Goal: Task Accomplishment & Management: Use online tool/utility

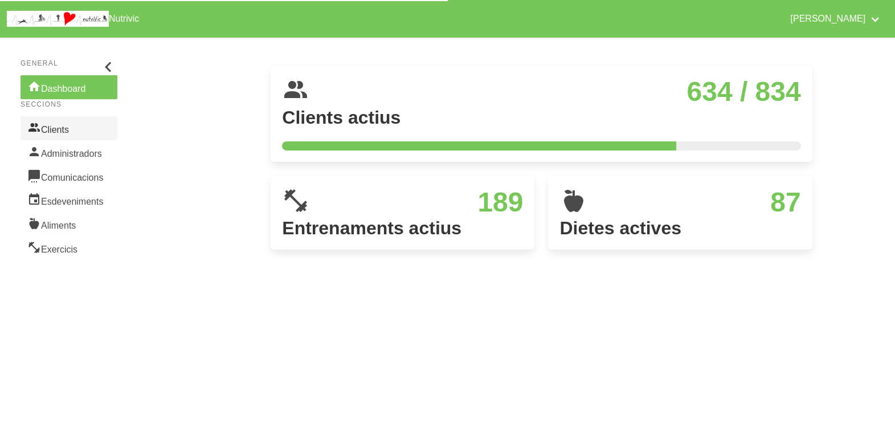
click at [54, 133] on link "Clients" at bounding box center [69, 128] width 97 height 24
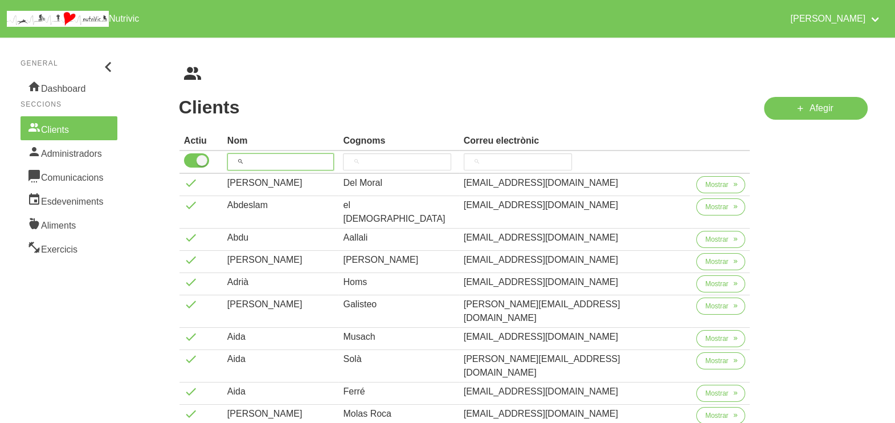
click at [281, 161] on input "search" at bounding box center [280, 161] width 107 height 17
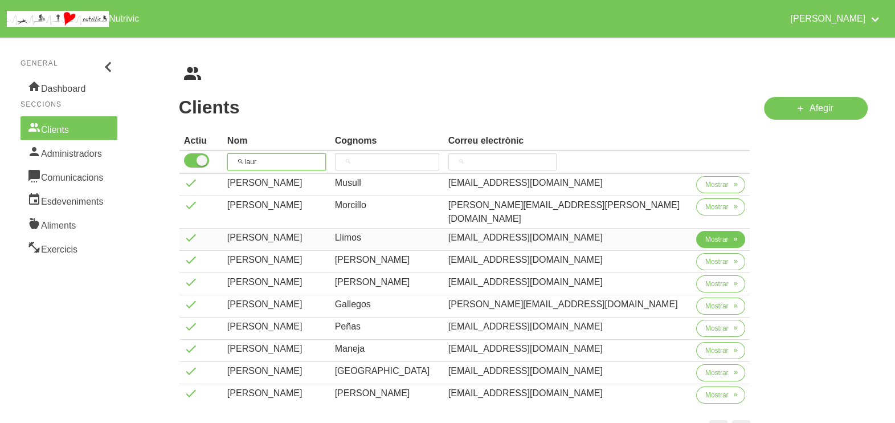
type input "laur"
click at [705, 234] on span "Mostrar" at bounding box center [716, 239] width 23 height 10
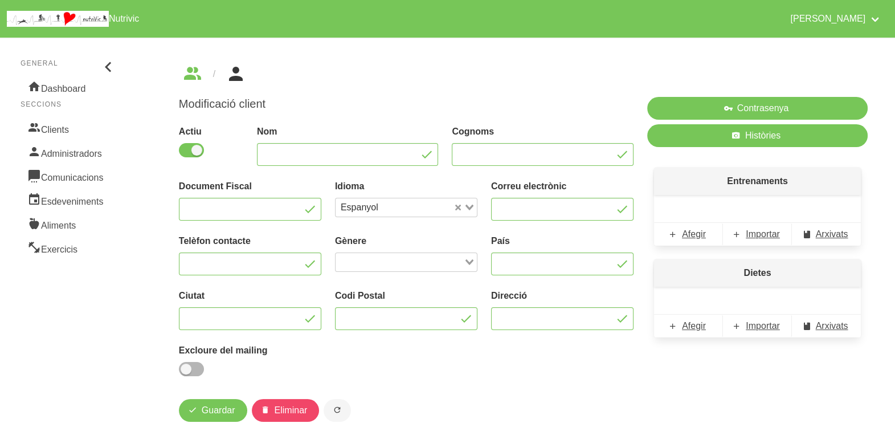
type input "[PERSON_NAME]"
type input "Llimos"
type input "laurallimos06@gmail.com"
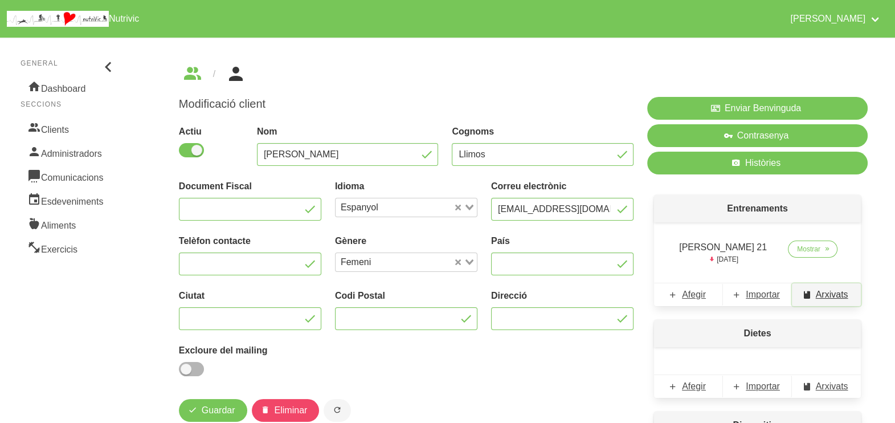
click at [826, 294] on span "Arxivats" at bounding box center [832, 295] width 32 height 14
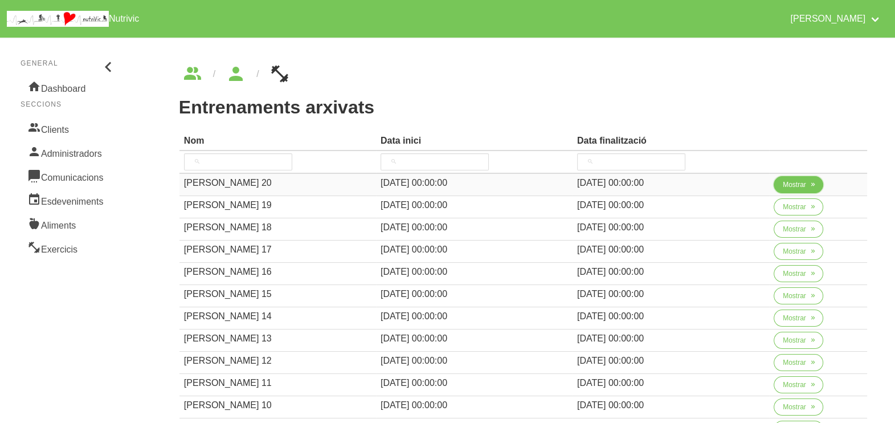
click at [790, 187] on span "Mostrar" at bounding box center [794, 185] width 23 height 10
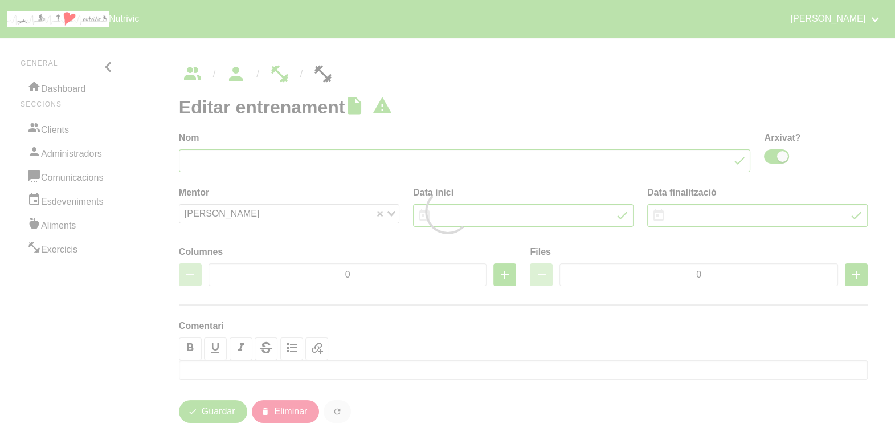
type input "Laura Llimós 20"
checkbox input "true"
type input "[DATE]"
type input "31/8/2025"
type input "2"
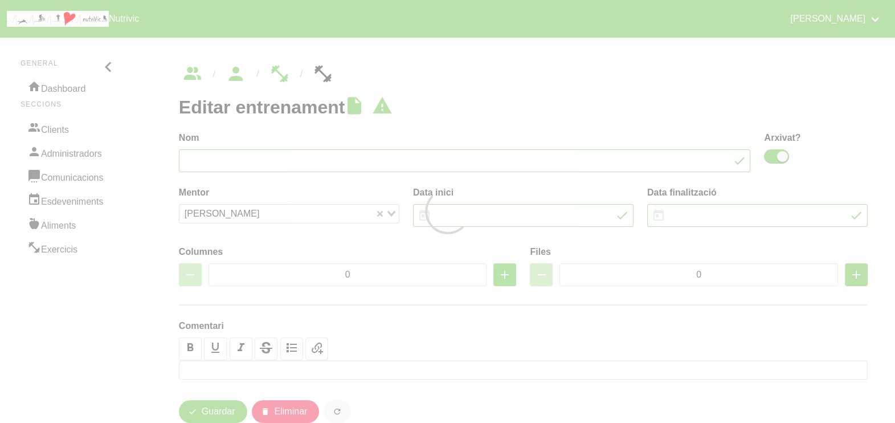
type input "8"
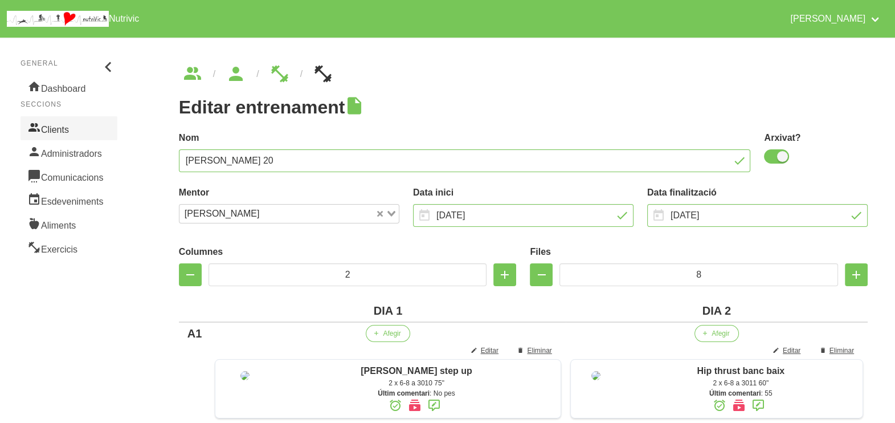
click at [63, 130] on link "Clients" at bounding box center [69, 128] width 97 height 24
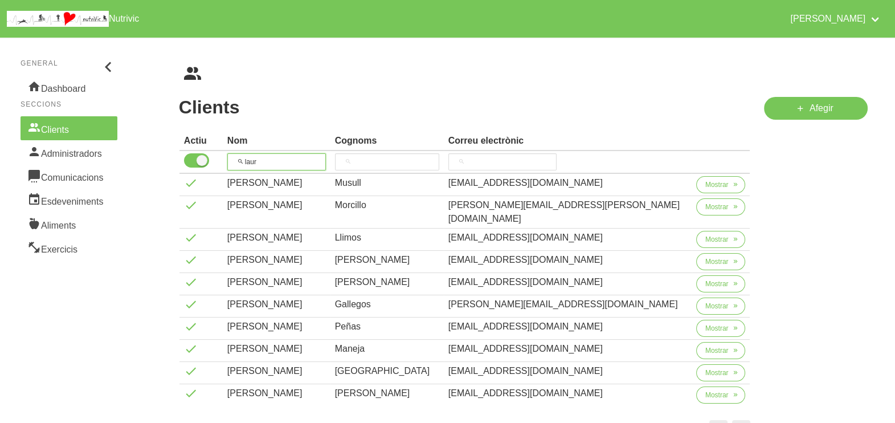
click at [212, 160] on tr "laur" at bounding box center [465, 162] width 571 height 23
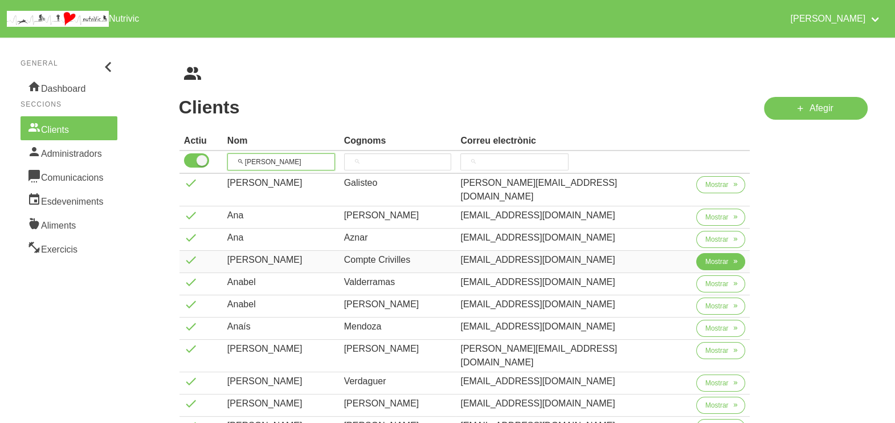
type input "[PERSON_NAME]"
click at [707, 256] on span "Mostrar" at bounding box center [716, 261] width 23 height 10
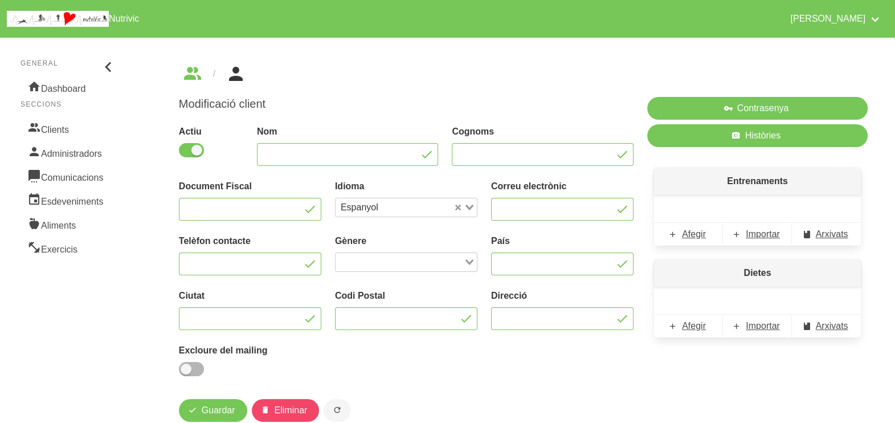
type input "[PERSON_NAME]"
type input "Compte Crivilles"
type input "[EMAIL_ADDRESS][DOMAIN_NAME]"
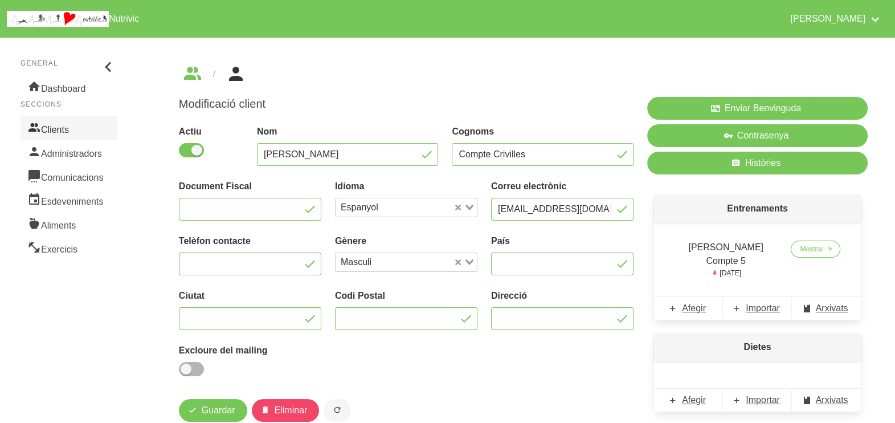
click at [63, 128] on link "Clients" at bounding box center [69, 128] width 97 height 24
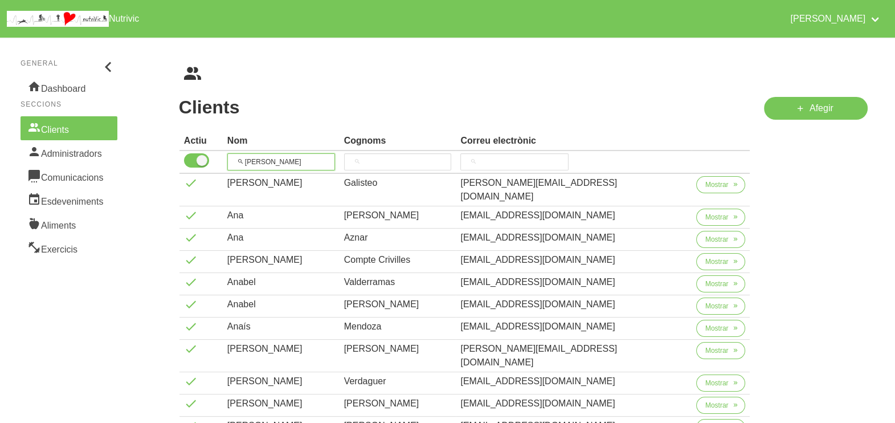
click at [273, 158] on input "[PERSON_NAME]" at bounding box center [281, 161] width 108 height 17
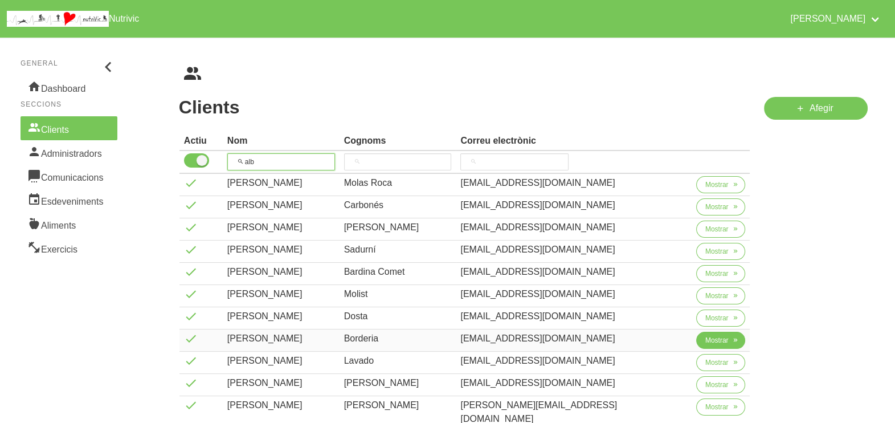
type input "alb"
click at [696, 340] on button "Mostrar" at bounding box center [721, 340] width 50 height 17
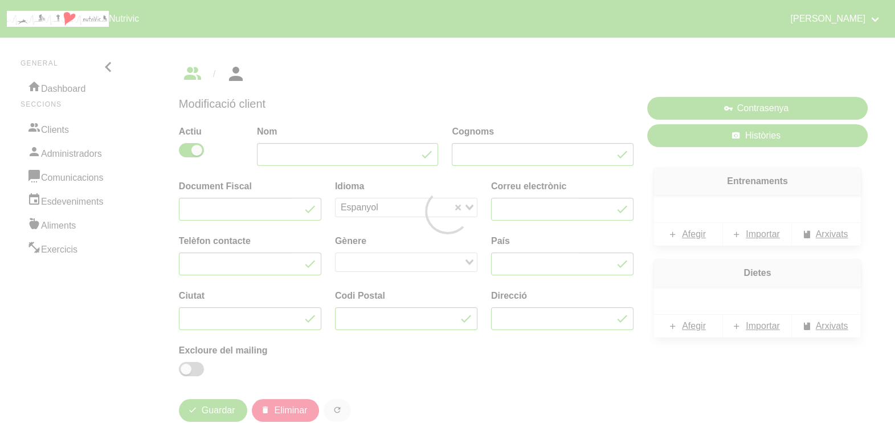
type input "[PERSON_NAME]"
type input "Borderia"
type input "[EMAIL_ADDRESS][DOMAIN_NAME]"
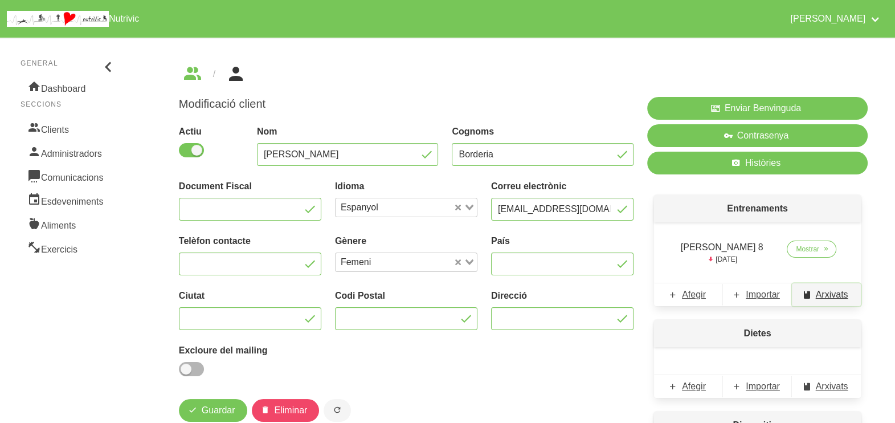
click at [827, 295] on span "Arxivats" at bounding box center [832, 295] width 32 height 14
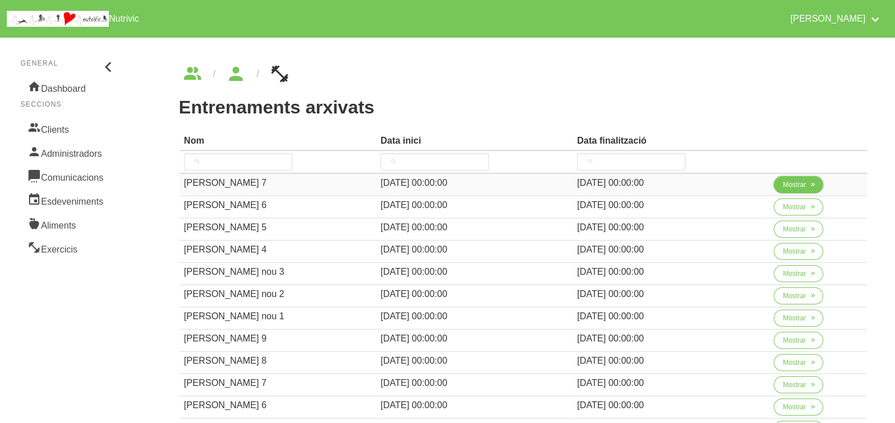
click at [783, 182] on span "Mostrar" at bounding box center [794, 185] width 23 height 10
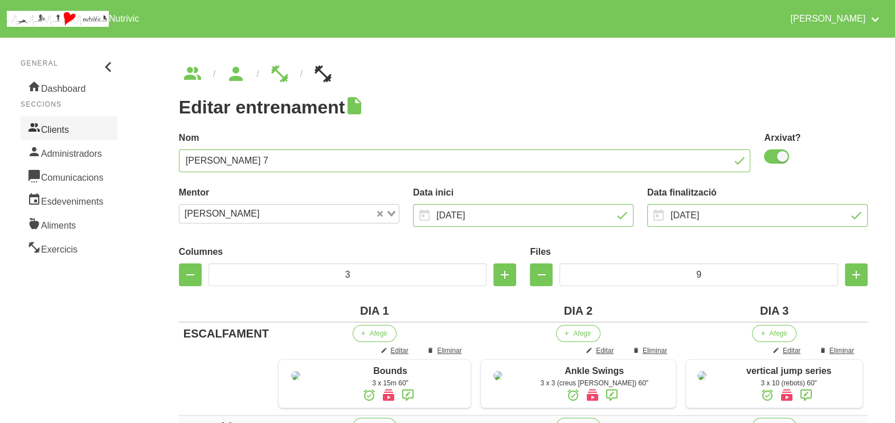
click at [72, 132] on link "Clients" at bounding box center [69, 128] width 97 height 24
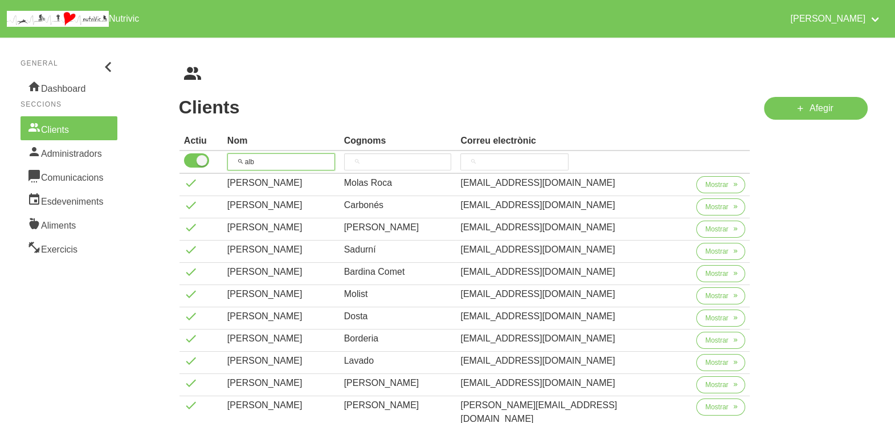
drag, startPoint x: 247, startPoint y: 162, endPoint x: 266, endPoint y: 134, distance: 33.2
click at [213, 158] on tr "alb" at bounding box center [465, 162] width 571 height 23
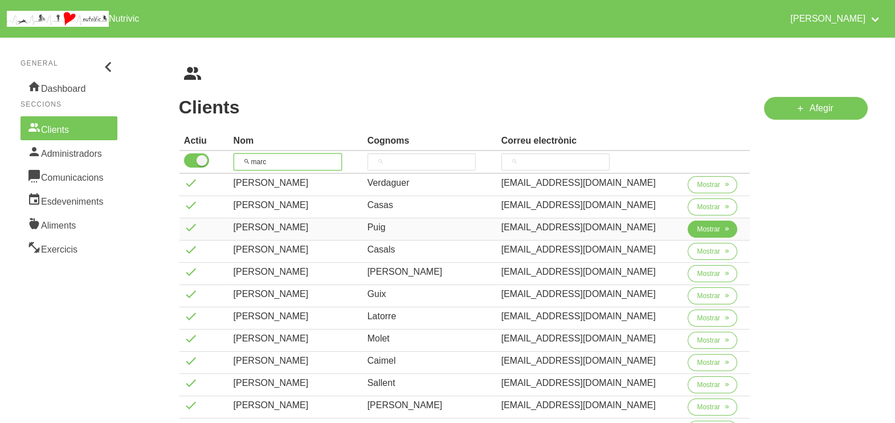
type input "marc"
click at [697, 231] on span "Mostrar" at bounding box center [708, 229] width 23 height 10
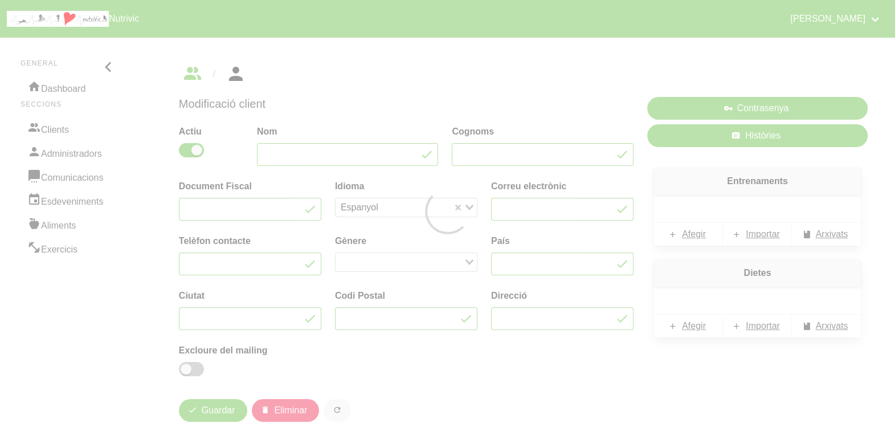
type input "Marc"
type input "Puig"
type input "st.antoni.calonge.marc@gmail.com"
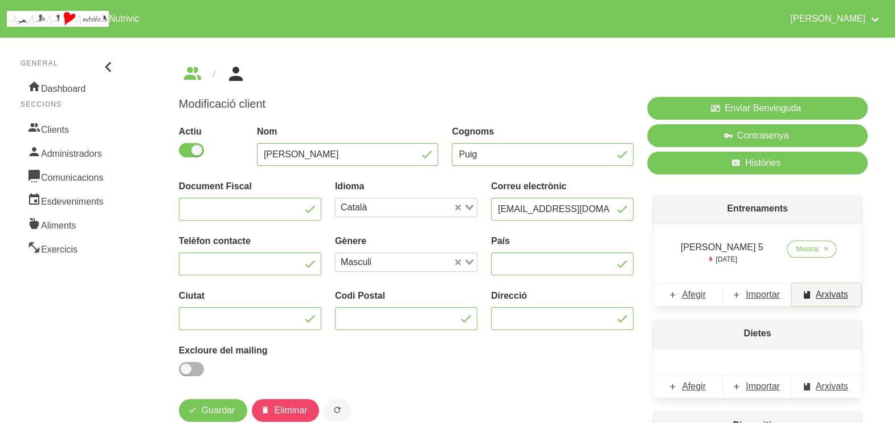
click at [818, 295] on span "Arxivats" at bounding box center [832, 295] width 32 height 14
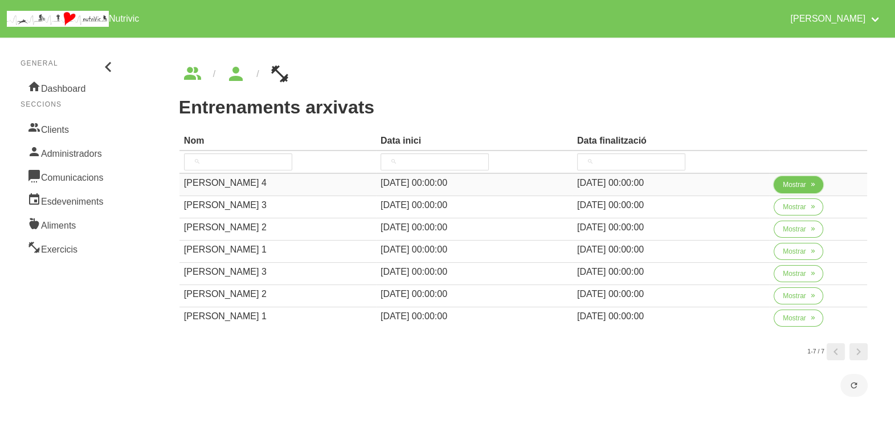
click at [785, 187] on span "Mostrar" at bounding box center [794, 185] width 23 height 10
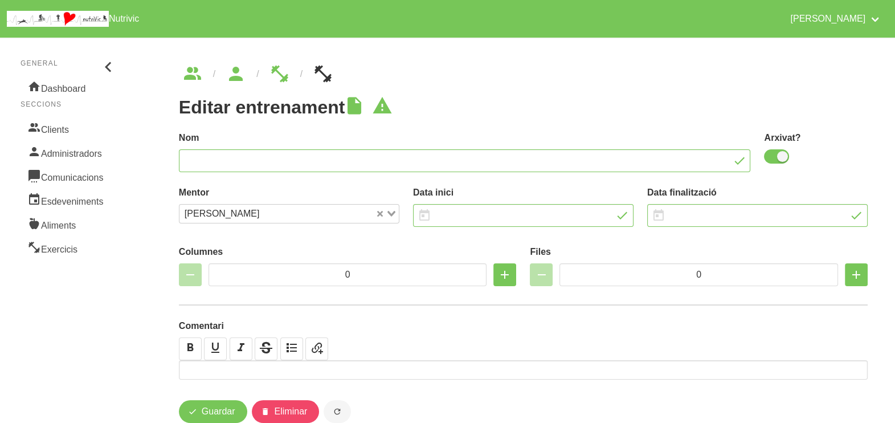
type input "Marc Puig 4"
checkbox input "true"
type input "[DATE]"
type input "31/8/2025"
type input "2"
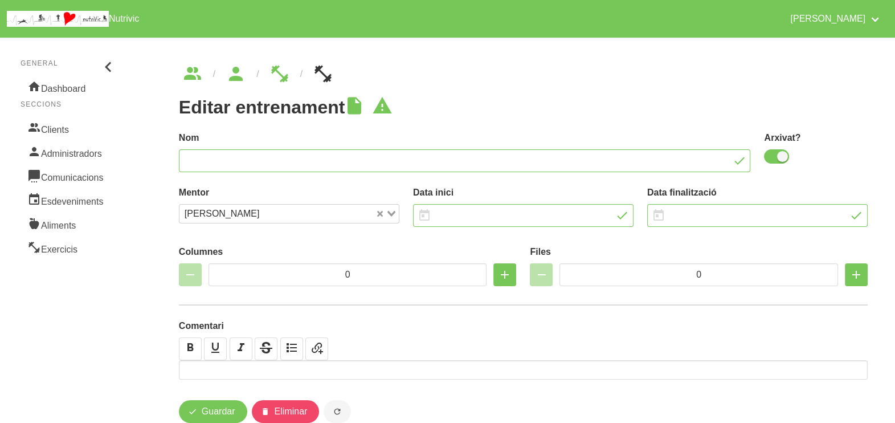
type input "10"
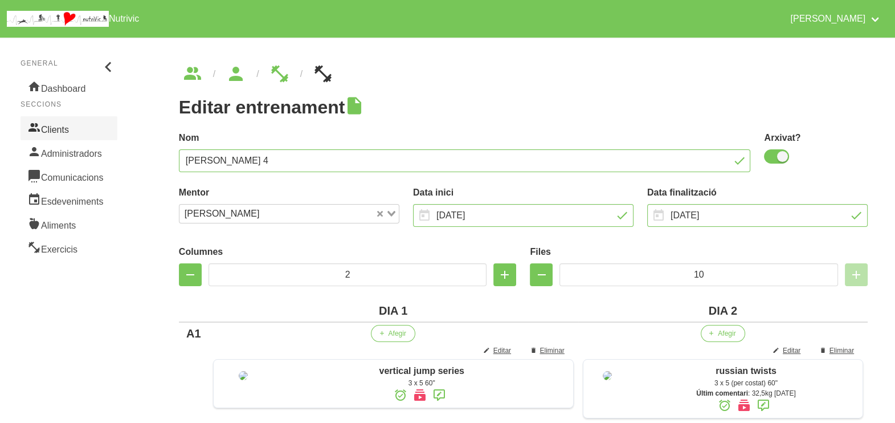
click at [63, 130] on link "Clients" at bounding box center [69, 128] width 97 height 24
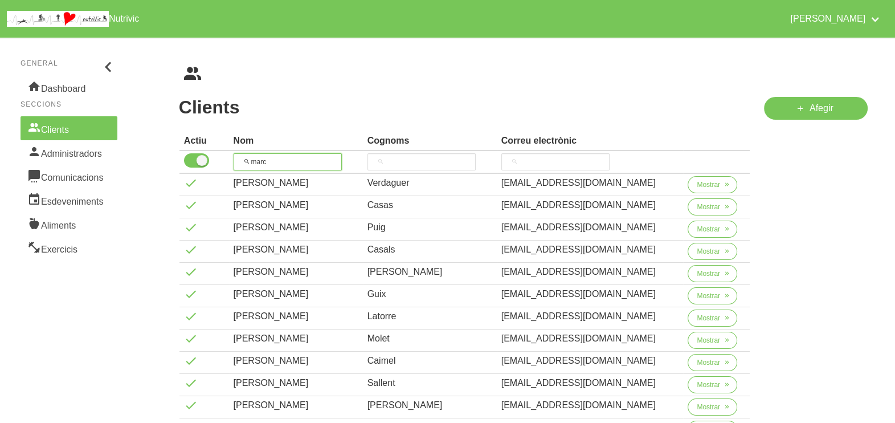
drag, startPoint x: 267, startPoint y: 160, endPoint x: 211, endPoint y: 150, distance: 57.2
click at [203, 156] on tr "marc" at bounding box center [465, 162] width 571 height 23
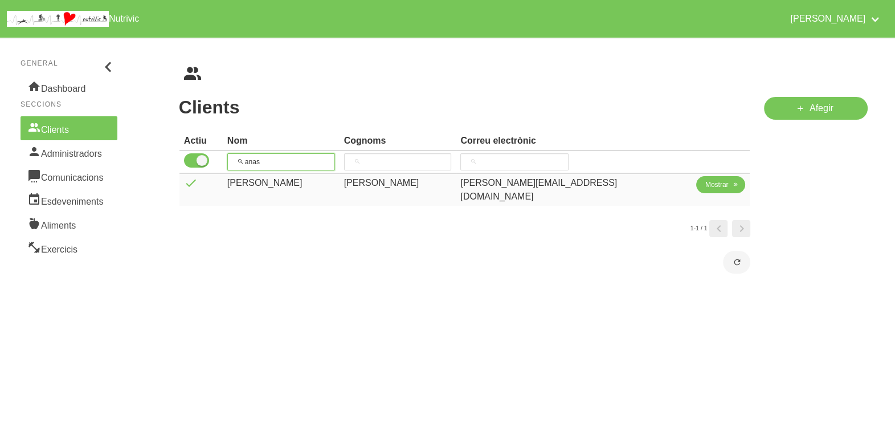
type input "anas"
click at [705, 184] on span "Mostrar" at bounding box center [716, 185] width 23 height 10
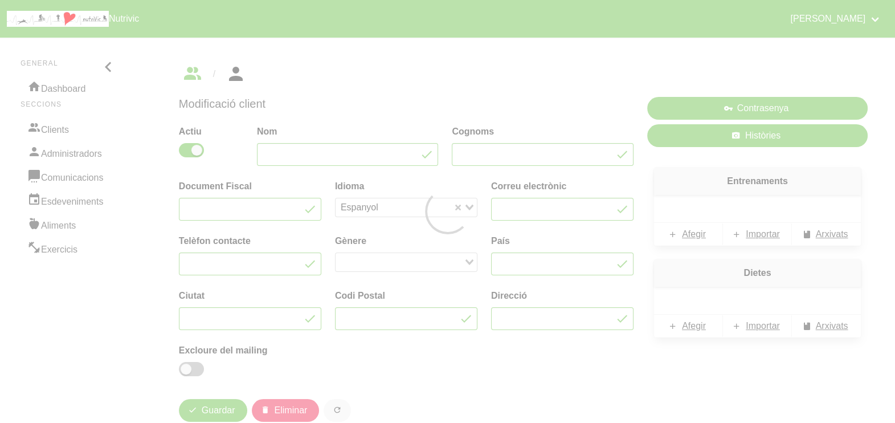
type input "[PERSON_NAME]"
type input "[PERSON_NAME][EMAIL_ADDRESS][DOMAIN_NAME]"
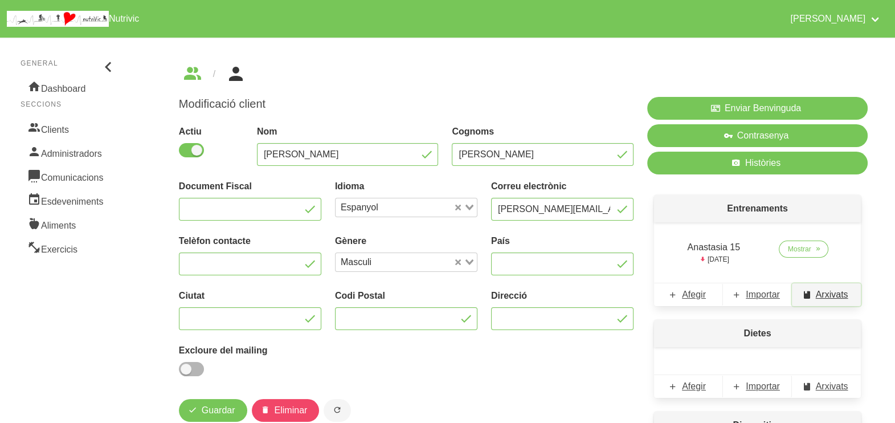
click at [829, 296] on span "Arxivats" at bounding box center [832, 295] width 32 height 14
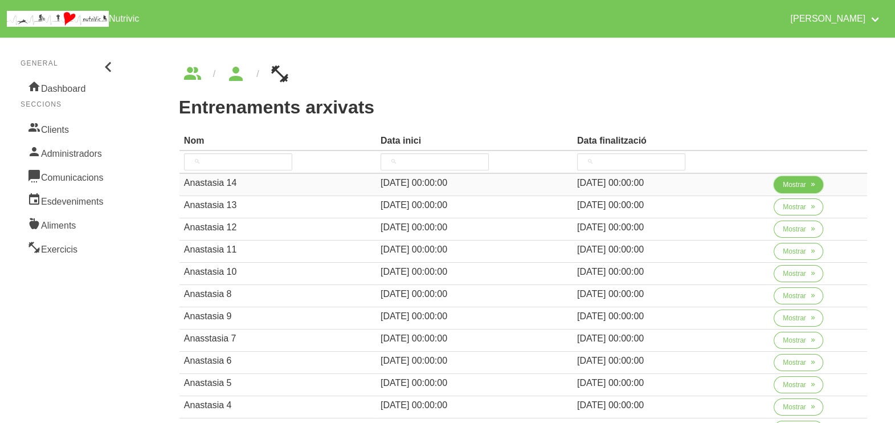
click at [793, 184] on span "Mostrar" at bounding box center [794, 185] width 23 height 10
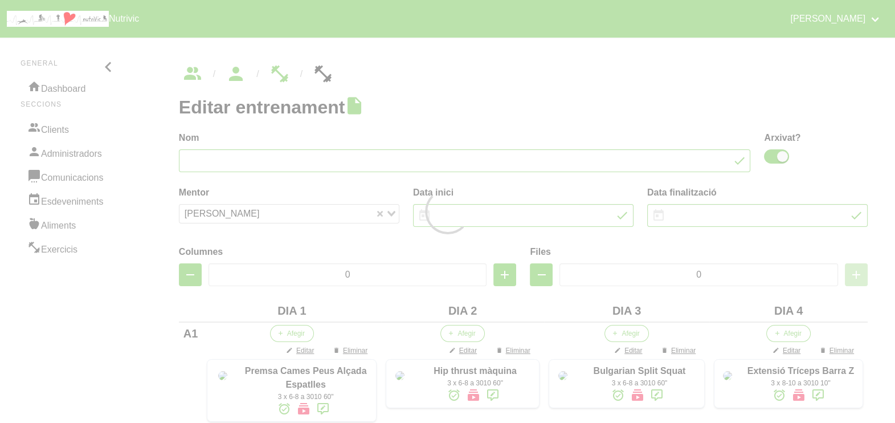
type input "Anastasia 14"
checkbox input "true"
type input "[DATE]"
type input "31/8/2025"
type input "4"
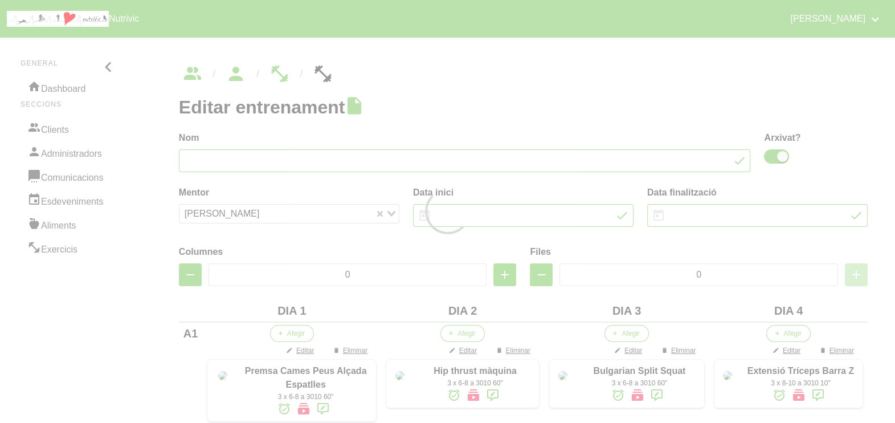
type input "10"
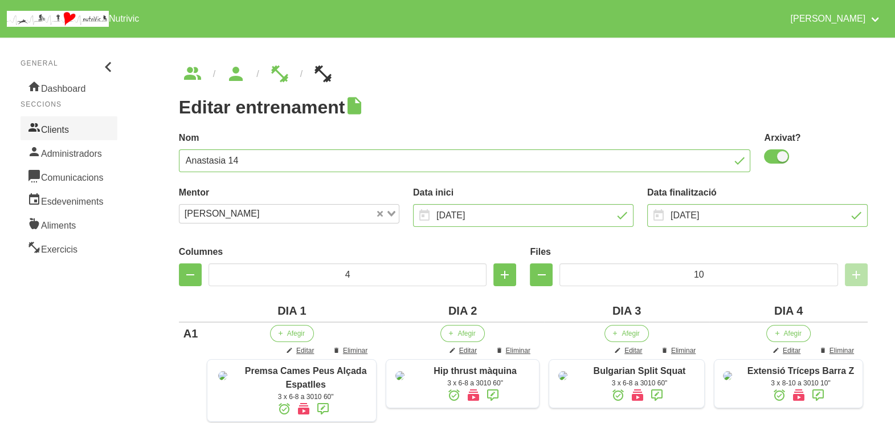
click at [72, 128] on link "Clients" at bounding box center [69, 128] width 97 height 24
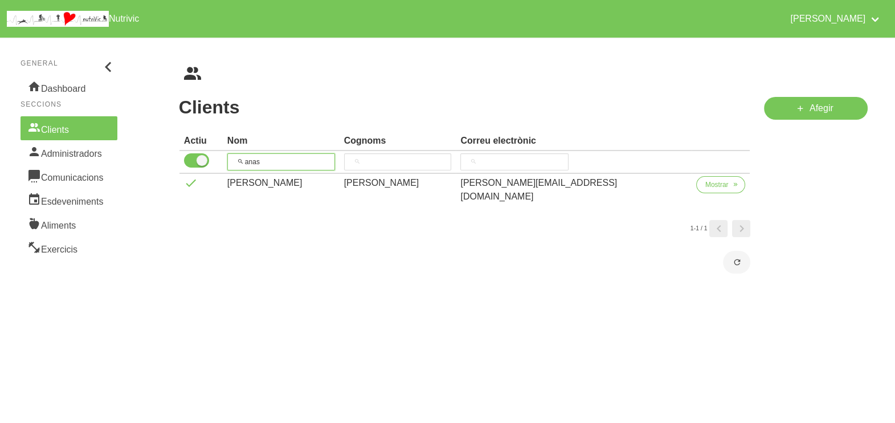
drag, startPoint x: 289, startPoint y: 165, endPoint x: 270, endPoint y: 141, distance: 31.2
click at [202, 164] on tr "anas" at bounding box center [465, 162] width 571 height 23
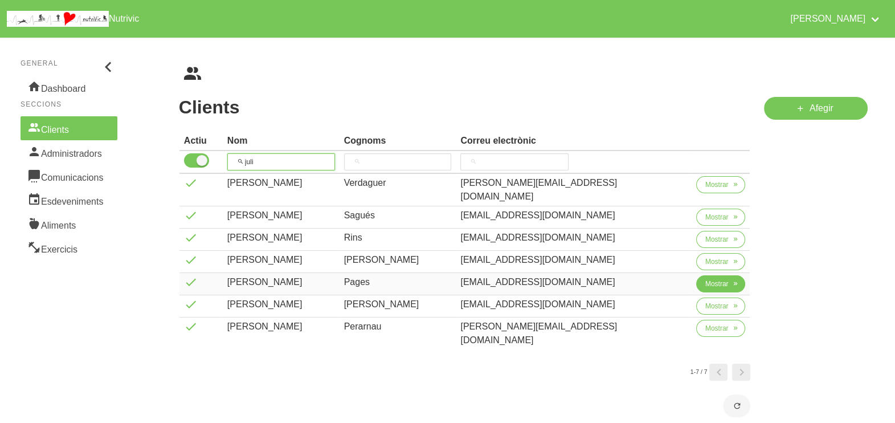
type input "juli"
click at [696, 275] on button "Mostrar" at bounding box center [721, 283] width 50 height 17
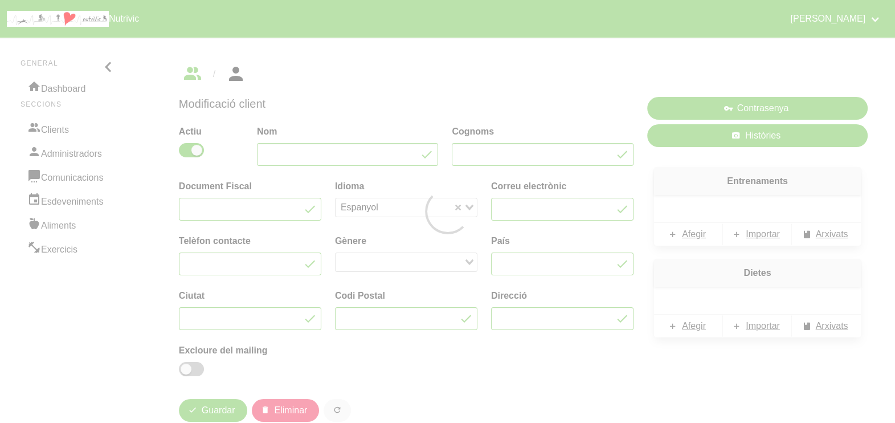
type input "[PERSON_NAME]"
type input "Pages"
type input "[EMAIL_ADDRESS][DOMAIN_NAME]"
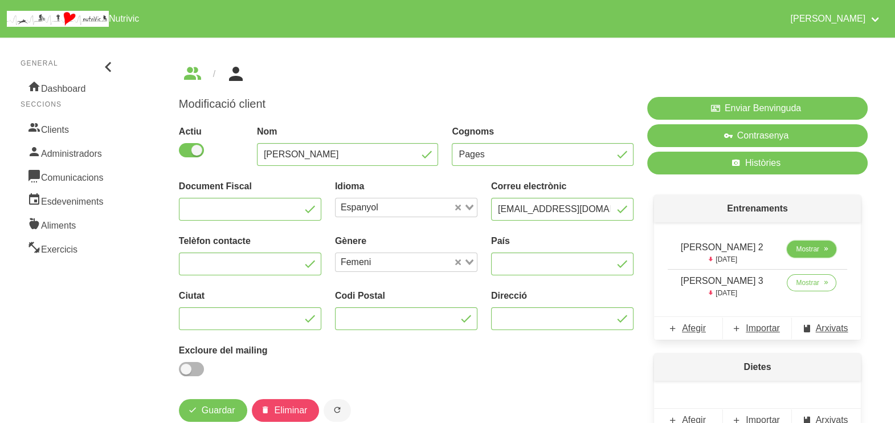
click at [801, 247] on span "Mostrar" at bounding box center [807, 249] width 23 height 10
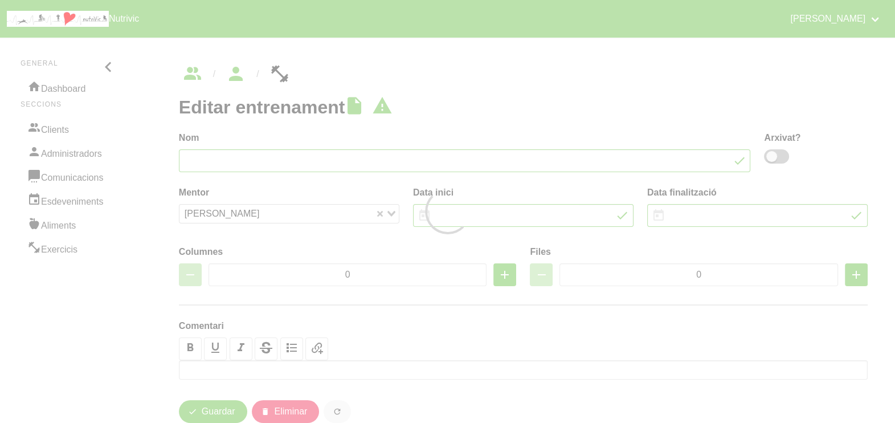
type input "[PERSON_NAME] 2"
type input "[DATE]"
type input "2"
type input "8"
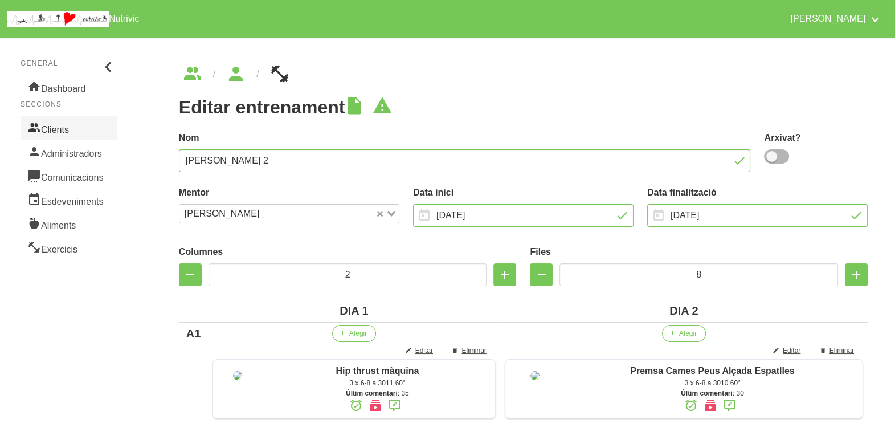
click at [63, 129] on link "Clients" at bounding box center [69, 128] width 97 height 24
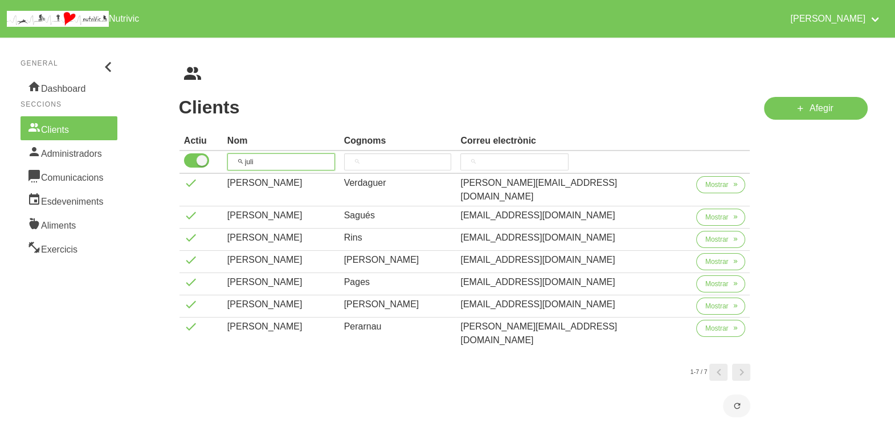
click at [225, 163] on tr "juli" at bounding box center [465, 162] width 571 height 23
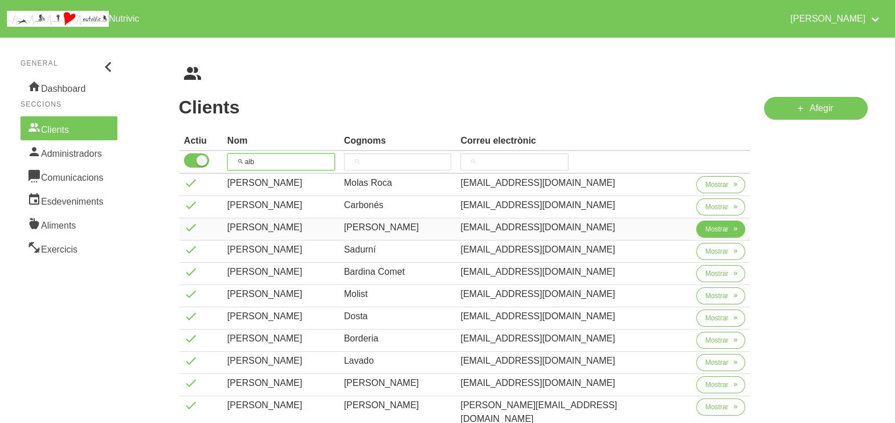
type input "alb"
click at [705, 231] on span "Mostrar" at bounding box center [716, 229] width 23 height 10
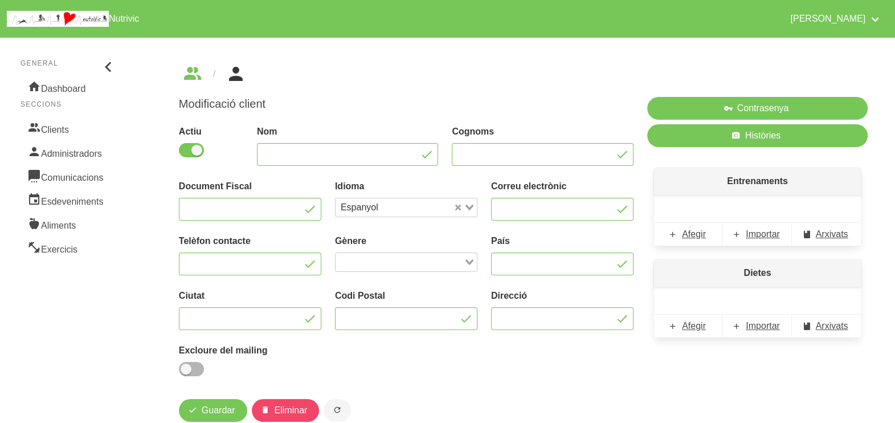
type input "[PERSON_NAME]"
type input "[EMAIL_ADDRESS][DOMAIN_NAME]"
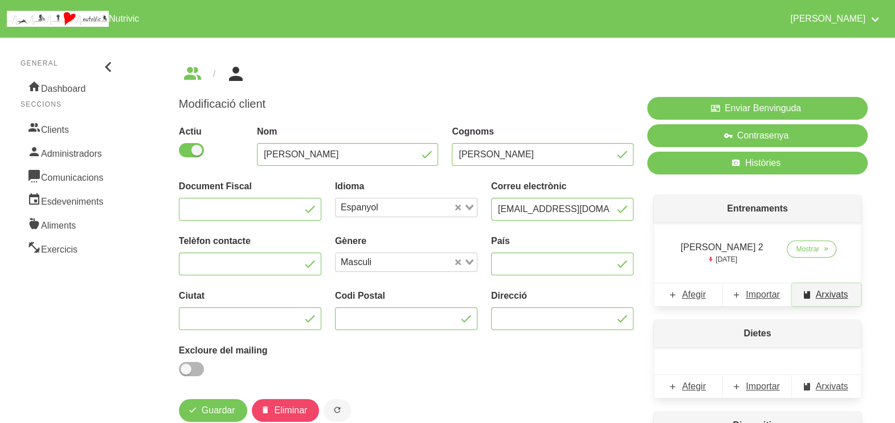
click at [825, 292] on span "Arxivats" at bounding box center [832, 295] width 32 height 14
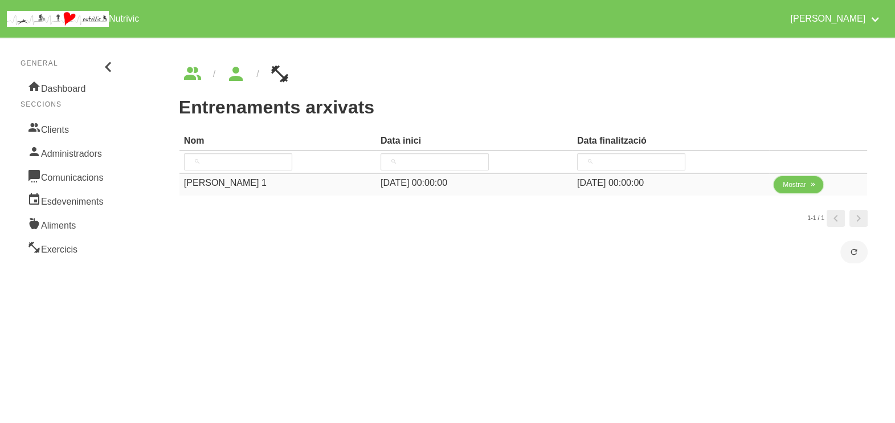
click at [783, 189] on span "Mostrar" at bounding box center [794, 185] width 23 height 10
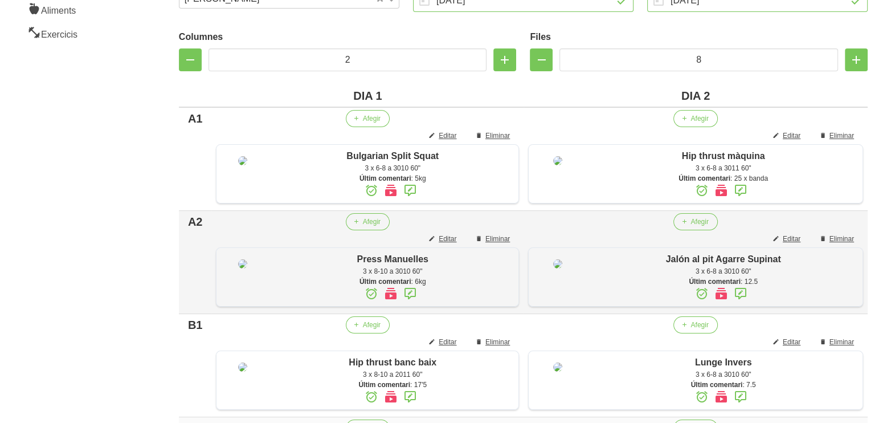
scroll to position [222, 0]
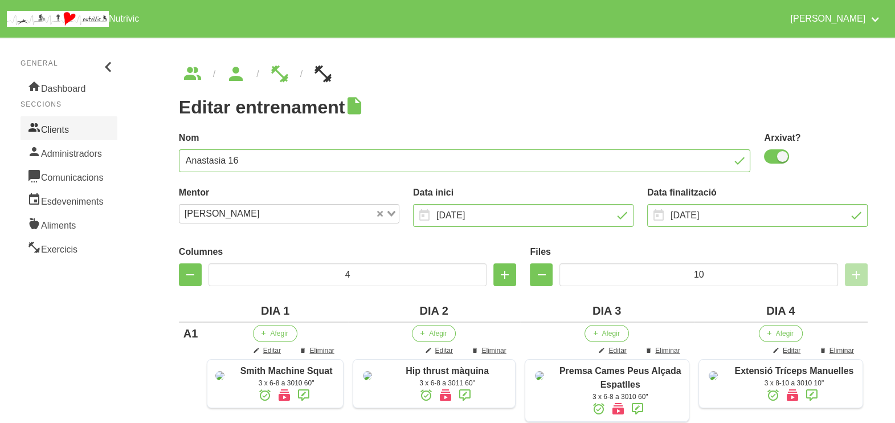
click at [68, 123] on link "Clients" at bounding box center [69, 128] width 97 height 24
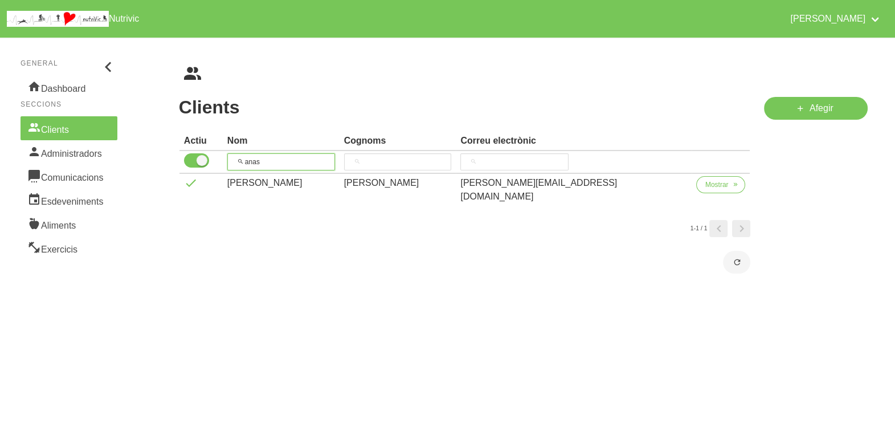
drag, startPoint x: 293, startPoint y: 161, endPoint x: 252, endPoint y: 134, distance: 48.8
click at [221, 160] on tr "anas" at bounding box center [465, 162] width 571 height 23
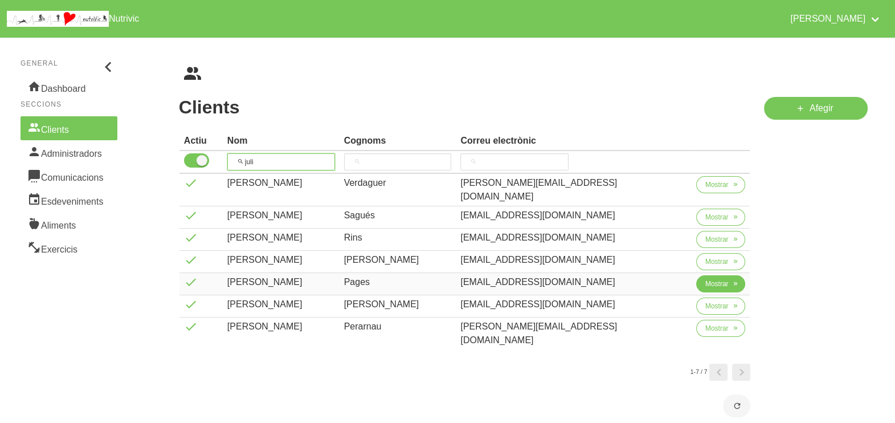
type input "juli"
click at [705, 279] on span "Mostrar" at bounding box center [716, 284] width 23 height 10
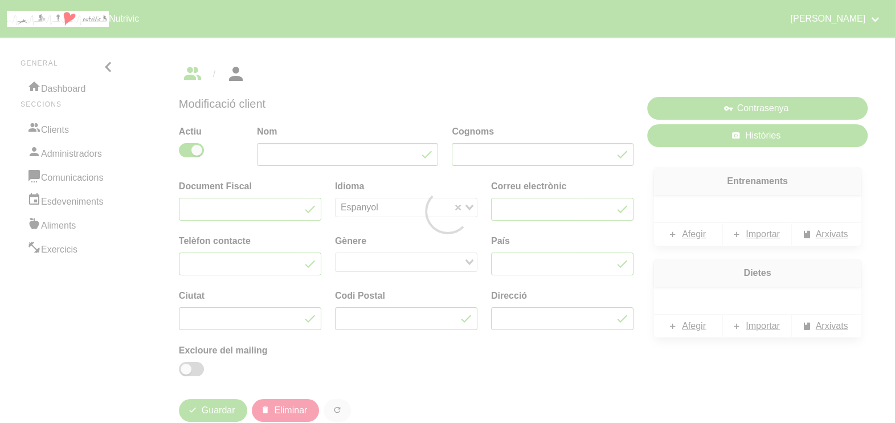
type input "[PERSON_NAME]"
type input "Pages"
type input "[EMAIL_ADDRESS][DOMAIN_NAME]"
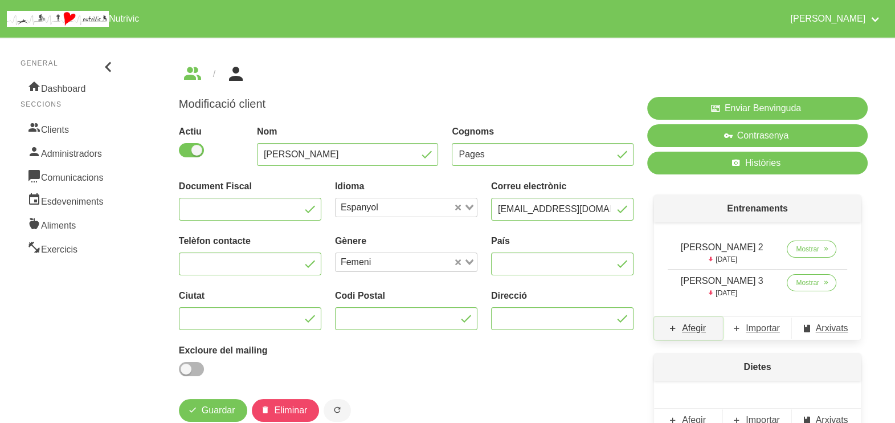
click at [695, 328] on span "Afegir" at bounding box center [694, 328] width 24 height 14
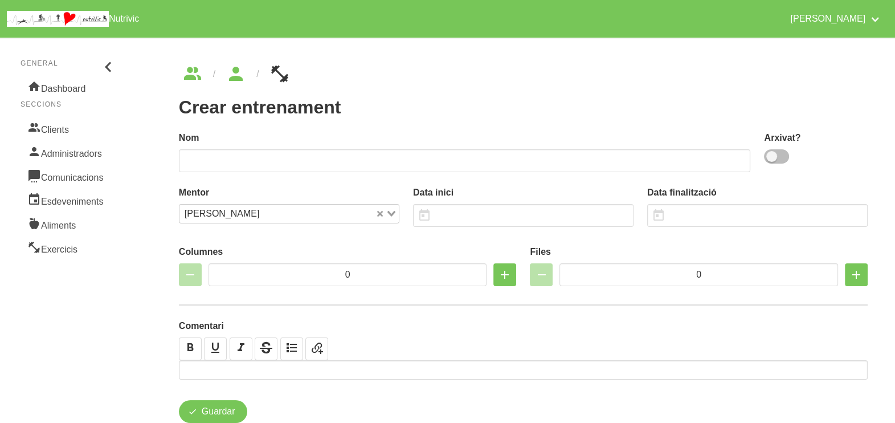
click at [772, 156] on span at bounding box center [776, 156] width 25 height 14
click at [772, 156] on input "checkbox" at bounding box center [767, 156] width 7 height 7
checkbox input "true"
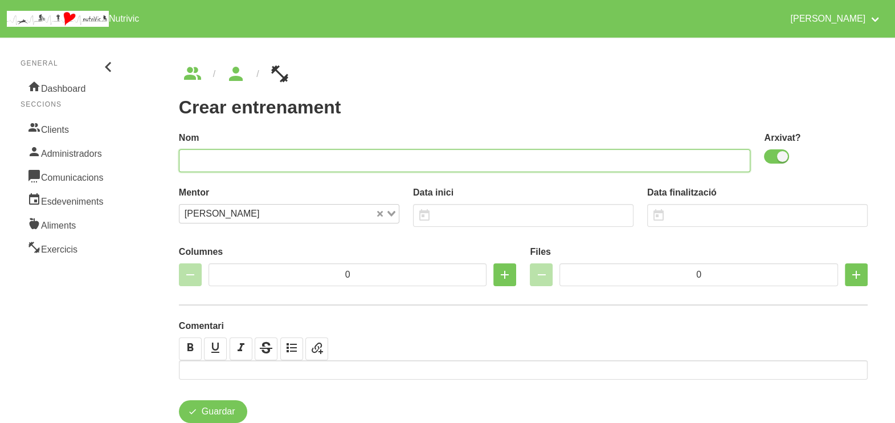
drag, startPoint x: 538, startPoint y: 164, endPoint x: 546, endPoint y: 109, distance: 54.8
click at [539, 158] on input "text" at bounding box center [465, 160] width 572 height 23
type input "[PERSON_NAME] Pages 4"
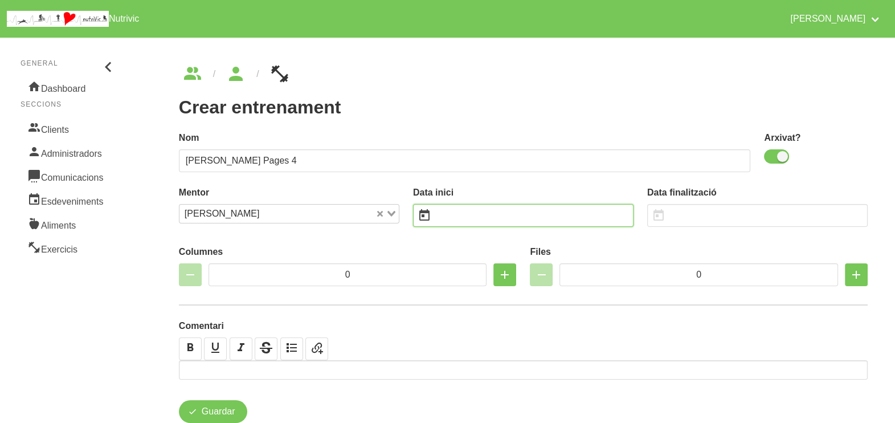
click at [456, 213] on input "text" at bounding box center [523, 215] width 221 height 23
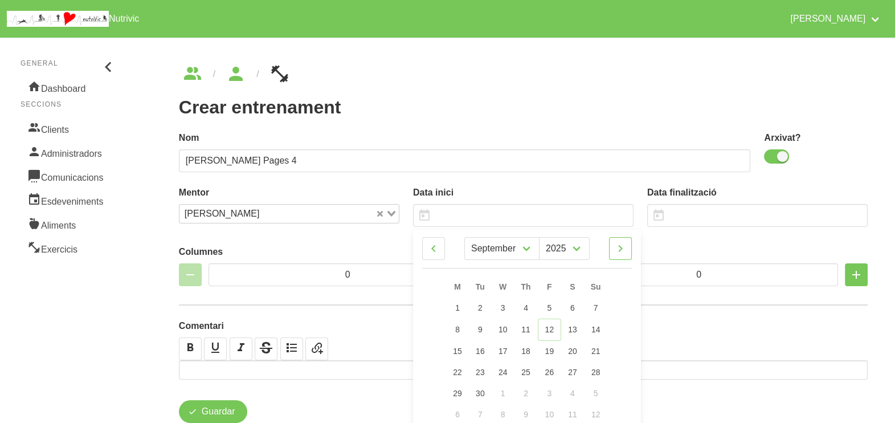
click at [622, 250] on icon at bounding box center [621, 248] width 14 height 21
click at [627, 248] on icon at bounding box center [621, 248] width 14 height 21
select select "10"
click at [595, 350] on span "16" at bounding box center [595, 349] width 9 height 9
type input "[DATE]"
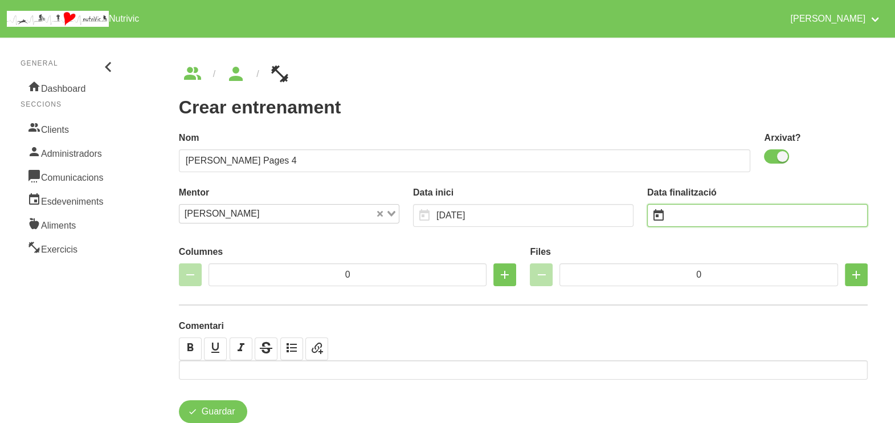
click at [684, 215] on input "text" at bounding box center [757, 215] width 221 height 23
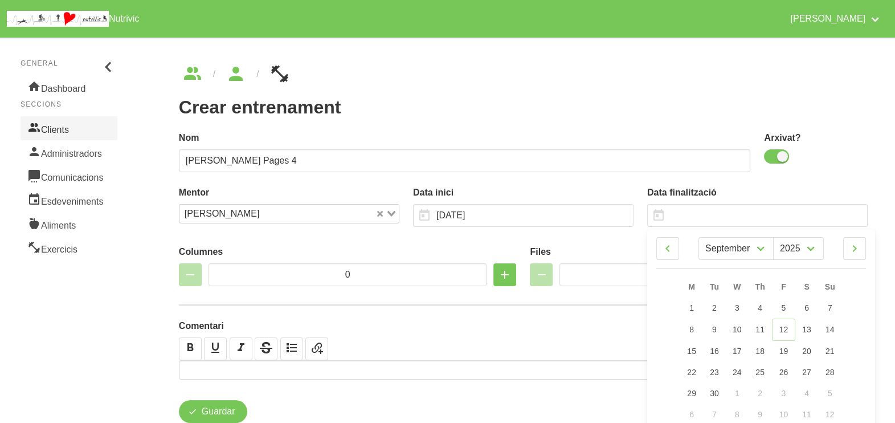
click at [65, 128] on link "Clients" at bounding box center [69, 128] width 97 height 24
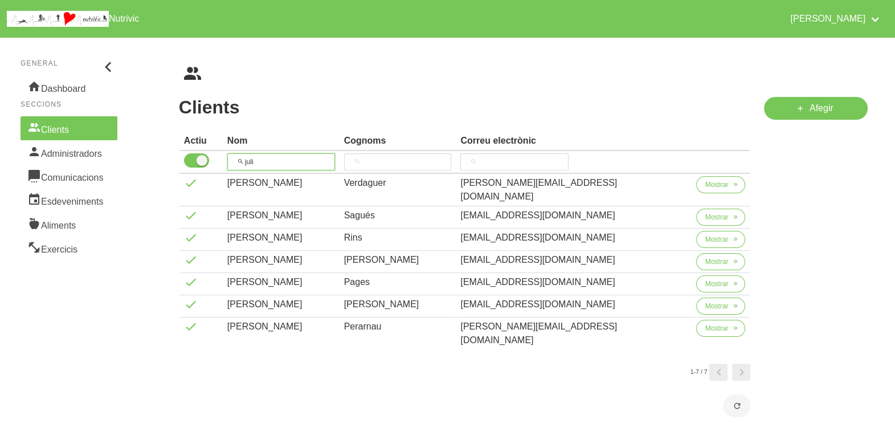
click at [226, 157] on tr "juli" at bounding box center [465, 162] width 571 height 23
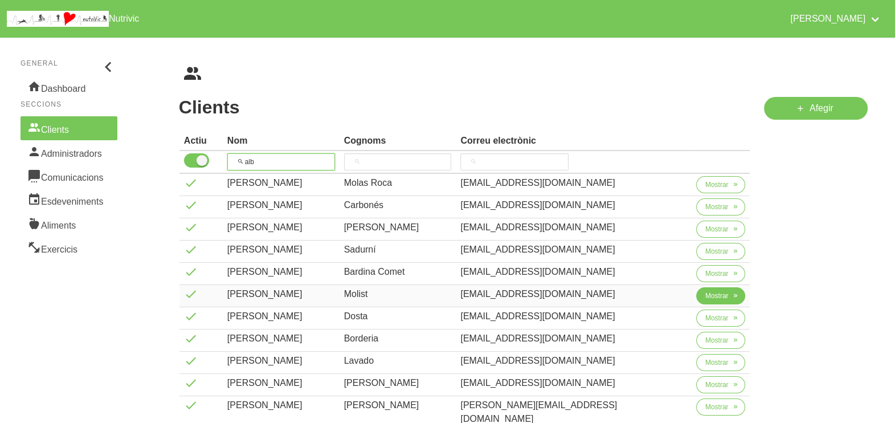
type input "alb"
click at [705, 293] on span "Mostrar" at bounding box center [716, 296] width 23 height 10
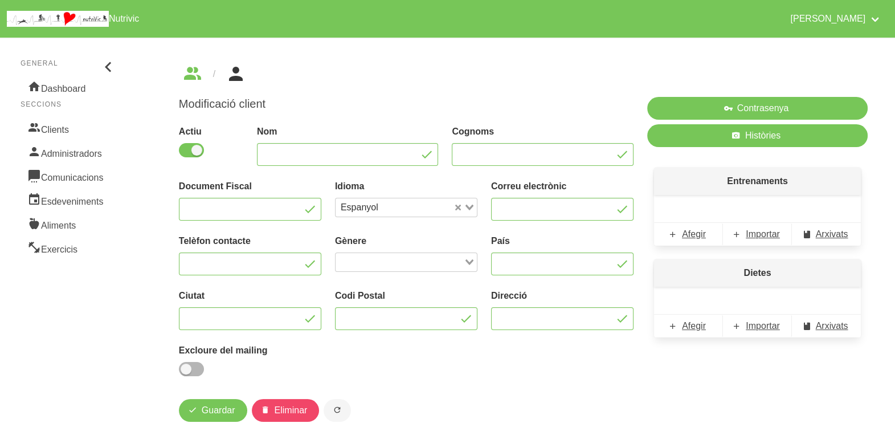
type input "[PERSON_NAME]"
type input "Molist"
type input "[EMAIL_ADDRESS][DOMAIN_NAME]"
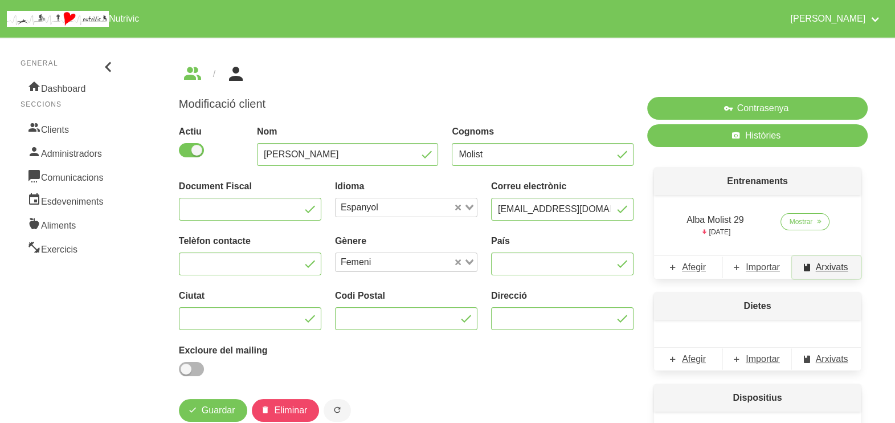
click at [829, 269] on span "Arxivats" at bounding box center [832, 267] width 32 height 14
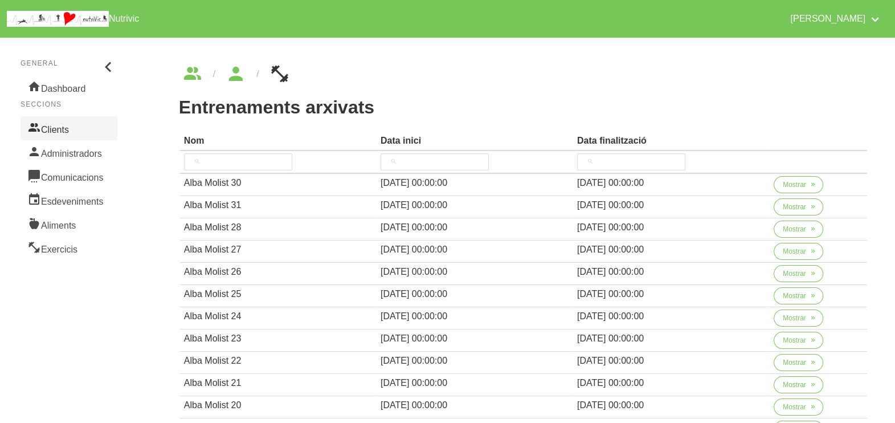
drag, startPoint x: 70, startPoint y: 127, endPoint x: 80, endPoint y: 128, distance: 10.4
click at [70, 127] on link "Clients" at bounding box center [69, 128] width 97 height 24
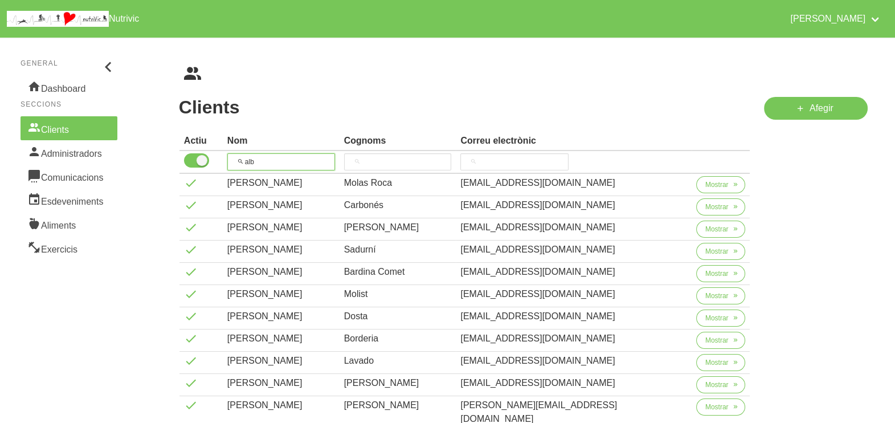
click at [238, 161] on input "alb" at bounding box center [281, 161] width 108 height 17
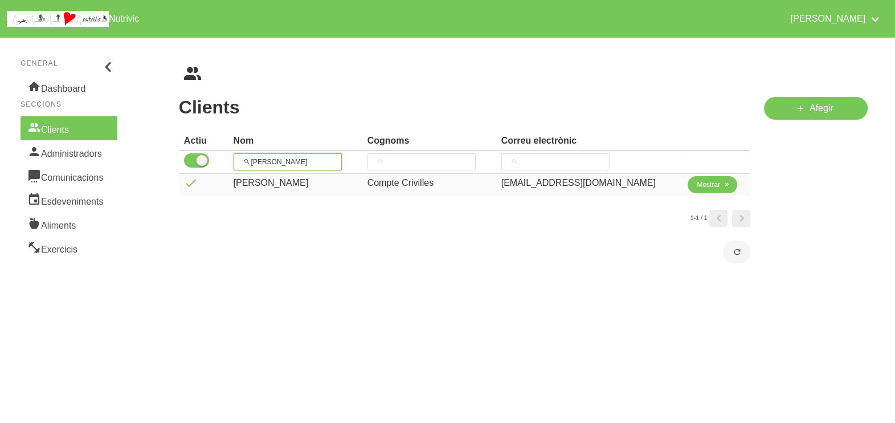
type input "[PERSON_NAME]"
click at [704, 185] on span "Mostrar" at bounding box center [708, 185] width 23 height 10
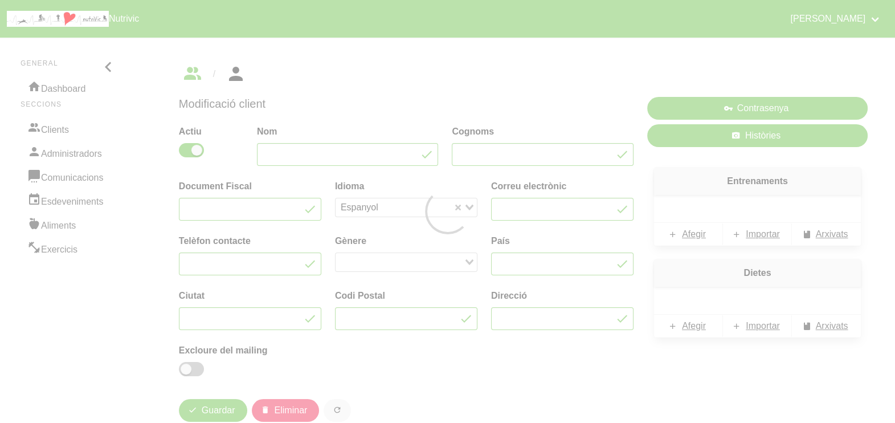
type input "[PERSON_NAME]"
type input "Compte Crivilles"
type input "[EMAIL_ADDRESS][DOMAIN_NAME]"
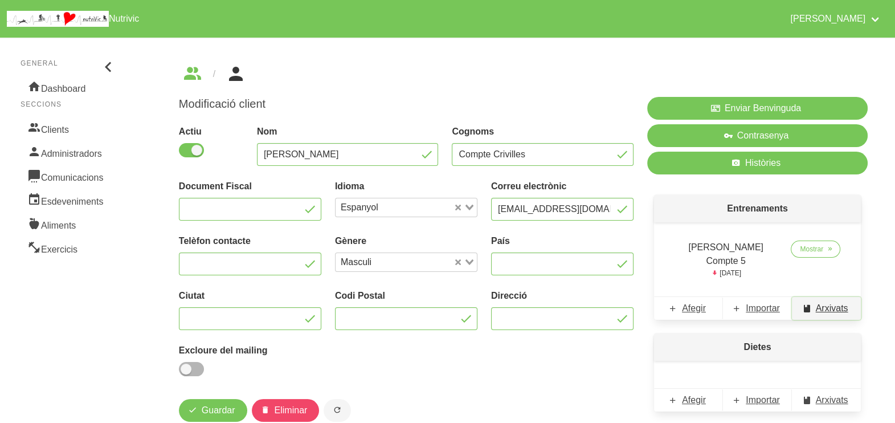
click at [826, 301] on span "Arxivats" at bounding box center [832, 308] width 32 height 14
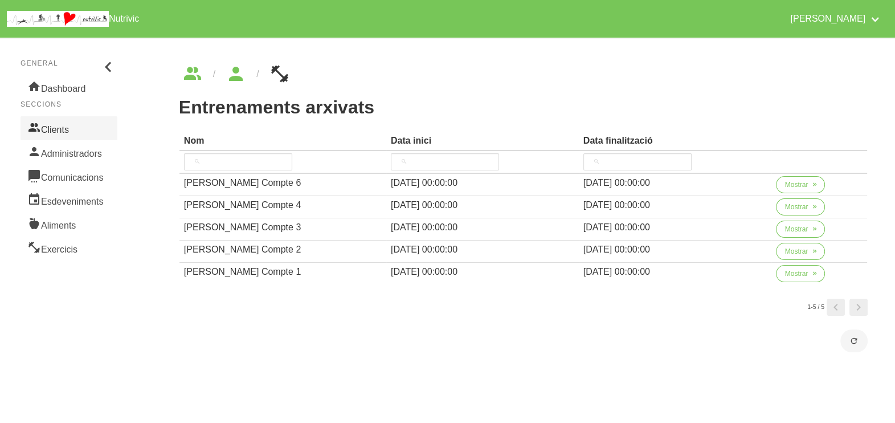
click at [75, 130] on link "Clients" at bounding box center [69, 128] width 97 height 24
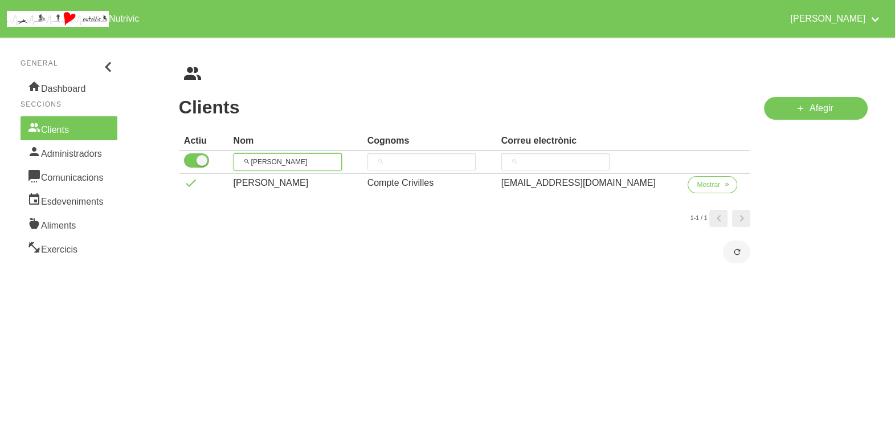
drag, startPoint x: 297, startPoint y: 158, endPoint x: 222, endPoint y: 158, distance: 75.2
click at [222, 158] on tr "[PERSON_NAME]" at bounding box center [465, 162] width 571 height 23
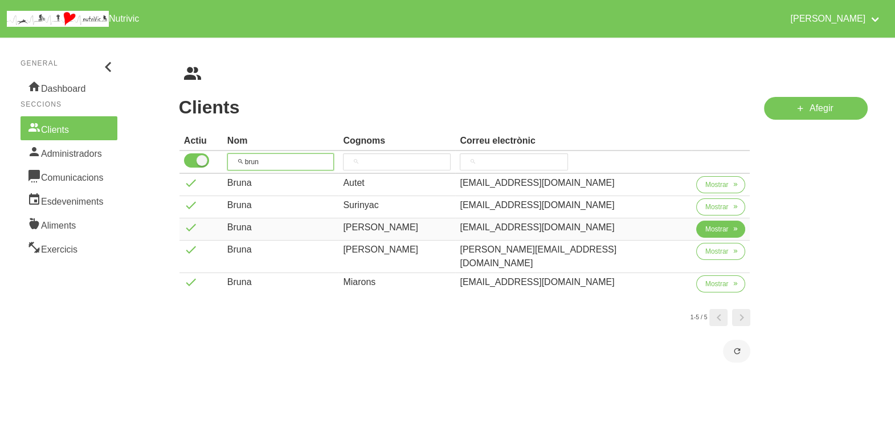
type input "brun"
click at [705, 228] on span "Mostrar" at bounding box center [716, 229] width 23 height 10
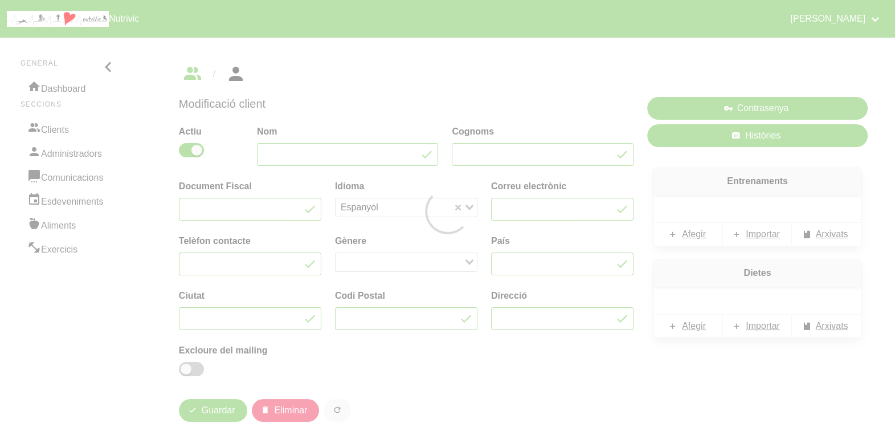
type input "Bruna"
type input "[PERSON_NAME]"
type input "[EMAIL_ADDRESS][DOMAIN_NAME]"
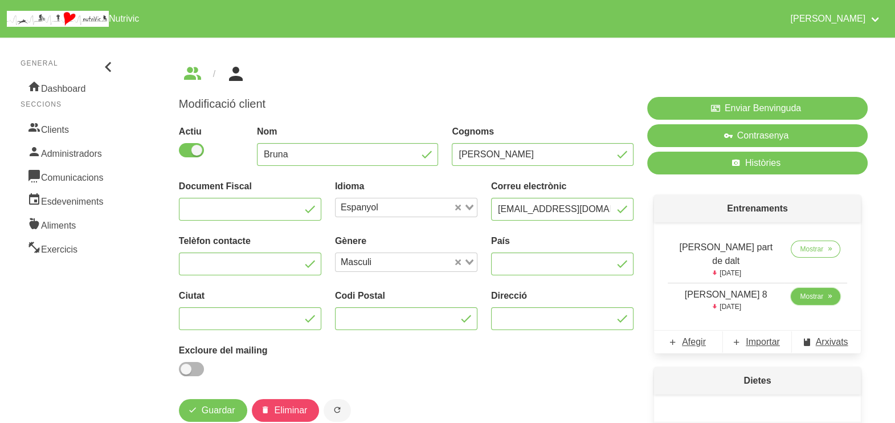
click at [809, 291] on span "Mostrar" at bounding box center [811, 296] width 23 height 10
select select "8"
select select "2025"
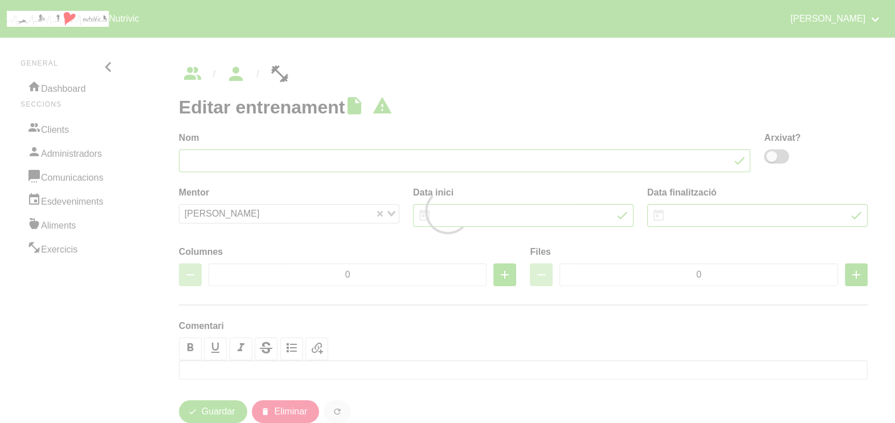
type input "[PERSON_NAME] 8"
type input "[DATE]"
select select "6"
type input "[DATE]"
type input "2"
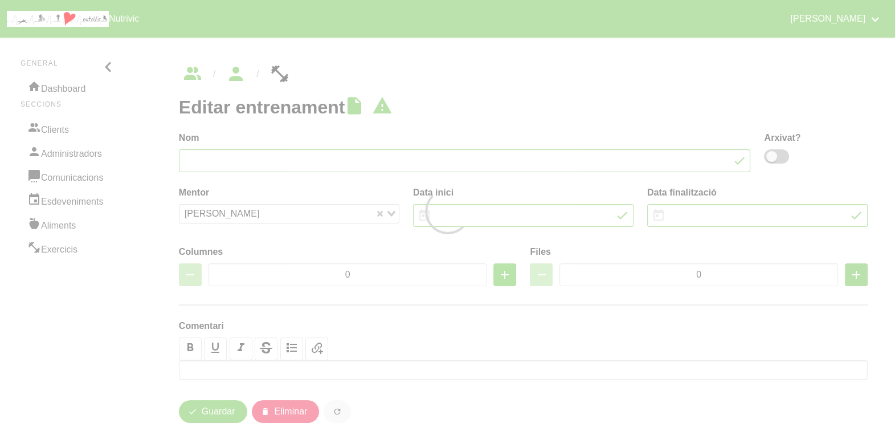
type input "9"
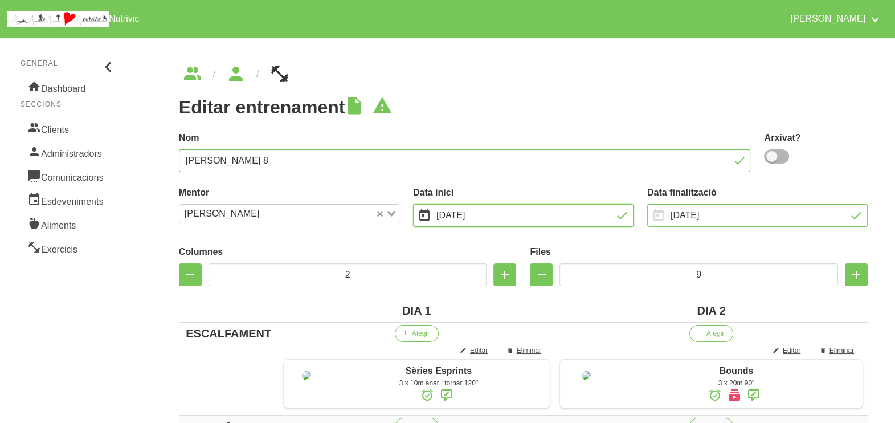
click at [460, 218] on input "[DATE]" at bounding box center [523, 215] width 221 height 23
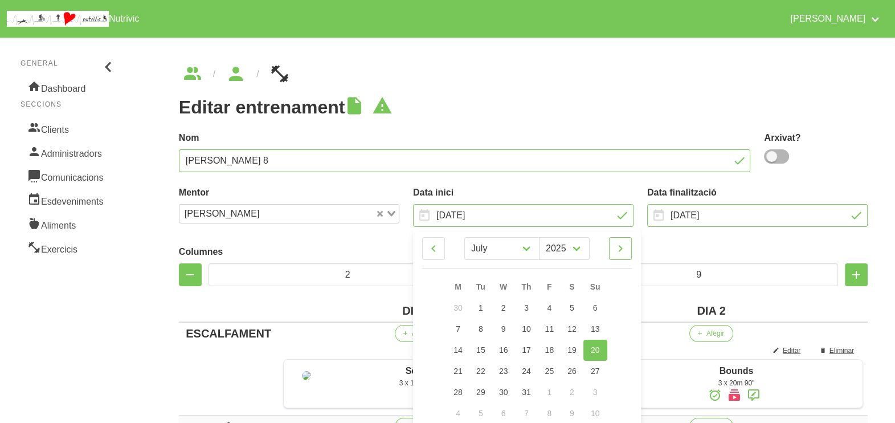
click at [618, 250] on icon at bounding box center [621, 248] width 14 height 21
click at [619, 248] on icon at bounding box center [621, 248] width 14 height 21
click at [627, 244] on link at bounding box center [620, 248] width 23 height 23
select select "9"
drag, startPoint x: 597, startPoint y: 308, endPoint x: 519, endPoint y: 256, distance: 93.7
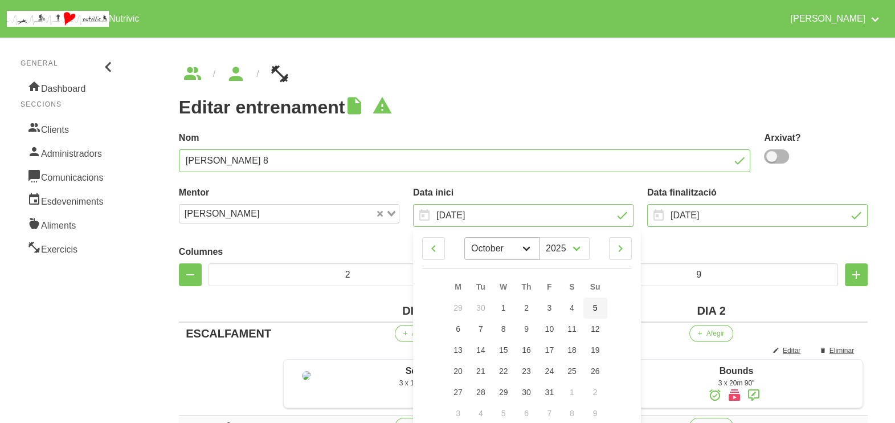
click at [596, 308] on span "5" at bounding box center [595, 307] width 5 height 9
type input "[DATE]"
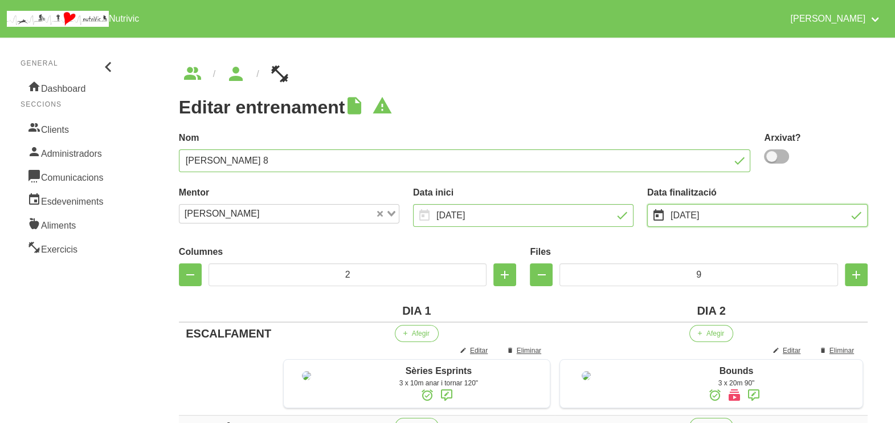
click at [685, 208] on input "[DATE]" at bounding box center [757, 215] width 221 height 23
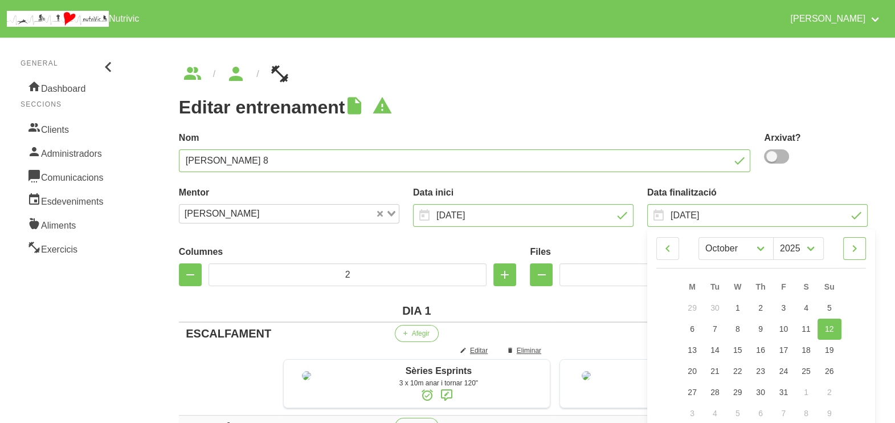
click at [859, 250] on icon at bounding box center [855, 248] width 14 height 21
select select "10"
click at [837, 345] on link "16" at bounding box center [830, 350] width 24 height 21
type input "[DATE]"
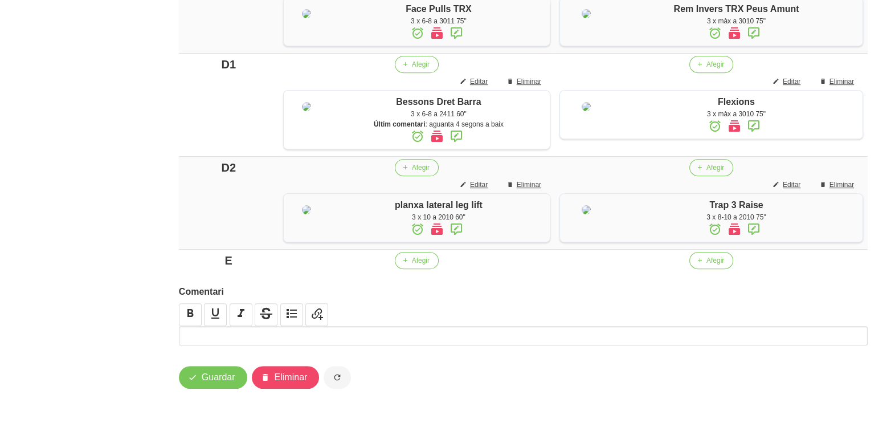
scroll to position [1000, 0]
click at [227, 383] on span "Guardar" at bounding box center [219, 377] width 34 height 14
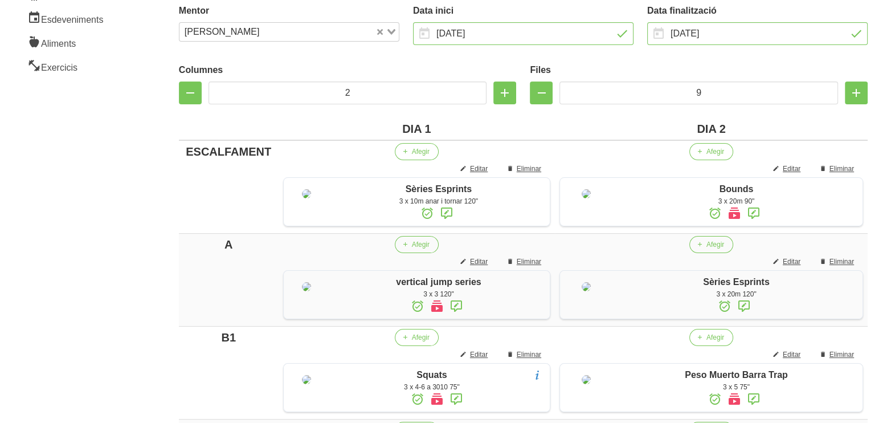
scroll to position [0, 0]
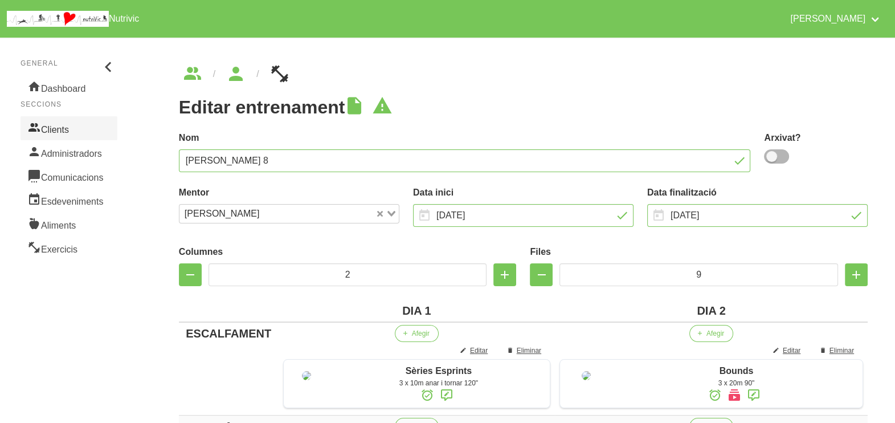
click at [66, 128] on link "Clients" at bounding box center [69, 128] width 97 height 24
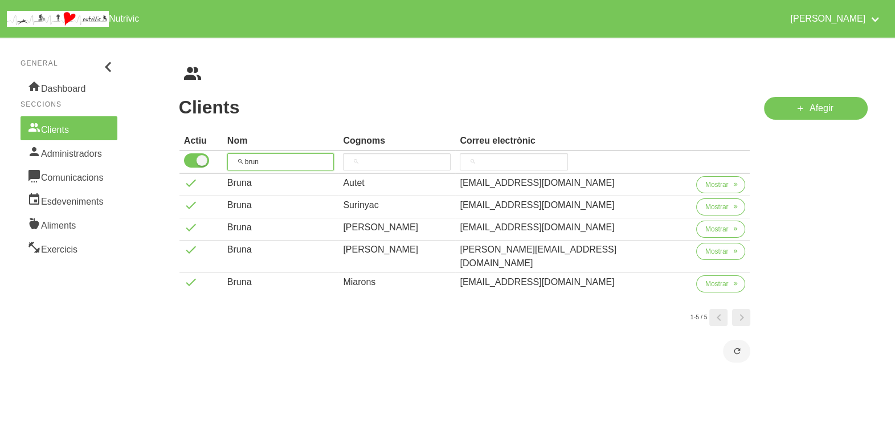
drag, startPoint x: 258, startPoint y: 165, endPoint x: 230, endPoint y: 165, distance: 28.5
click at [230, 165] on tr "brun" at bounding box center [465, 162] width 571 height 23
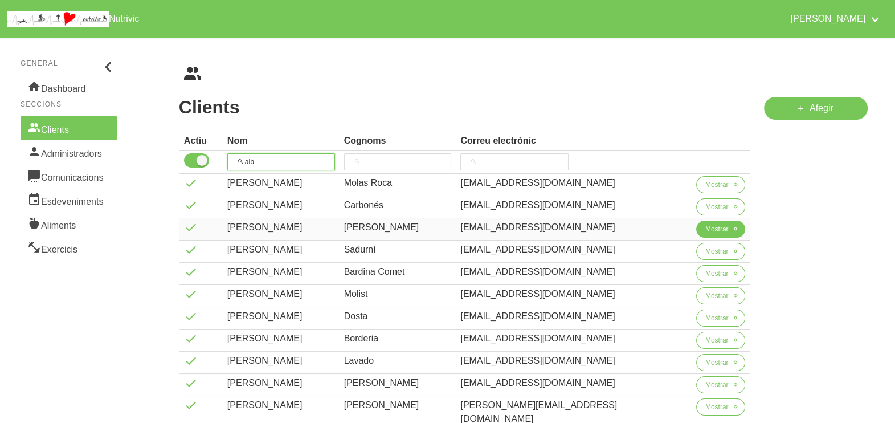
type input "alb"
click at [715, 229] on button "Mostrar" at bounding box center [721, 229] width 50 height 17
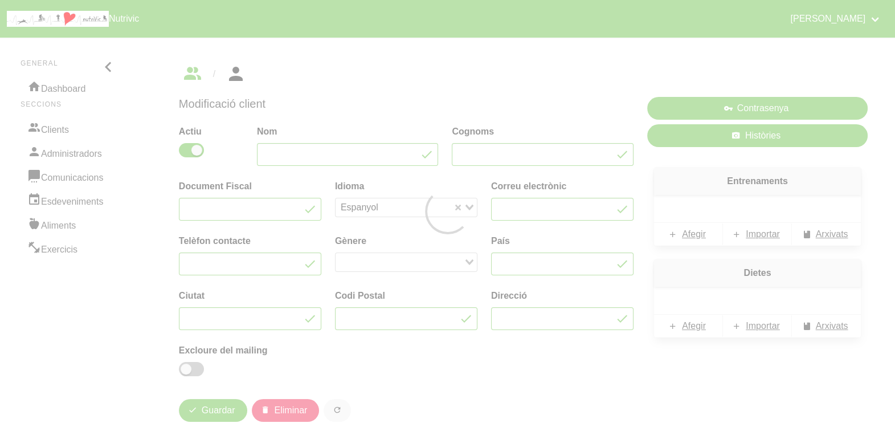
type input "[PERSON_NAME]"
type input "[EMAIL_ADDRESS][DOMAIN_NAME]"
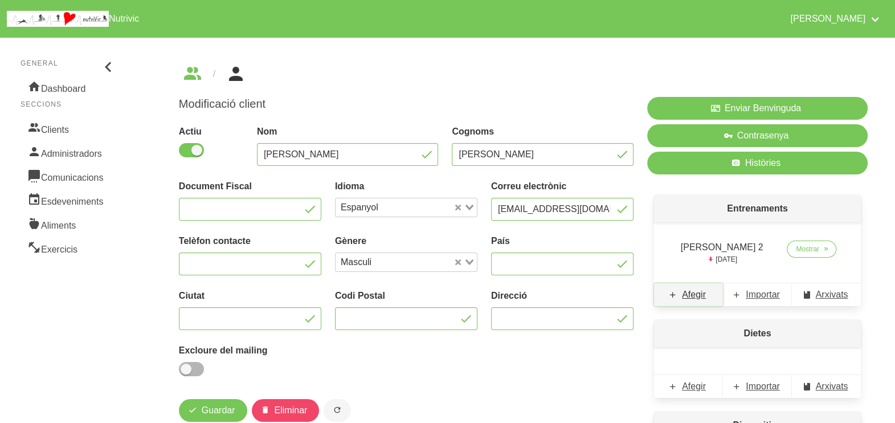
click at [696, 295] on span "Afegir" at bounding box center [694, 295] width 24 height 14
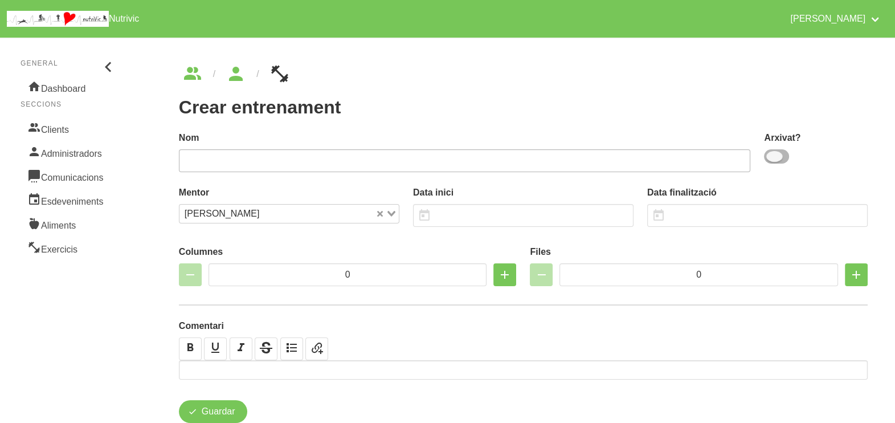
drag, startPoint x: 782, startPoint y: 157, endPoint x: 643, endPoint y: 157, distance: 139.6
click at [779, 157] on span at bounding box center [776, 156] width 25 height 14
click at [772, 157] on input "checkbox" at bounding box center [767, 156] width 7 height 7
checkbox input "true"
click at [611, 161] on input "text" at bounding box center [465, 160] width 572 height 23
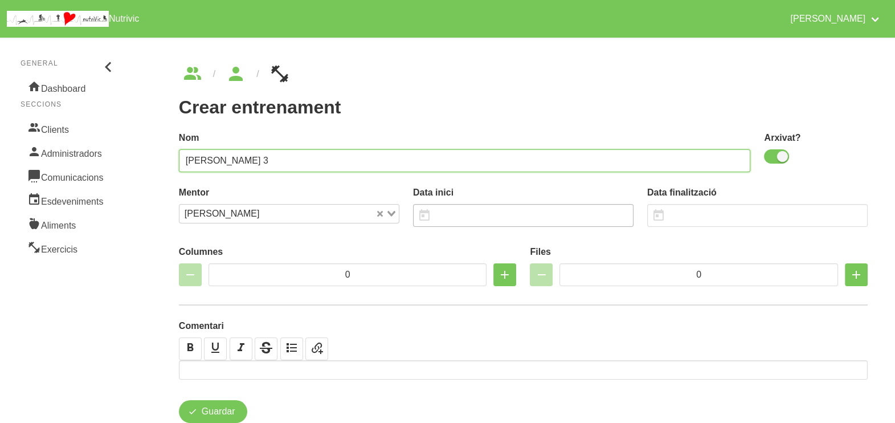
type input "[PERSON_NAME] 3"
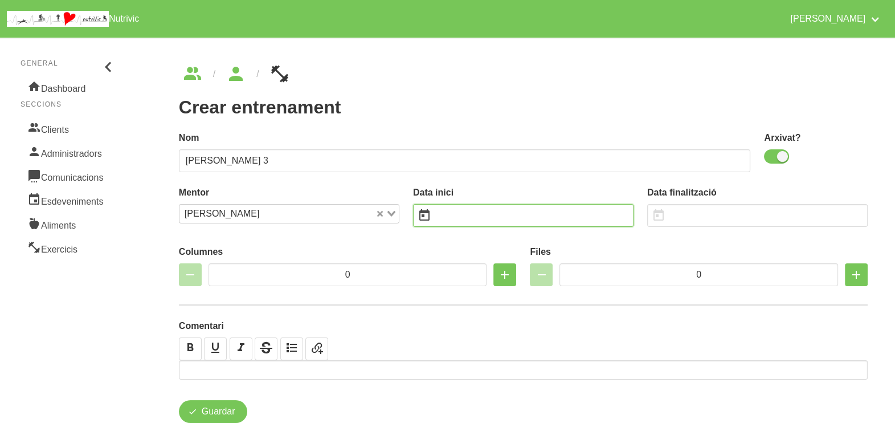
drag, startPoint x: 467, startPoint y: 209, endPoint x: 470, endPoint y: 201, distance: 7.9
click at [467, 209] on input "text" at bounding box center [523, 215] width 221 height 23
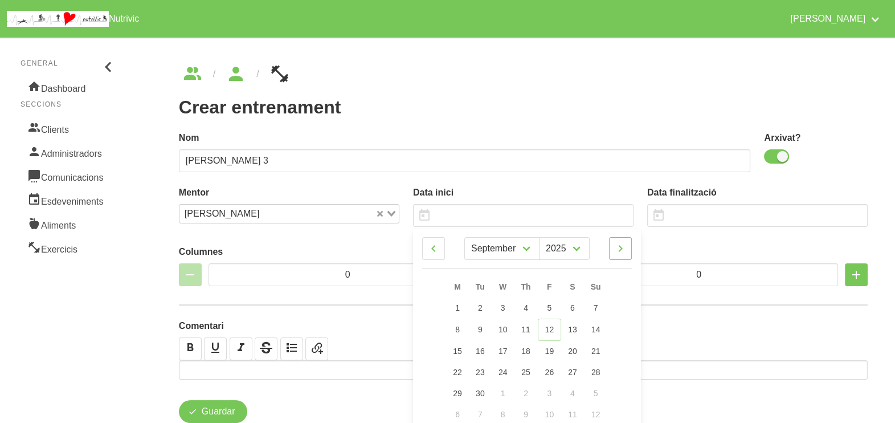
click at [623, 249] on icon at bounding box center [621, 248] width 14 height 21
select select "9"
drag, startPoint x: 598, startPoint y: 352, endPoint x: 595, endPoint y: 344, distance: 9.0
click at [598, 350] on span "19" at bounding box center [595, 349] width 9 height 9
type input "[DATE]"
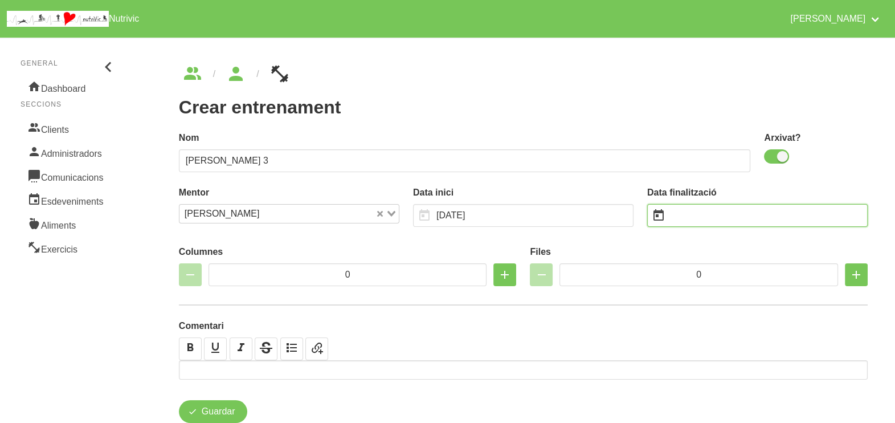
click at [716, 218] on input "text" at bounding box center [757, 215] width 221 height 23
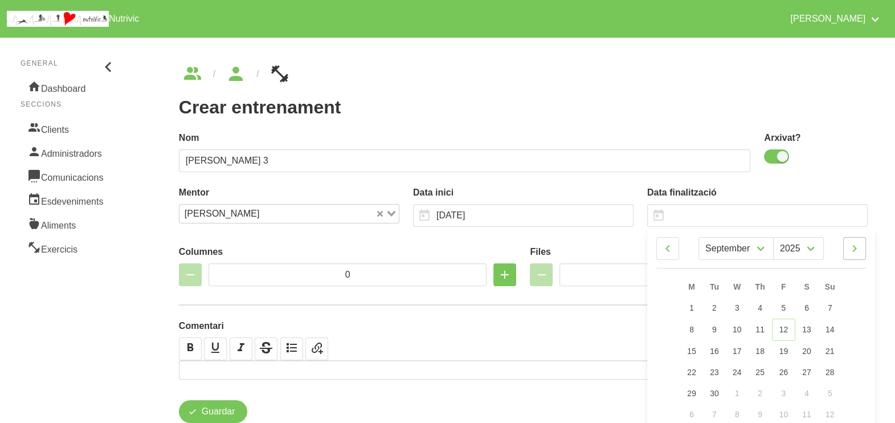
click at [854, 251] on icon at bounding box center [855, 248] width 14 height 21
click at [856, 243] on icon at bounding box center [855, 248] width 14 height 21
click at [857, 250] on icon at bounding box center [855, 248] width 14 height 21
select select "11"
click at [834, 332] on link "14" at bounding box center [830, 329] width 24 height 21
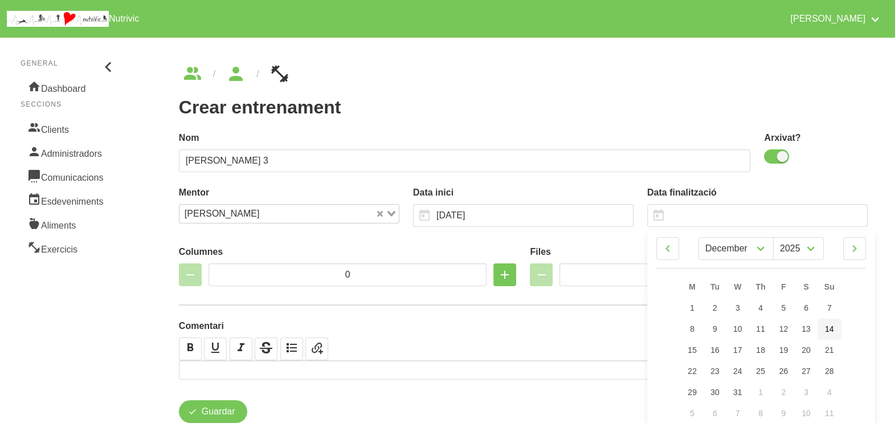
type input "[DATE]"
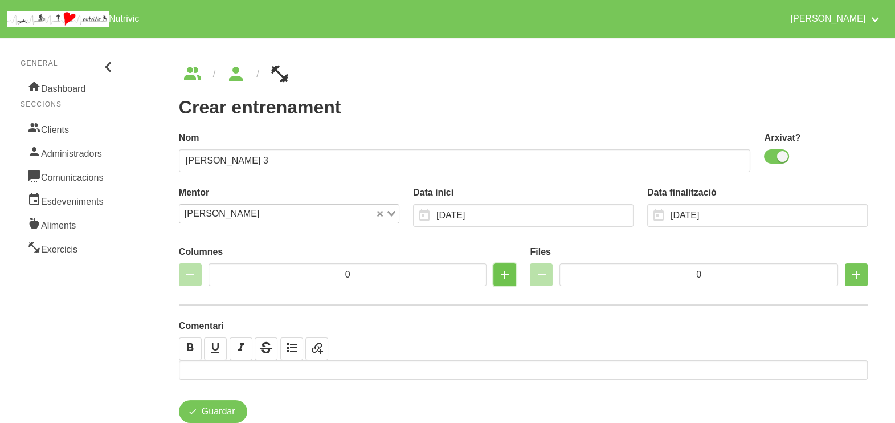
click at [509, 272] on icon "button" at bounding box center [505, 274] width 14 height 21
type input "2"
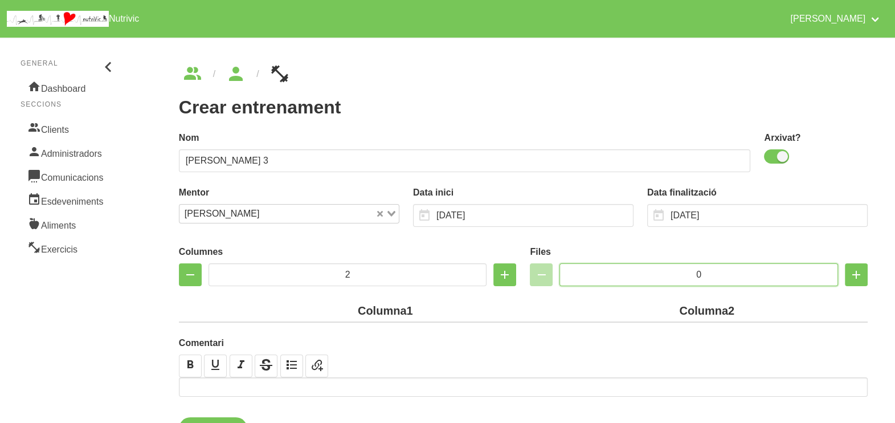
drag, startPoint x: 728, startPoint y: 271, endPoint x: 638, endPoint y: 271, distance: 90.0
click at [638, 271] on input "0" at bounding box center [699, 274] width 279 height 23
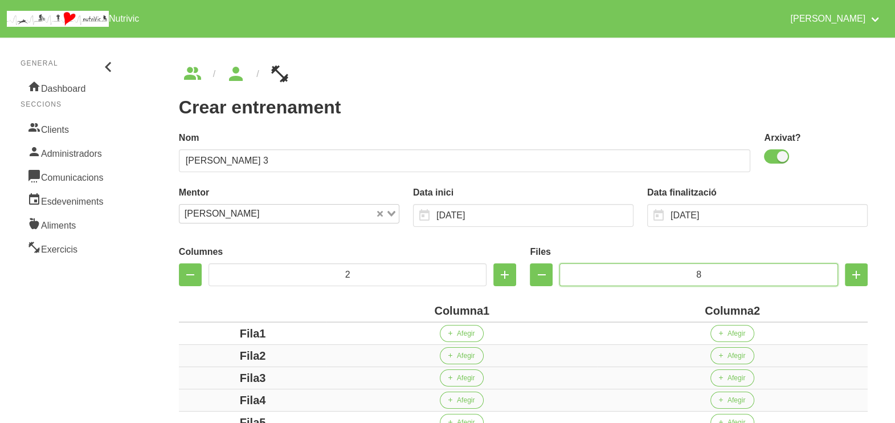
scroll to position [214, 0]
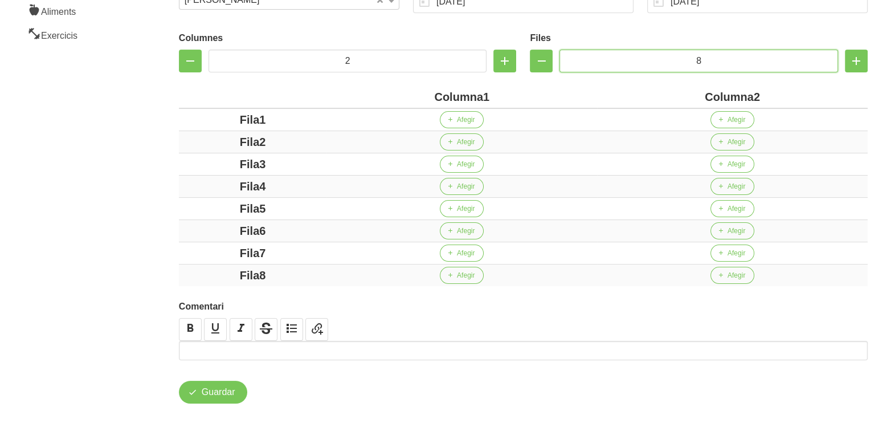
type input "8"
drag, startPoint x: 483, startPoint y: 95, endPoint x: 425, endPoint y: 96, distance: 57.6
click at [426, 96] on div "Columna1" at bounding box center [462, 96] width 262 height 17
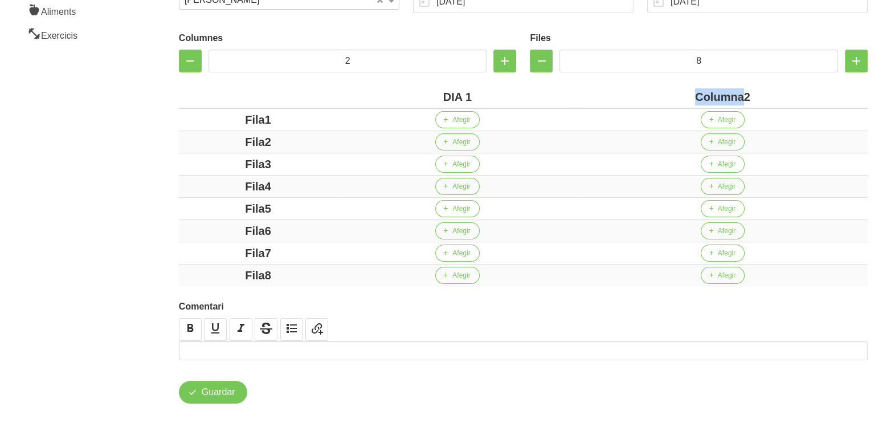
drag, startPoint x: 743, startPoint y: 94, endPoint x: 651, endPoint y: 91, distance: 91.8
click at [651, 91] on div "Columna2" at bounding box center [722, 96] width 281 height 17
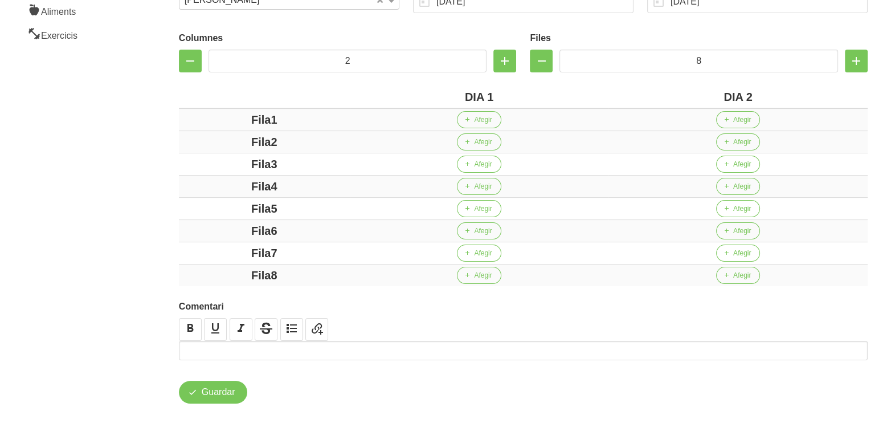
click at [267, 122] on div "Fila1" at bounding box center [264, 119] width 162 height 17
drag, startPoint x: 270, startPoint y: 119, endPoint x: 193, endPoint y: 120, distance: 76.9
click at [193, 120] on div "Fila1" at bounding box center [264, 119] width 162 height 17
drag, startPoint x: 269, startPoint y: 140, endPoint x: 255, endPoint y: 161, distance: 25.1
click at [197, 149] on div "Fila2" at bounding box center [264, 141] width 162 height 17
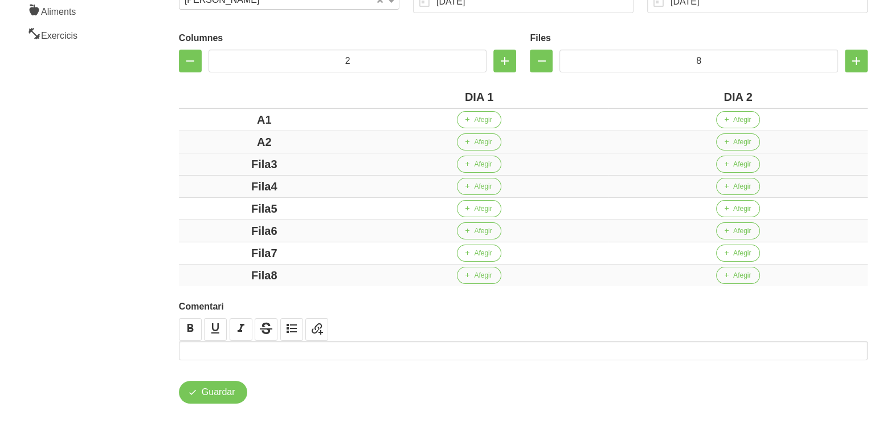
click at [226, 165] on div "Fila3" at bounding box center [264, 164] width 162 height 17
drag, startPoint x: 289, startPoint y: 189, endPoint x: 206, endPoint y: 190, distance: 83.2
click at [206, 190] on div "Fila4" at bounding box center [264, 186] width 162 height 17
drag, startPoint x: 291, startPoint y: 206, endPoint x: 214, endPoint y: 206, distance: 77.5
click at [214, 206] on div "Fila5" at bounding box center [264, 208] width 162 height 17
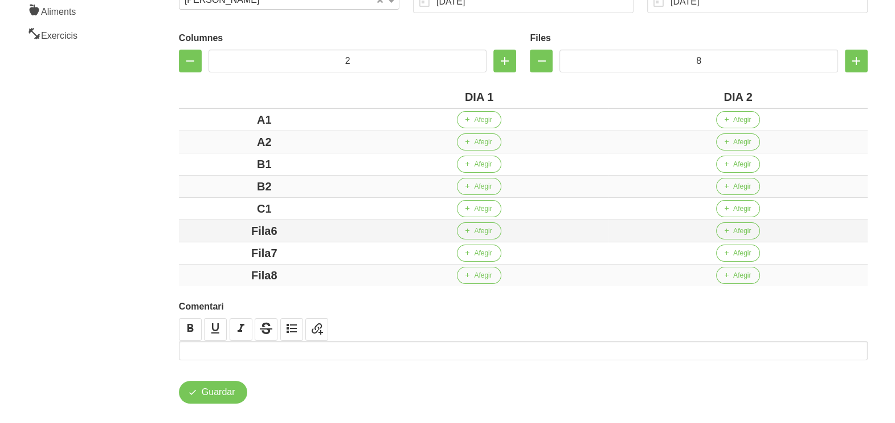
drag, startPoint x: 296, startPoint y: 229, endPoint x: 214, endPoint y: 229, distance: 82.1
click at [214, 229] on div "Fila6" at bounding box center [264, 230] width 162 height 17
drag, startPoint x: 300, startPoint y: 251, endPoint x: 214, endPoint y: 251, distance: 86.0
click at [214, 251] on div "Fila7" at bounding box center [264, 252] width 162 height 17
drag, startPoint x: 295, startPoint y: 271, endPoint x: 198, endPoint y: 269, distance: 96.9
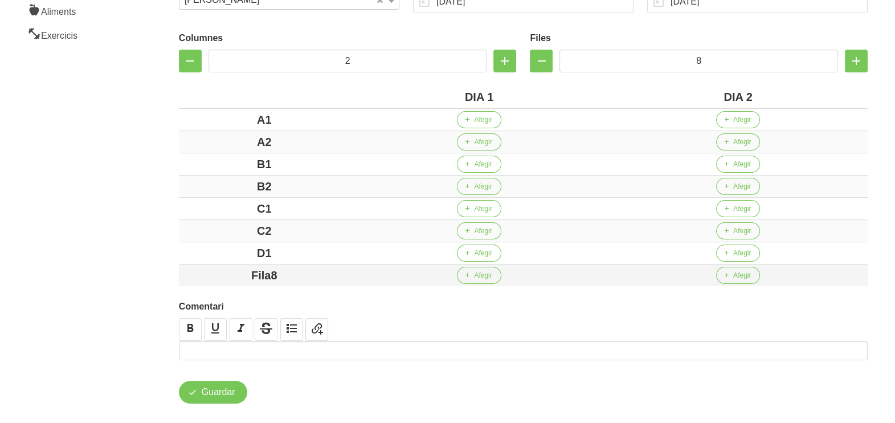
click at [198, 269] on div "Fila8" at bounding box center [264, 275] width 162 height 17
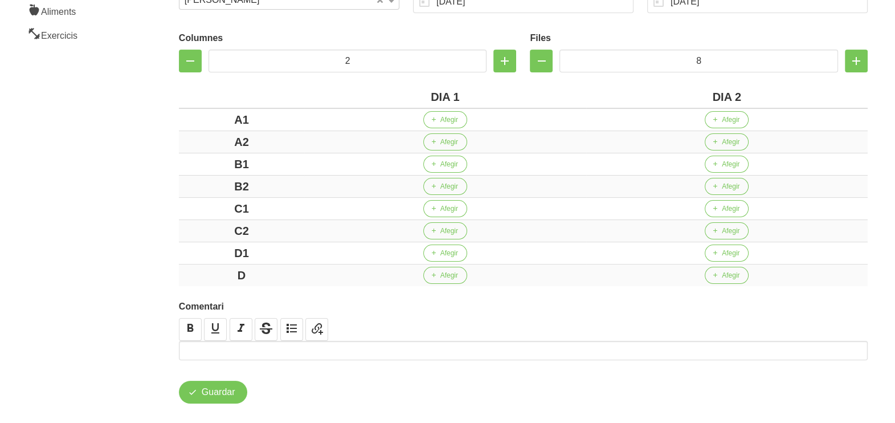
click at [128, 209] on aside "General Dashboard Seccions Clients Administradors Comunicacions Esdeveniments A…" at bounding box center [69, 127] width 152 height 621
click at [456, 120] on span "Afegir" at bounding box center [449, 120] width 18 height 10
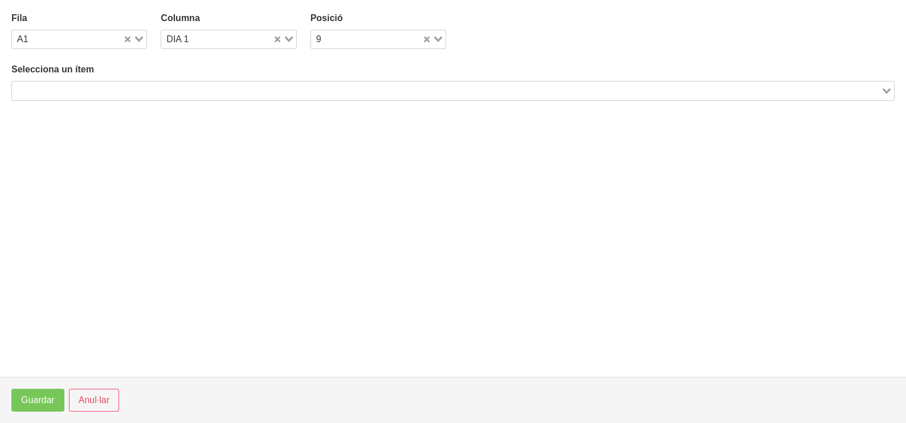
click at [207, 85] on input "Search for option" at bounding box center [446, 91] width 867 height 14
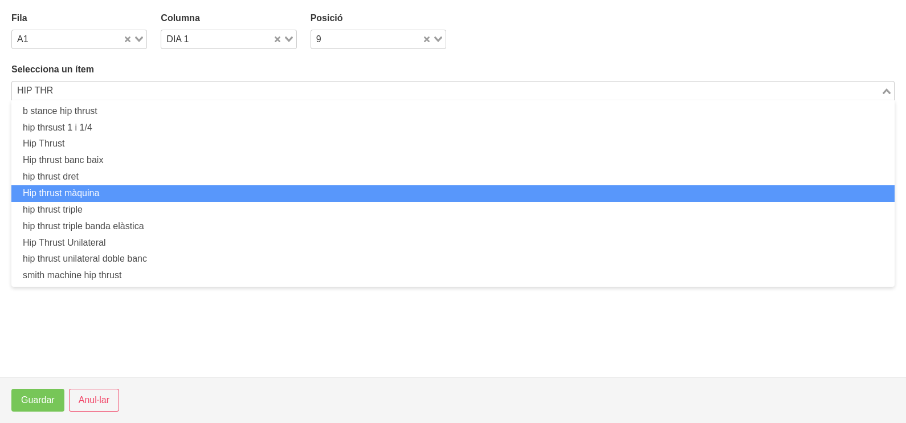
click at [160, 197] on li "Hip thrust màquina" at bounding box center [452, 193] width 883 height 17
type input "HIP THR"
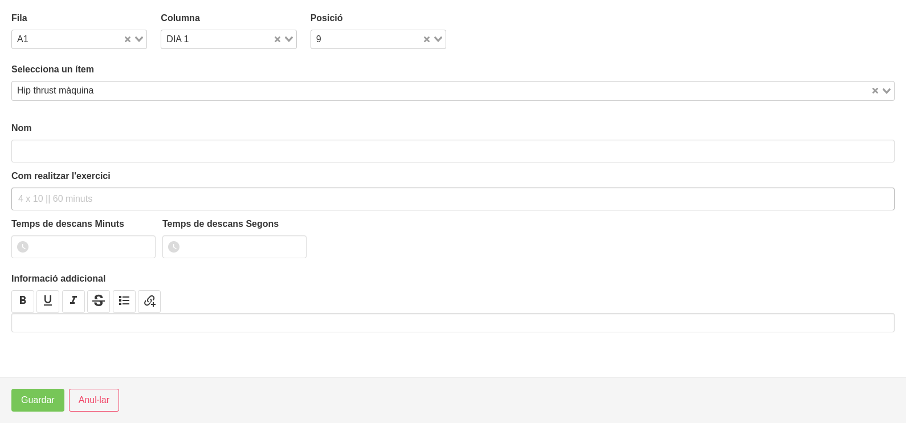
type input "Hip thrust màquina"
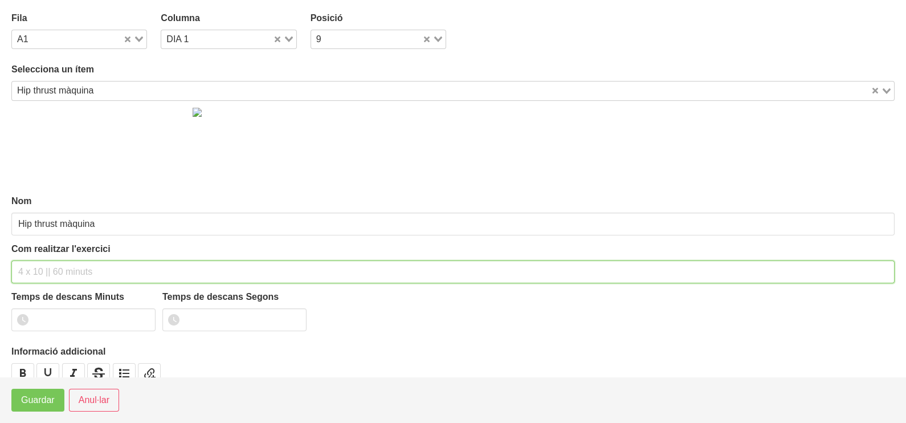
click at [71, 262] on input "text" at bounding box center [452, 271] width 883 height 23
type input "3 x 6-8 a 3010 60""
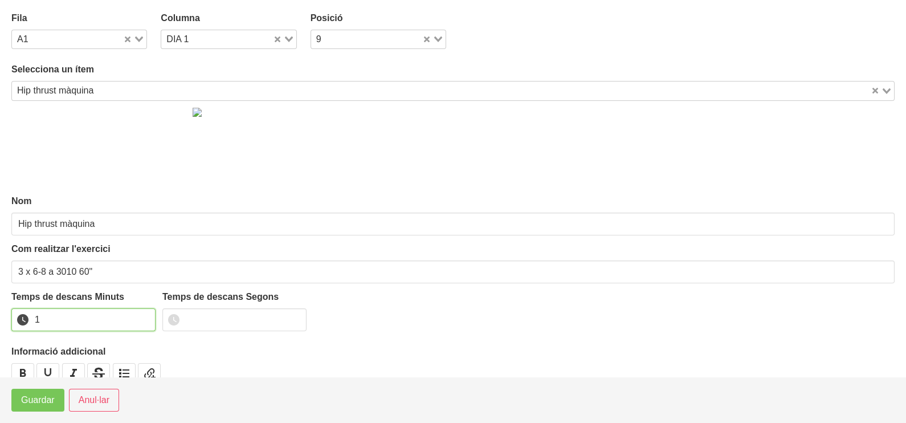
type input "1"
click at [141, 316] on input "1" at bounding box center [83, 319] width 144 height 23
click at [50, 404] on span "Guardar" at bounding box center [38, 400] width 34 height 14
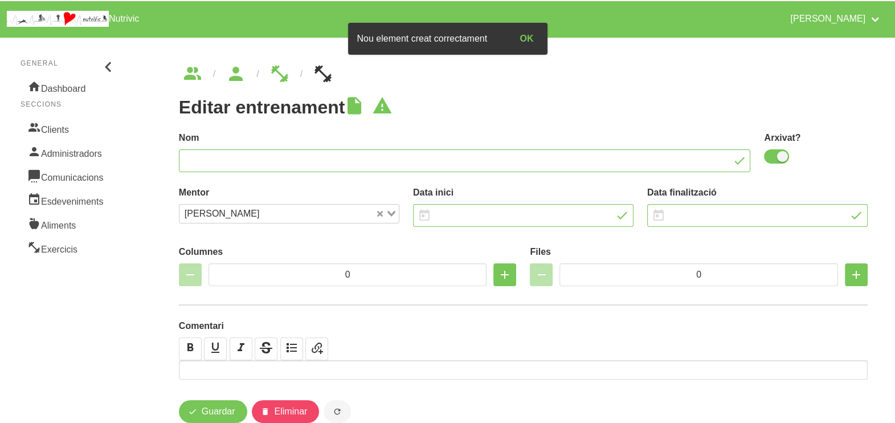
type input "[PERSON_NAME] 3"
checkbox input "true"
type input "[DATE]"
type input "2"
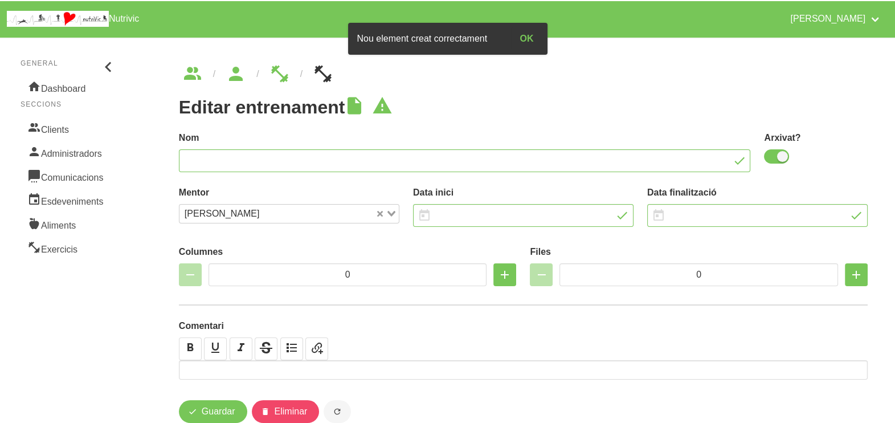
type input "8"
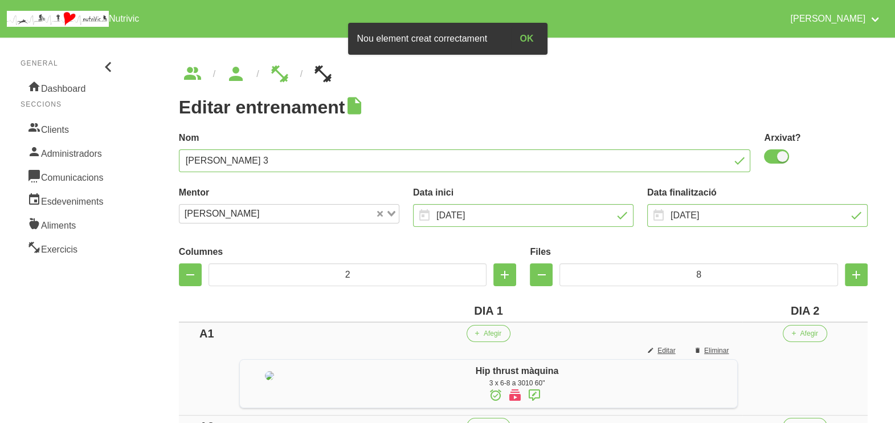
scroll to position [142, 0]
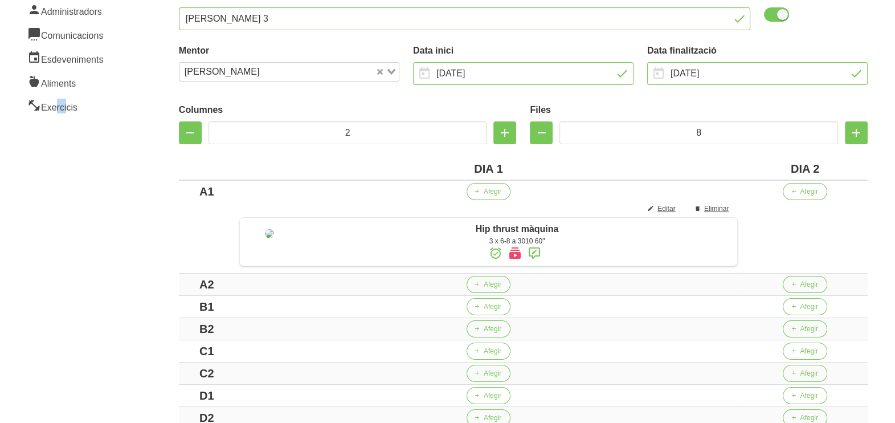
drag, startPoint x: 66, startPoint y: 205, endPoint x: 55, endPoint y: 206, distance: 10.9
click at [55, 206] on aside "General Dashboard Seccions Clients Administradors Comunicacions Esdeveniments A…" at bounding box center [69, 234] width 152 height 691
click at [80, 165] on aside "General Dashboard Seccions Clients Administradors Comunicacions Esdeveniments A…" at bounding box center [69, 234] width 152 height 691
click at [807, 190] on button "Afegir" at bounding box center [805, 191] width 44 height 17
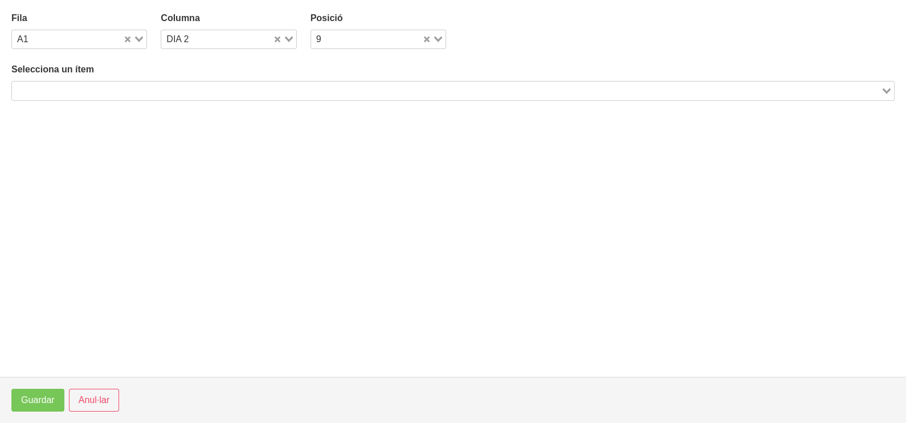
click at [267, 90] on input "Search for option" at bounding box center [446, 91] width 867 height 14
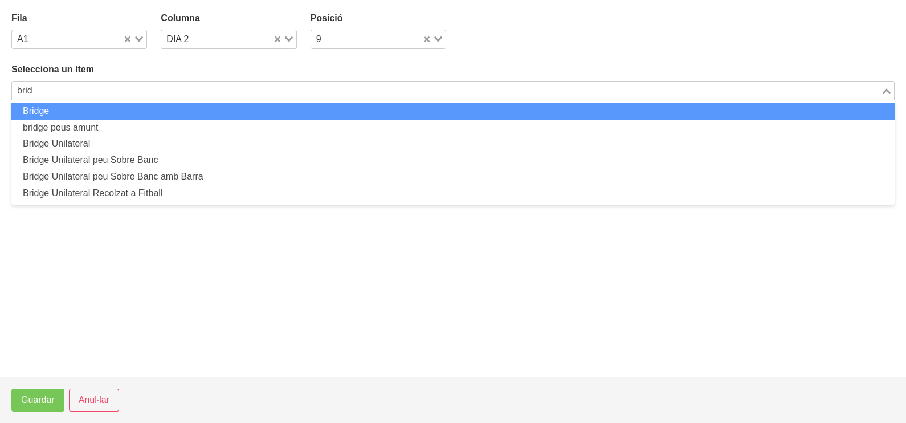
click at [254, 110] on li "Bridge" at bounding box center [452, 111] width 883 height 17
type input "brid"
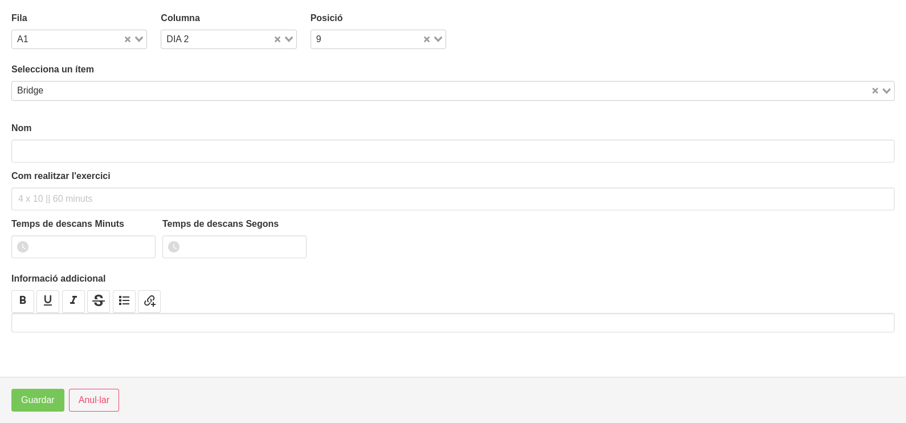
type input "Bridge"
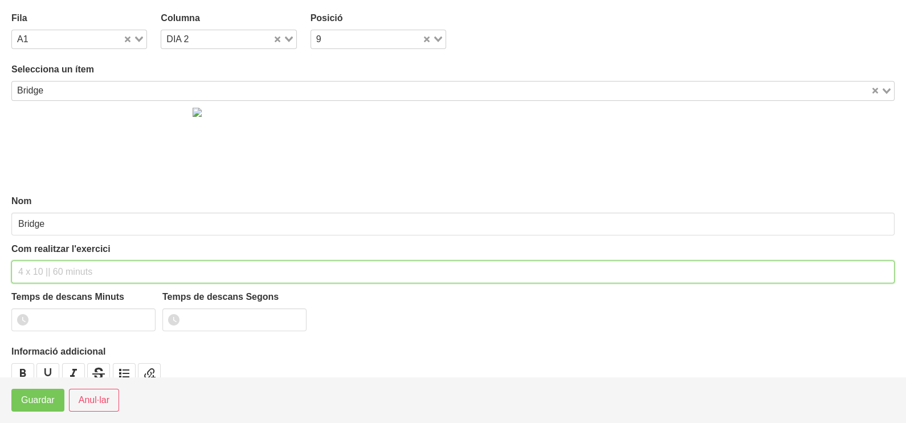
click at [42, 274] on input "text" at bounding box center [452, 271] width 883 height 23
type input "3 x 8-10 a 2011 60""
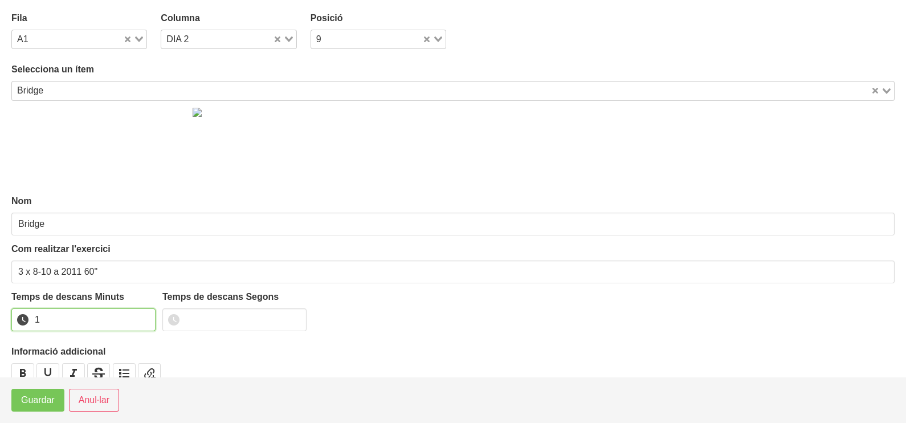
drag, startPoint x: 144, startPoint y: 315, endPoint x: 71, endPoint y: 365, distance: 88.8
type input "1"
click at [143, 315] on input "1" at bounding box center [83, 319] width 144 height 23
click at [39, 400] on span "Guardar" at bounding box center [38, 400] width 34 height 14
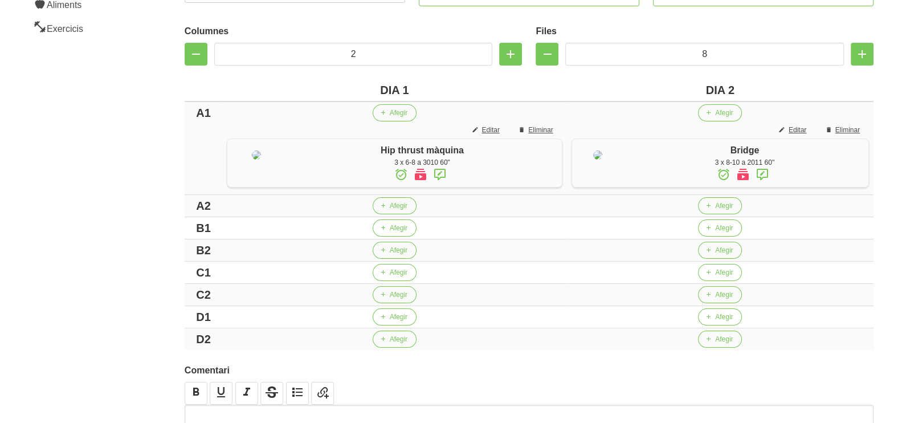
scroll to position [334, 0]
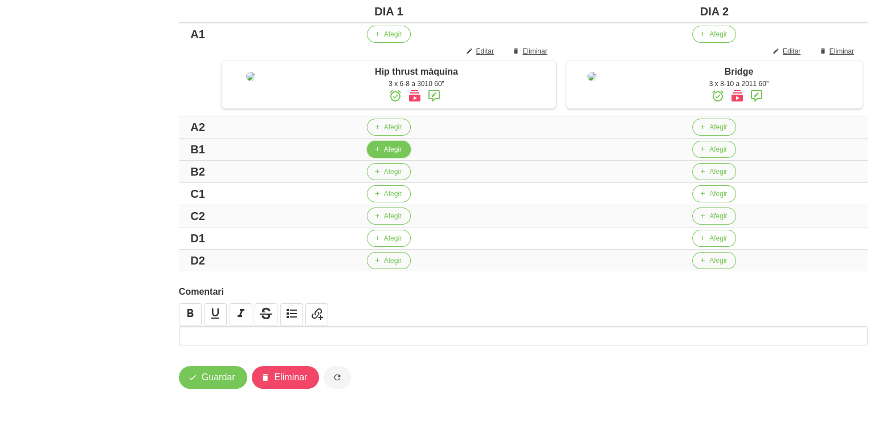
click at [384, 151] on span "Afegir" at bounding box center [393, 149] width 18 height 10
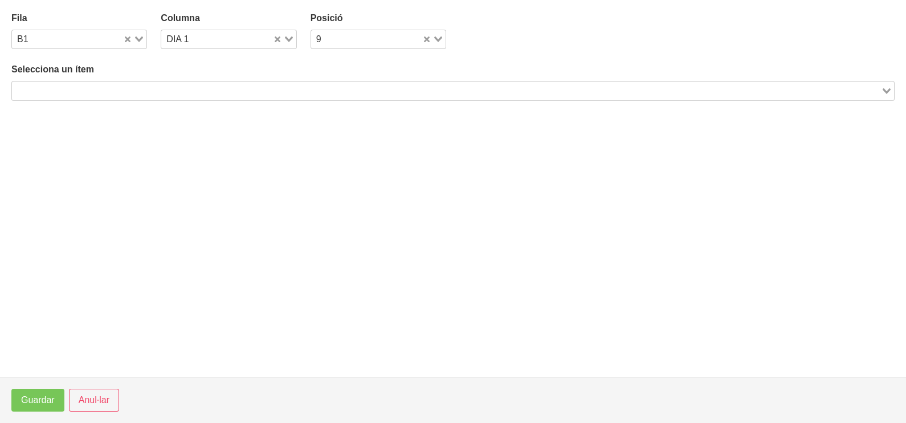
click at [156, 85] on input "Search for option" at bounding box center [446, 91] width 867 height 14
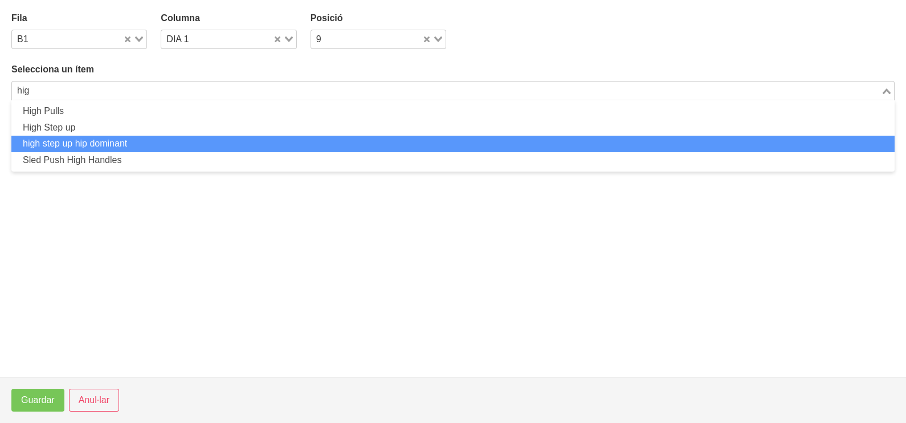
click at [125, 143] on li "high step up hip dominant" at bounding box center [452, 144] width 883 height 17
type input "hig"
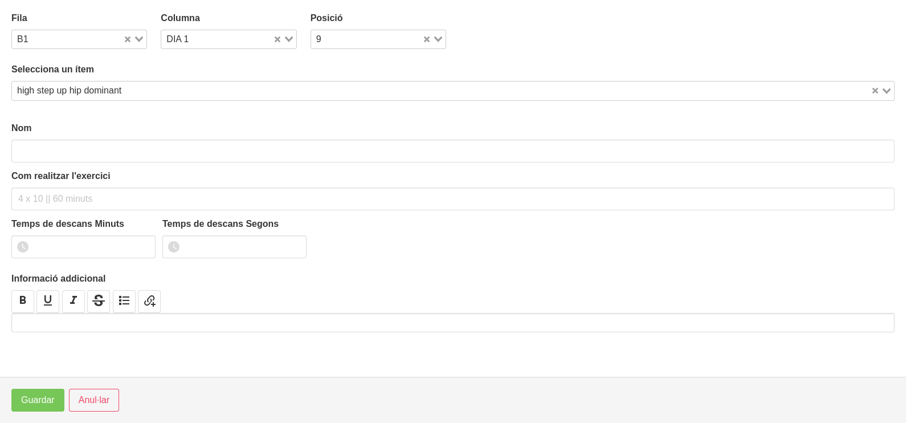
type input "high step up hip dominant"
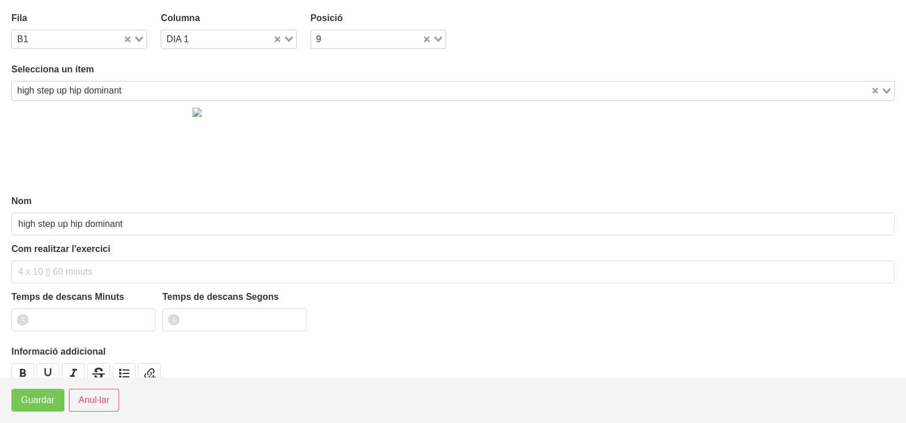
drag, startPoint x: 105, startPoint y: 88, endPoint x: 117, endPoint y: 80, distance: 13.9
click at [107, 87] on div "high step up hip dominant" at bounding box center [441, 89] width 859 height 16
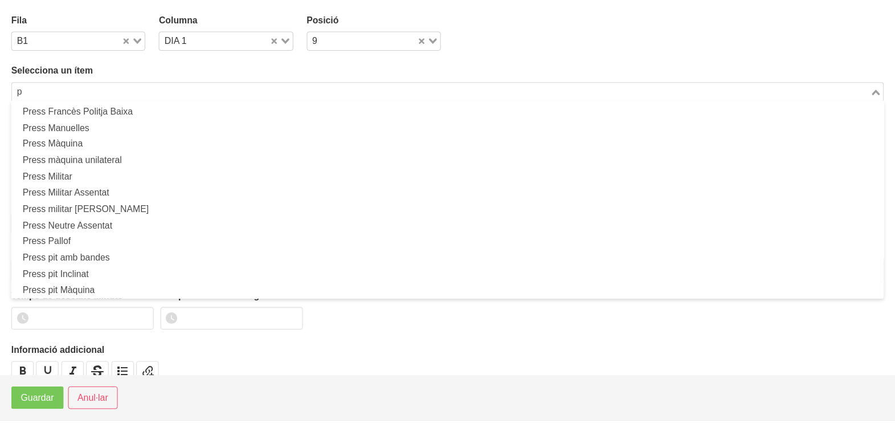
scroll to position [3, 0]
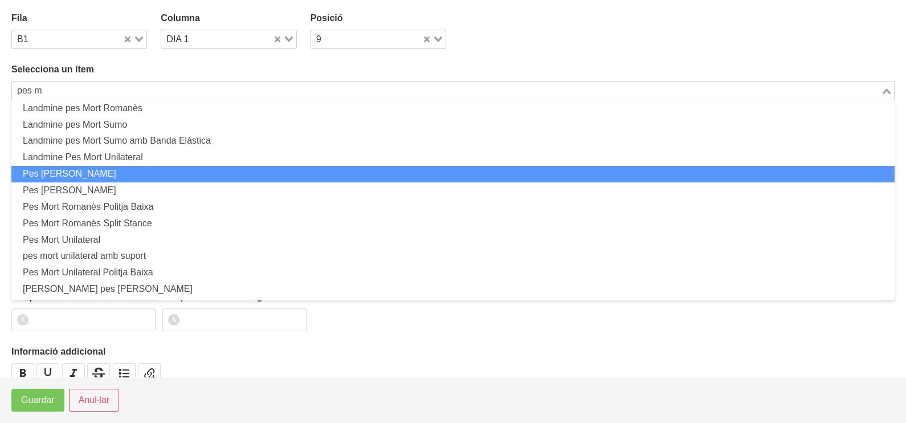
drag, startPoint x: 231, startPoint y: 166, endPoint x: 163, endPoint y: 219, distance: 86.1
click at [230, 168] on li "Pes [PERSON_NAME]" at bounding box center [452, 174] width 883 height 17
type input "pes m"
type input "Pes [PERSON_NAME]"
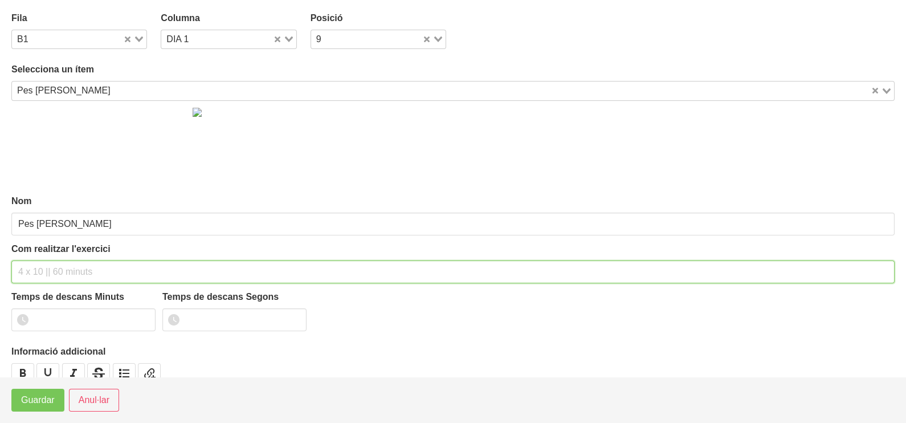
drag, startPoint x: 66, startPoint y: 271, endPoint x: 82, endPoint y: 193, distance: 79.7
click at [73, 242] on div "Com realitzar l'exercici" at bounding box center [452, 262] width 883 height 41
type input "3 x 8-10 a 3010 60""
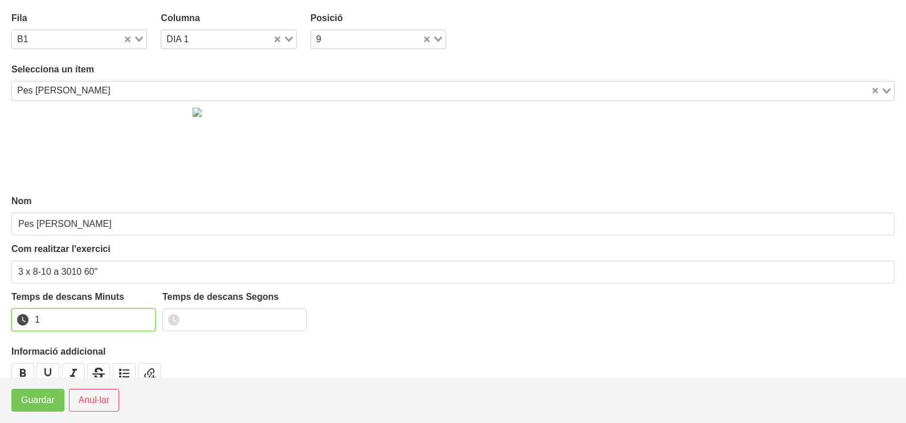
drag, startPoint x: 144, startPoint y: 314, endPoint x: 137, endPoint y: 319, distance: 7.8
type input "1"
click at [143, 316] on input "1" at bounding box center [83, 319] width 144 height 23
click at [39, 397] on span "Guardar" at bounding box center [38, 400] width 34 height 14
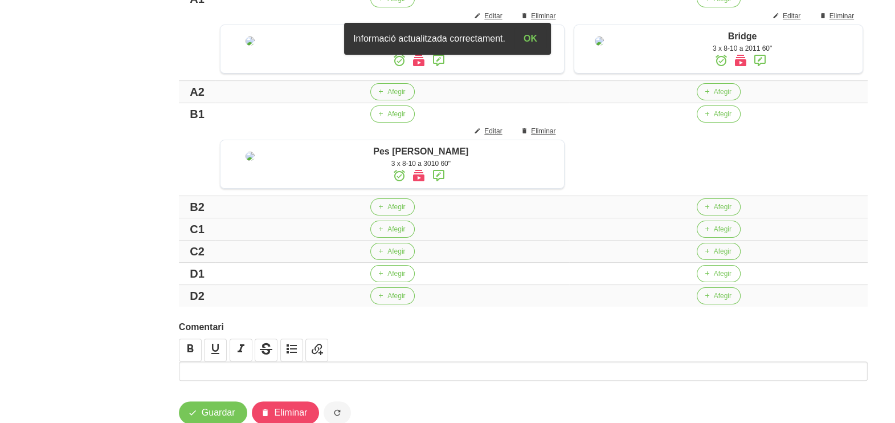
click at [709, 240] on td "Afegir" at bounding box center [718, 229] width 299 height 22
click at [714, 234] on span "Afegir" at bounding box center [723, 229] width 18 height 10
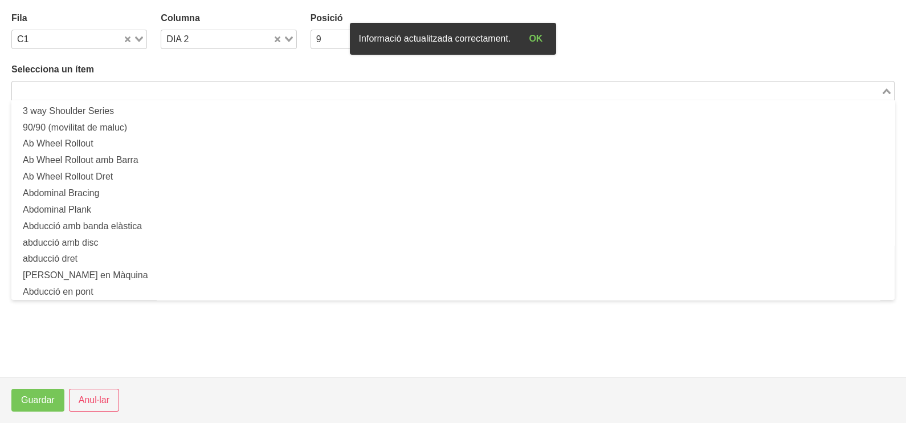
click at [136, 87] on input "Search for option" at bounding box center [446, 91] width 867 height 14
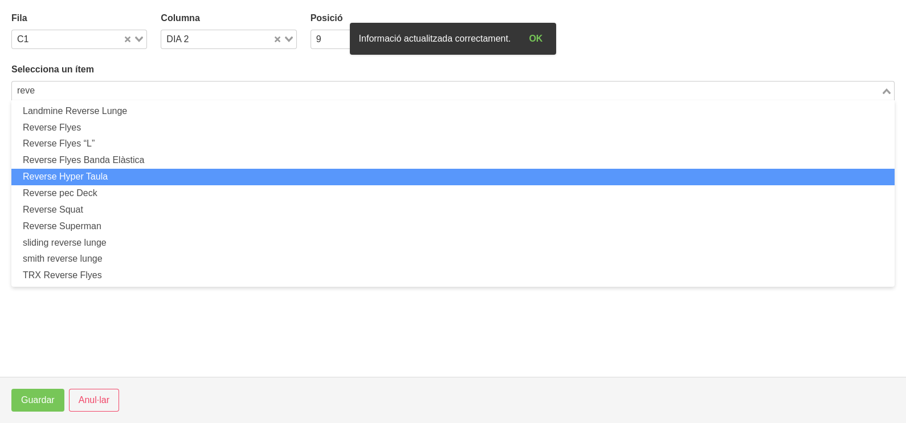
click at [123, 177] on li "Reverse Hyper Taula" at bounding box center [452, 177] width 883 height 17
type input "reve"
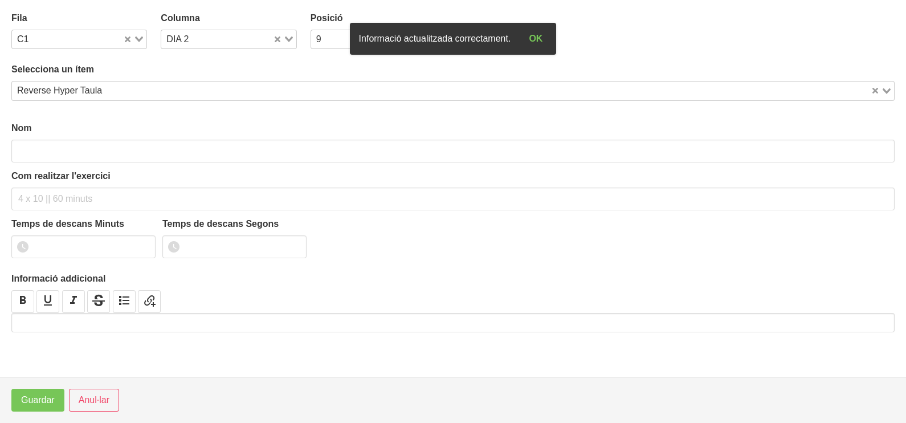
type input "Reverse Hyper Taula"
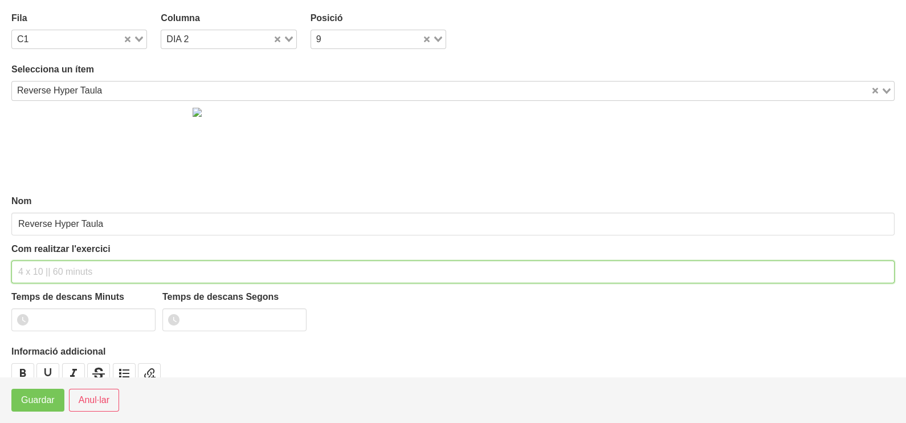
click at [66, 261] on input "text" at bounding box center [452, 271] width 883 height 23
type input "3 x 10-12 a 2011 60""
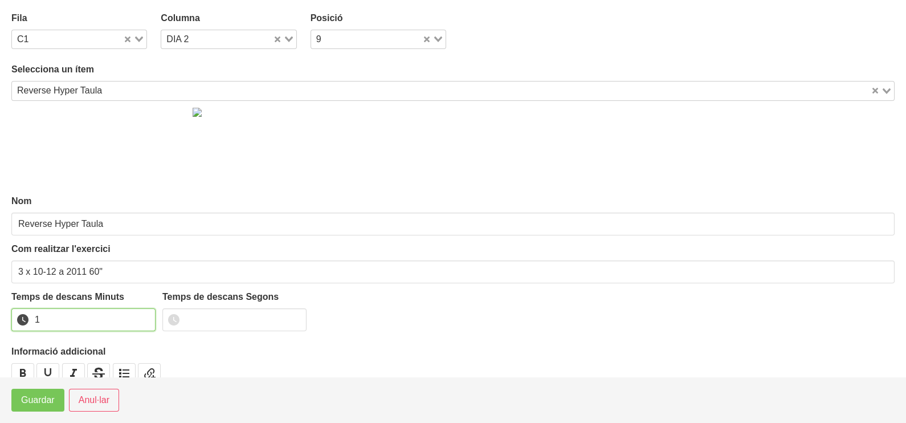
drag, startPoint x: 144, startPoint y: 315, endPoint x: 73, endPoint y: 364, distance: 85.7
type input "1"
click at [141, 316] on input "1" at bounding box center [83, 319] width 144 height 23
click at [43, 402] on span "Guardar" at bounding box center [38, 400] width 34 height 14
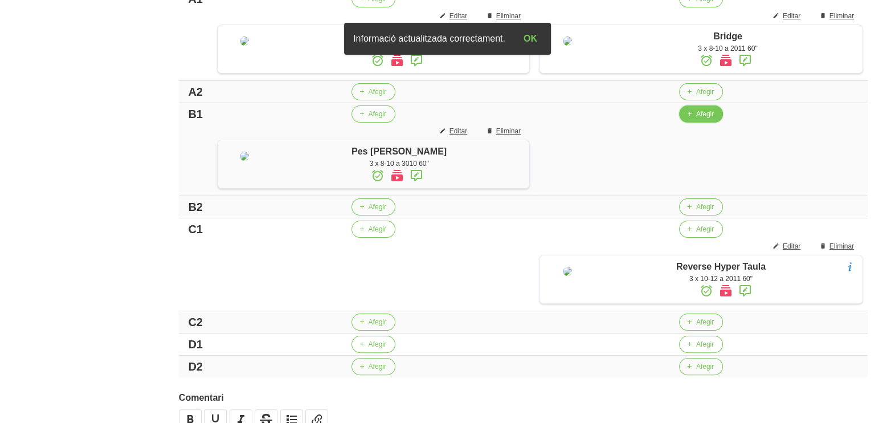
click at [696, 119] on span "Afegir" at bounding box center [705, 114] width 18 height 10
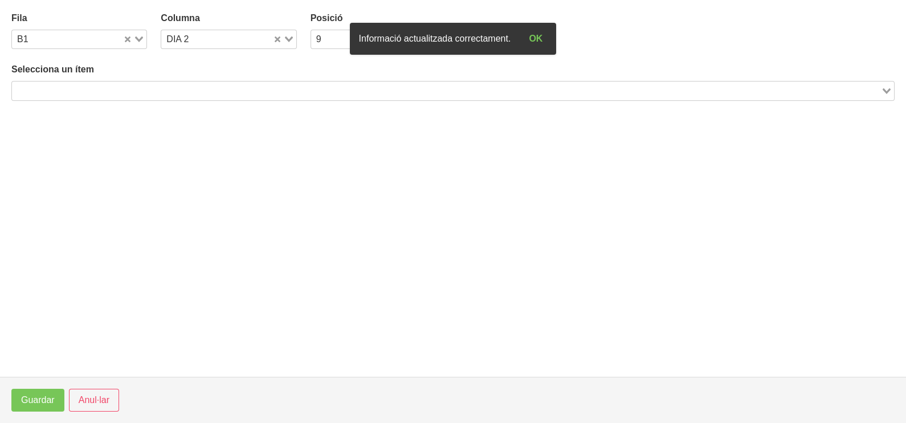
click at [235, 93] on input "Search for option" at bounding box center [446, 91] width 867 height 14
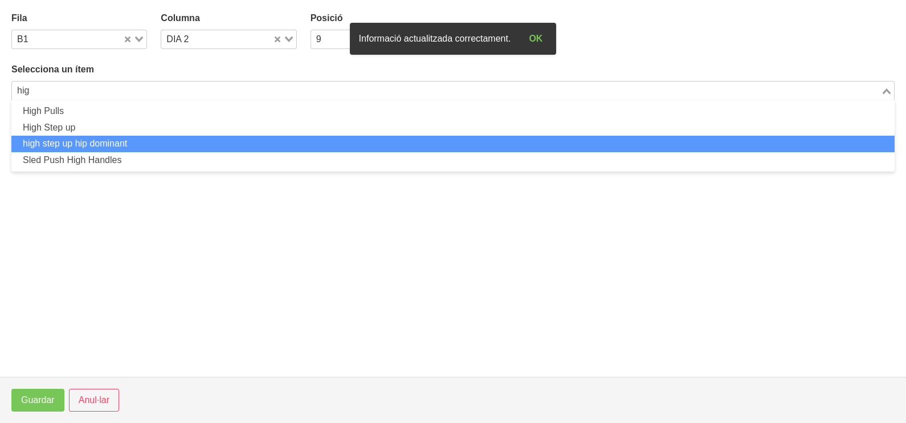
click at [132, 140] on li "high step up hip dominant" at bounding box center [452, 144] width 883 height 17
type input "hig"
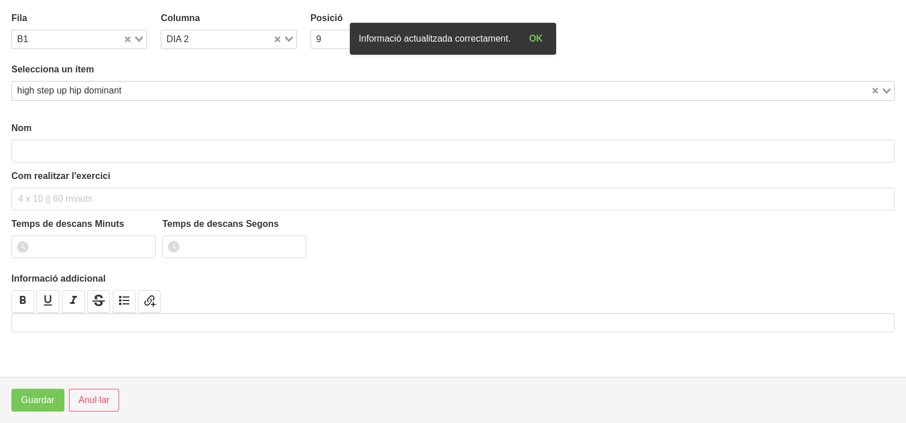
type input "high step up hip dominant"
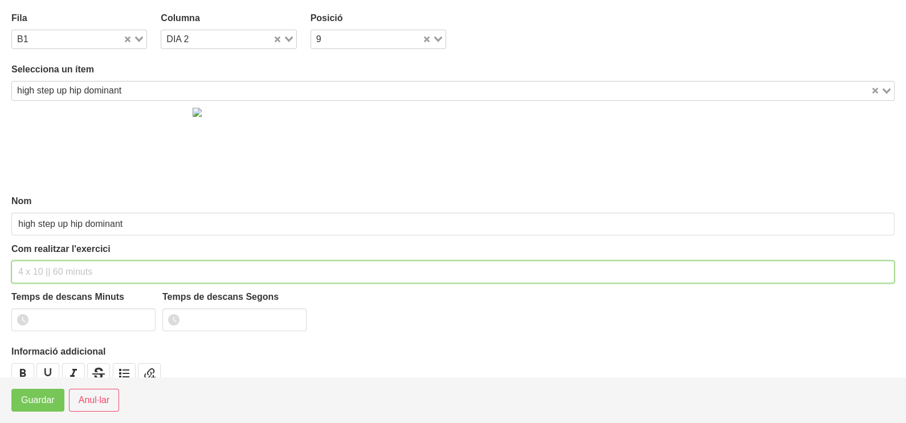
drag, startPoint x: 48, startPoint y: 264, endPoint x: 86, endPoint y: 167, distance: 104.4
click at [50, 262] on input "text" at bounding box center [452, 271] width 883 height 23
type input "3 x 6-8 a 3010 60""
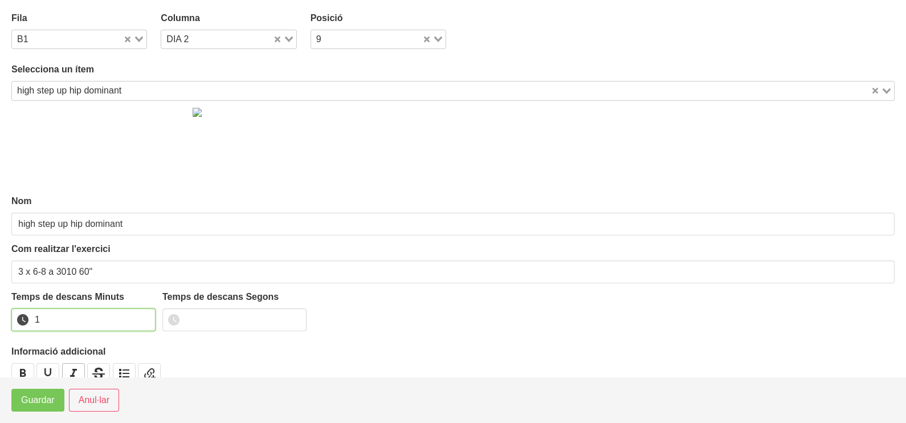
drag, startPoint x: 145, startPoint y: 316, endPoint x: 73, endPoint y: 375, distance: 93.2
type input "1"
click at [137, 322] on input "1" at bounding box center [83, 319] width 144 height 23
drag, startPoint x: 37, startPoint y: 418, endPoint x: 41, endPoint y: 402, distance: 15.9
click at [37, 415] on footer "Guardar Anul·lar" at bounding box center [453, 400] width 906 height 46
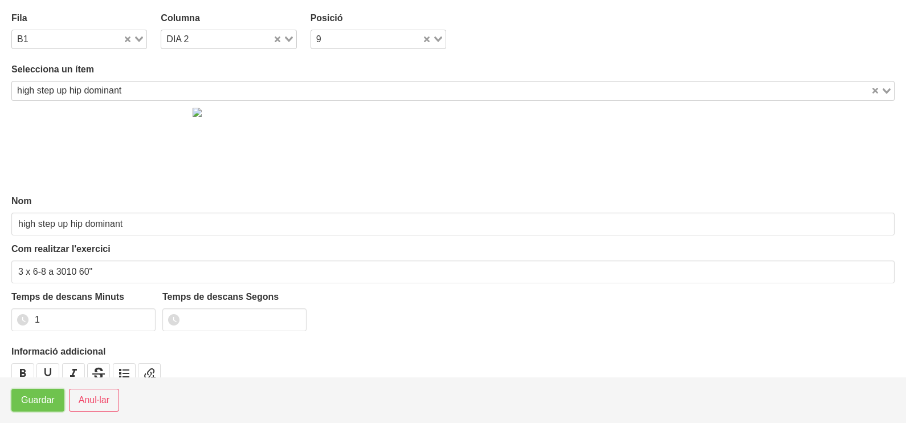
click at [41, 402] on span "Guardar" at bounding box center [38, 400] width 34 height 14
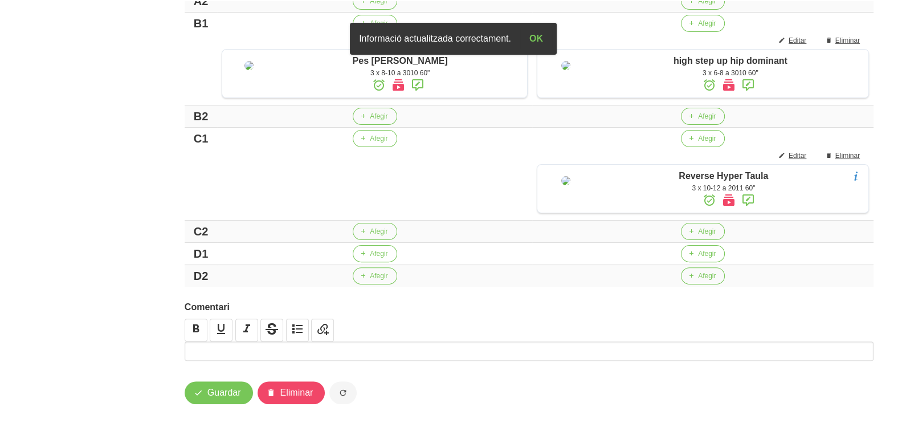
scroll to position [477, 0]
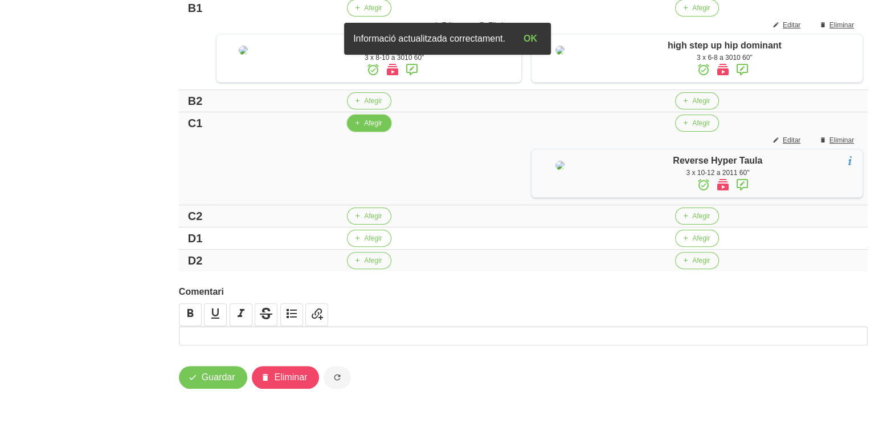
click at [373, 128] on span "Afegir" at bounding box center [373, 123] width 18 height 10
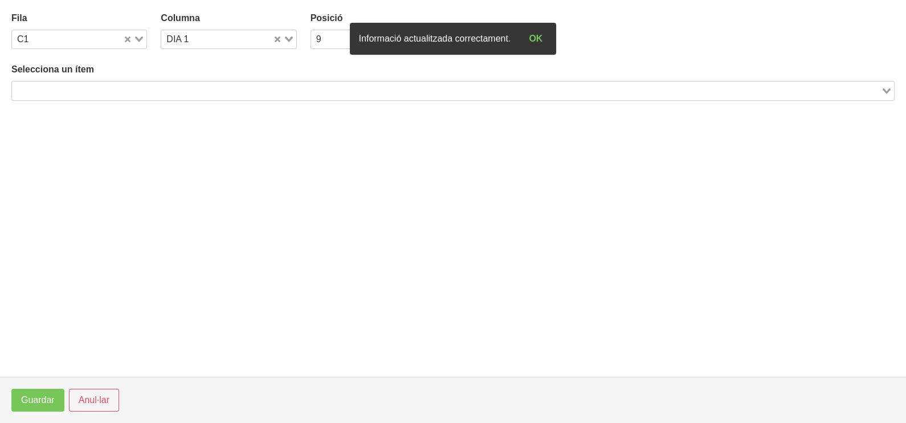
click at [153, 87] on input "Search for option" at bounding box center [446, 91] width 867 height 14
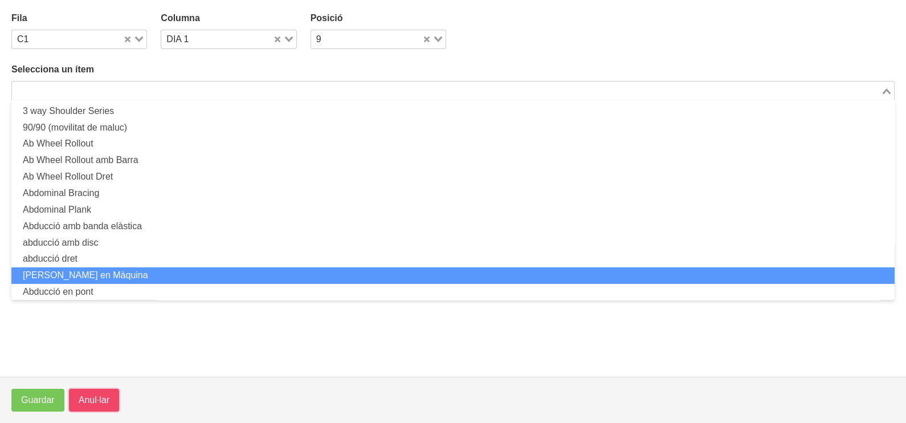
click at [97, 399] on span "Anul·lar" at bounding box center [94, 400] width 31 height 14
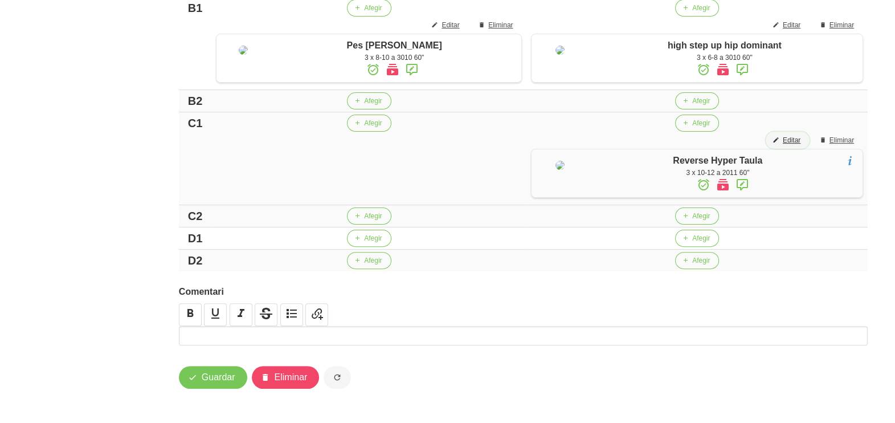
click at [795, 145] on span "Editar" at bounding box center [792, 140] width 18 height 10
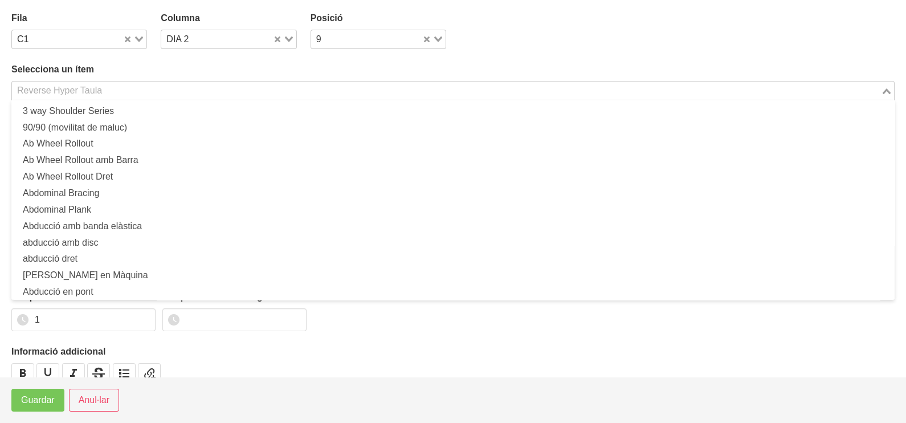
click at [161, 84] on input "Search for option" at bounding box center [446, 91] width 867 height 14
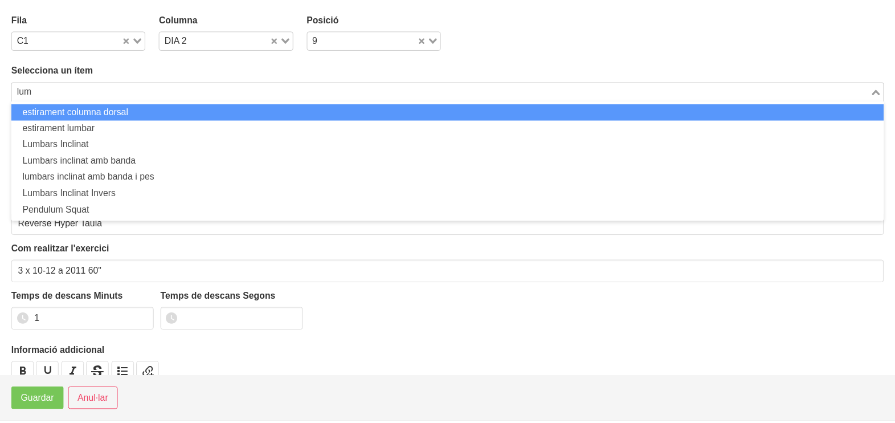
scroll to position [0, 0]
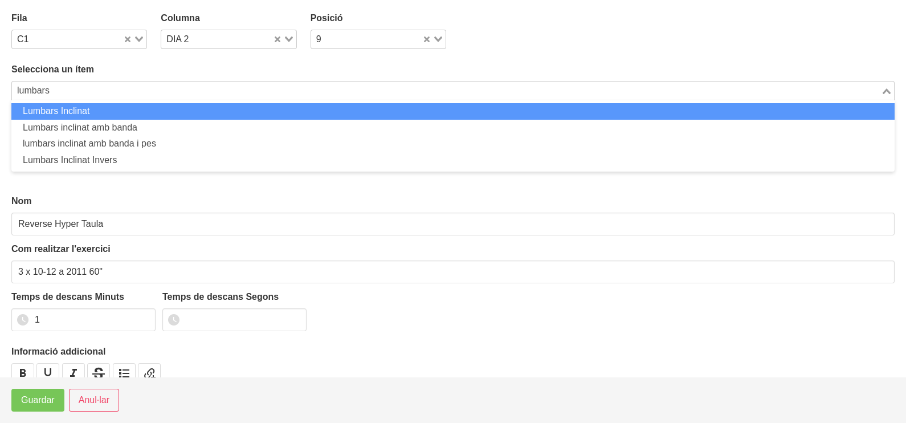
click at [129, 107] on li "Lumbars Inclinat" at bounding box center [452, 111] width 883 height 17
type input "lumbars"
type input "Lumbars Inclinat"
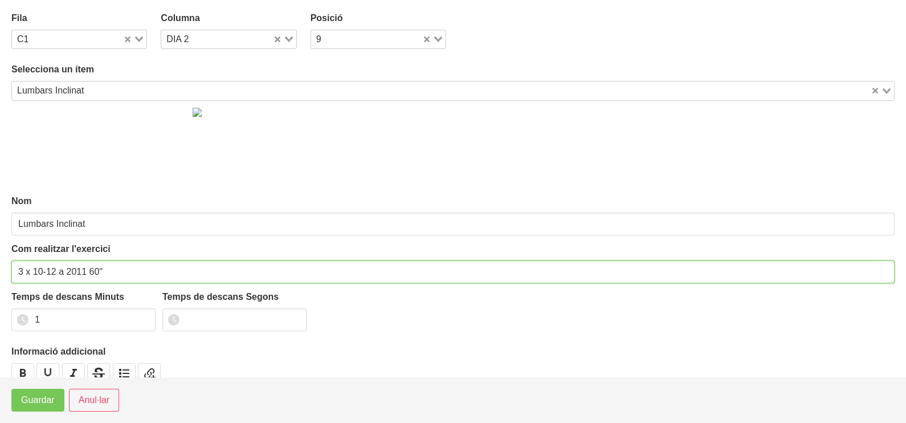
drag, startPoint x: 55, startPoint y: 271, endPoint x: 34, endPoint y: 275, distance: 22.1
click at [34, 275] on input "3 x 10-12 a 2011 60"" at bounding box center [452, 271] width 883 height 23
type input "3 x 8-10 a 2011 60""
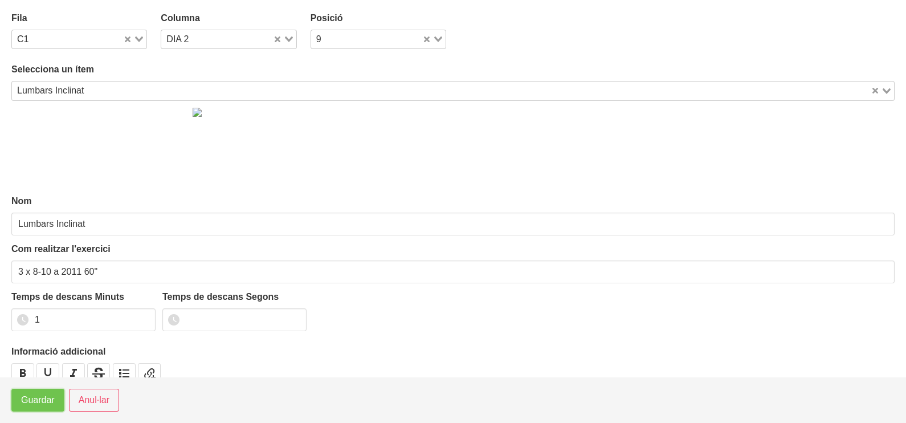
click at [52, 400] on span "Guardar" at bounding box center [38, 400] width 34 height 14
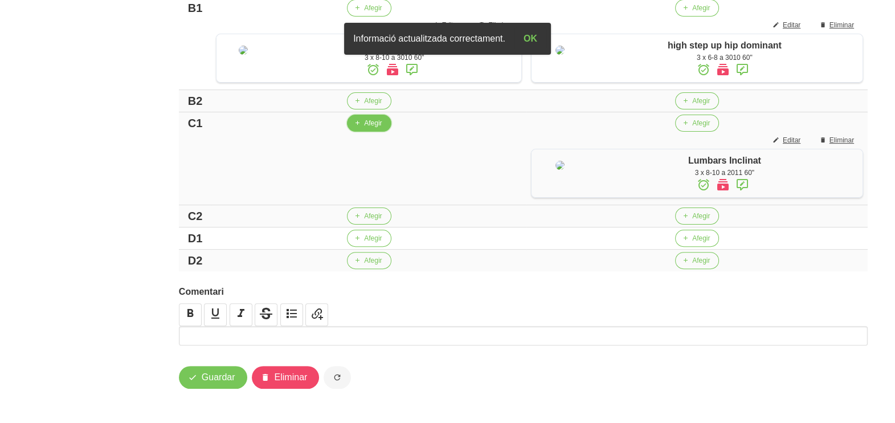
click at [369, 128] on span "Afegir" at bounding box center [373, 123] width 18 height 10
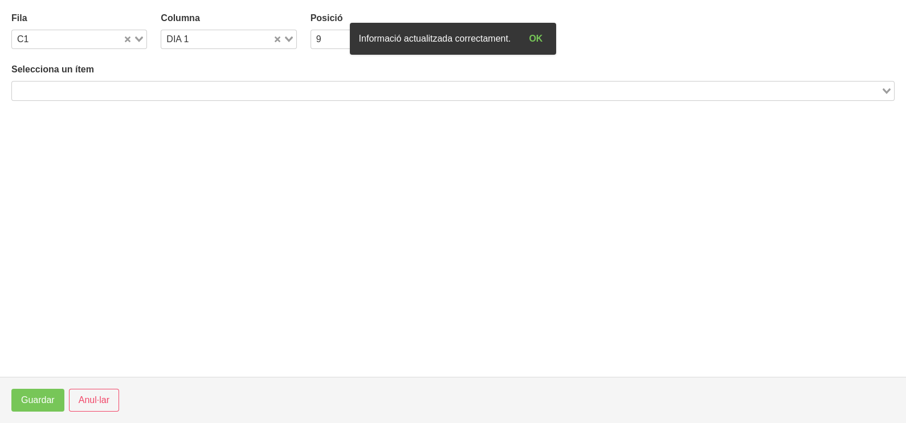
click at [155, 84] on input "Search for option" at bounding box center [446, 91] width 867 height 14
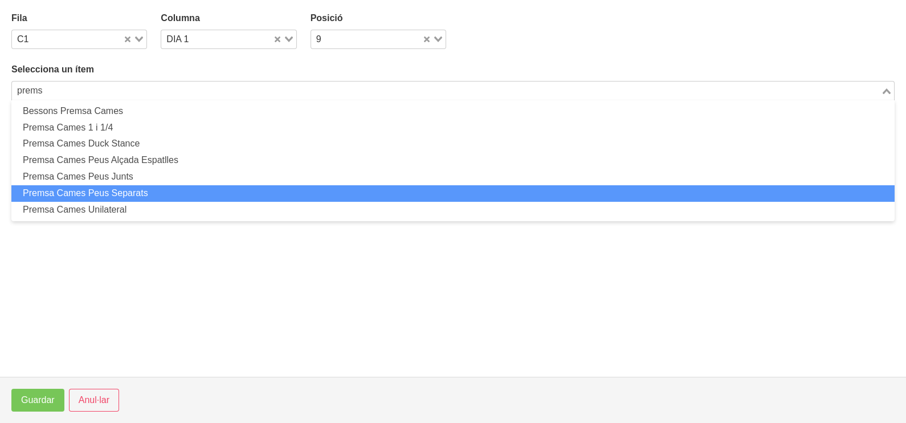
click at [135, 193] on li "Premsa Cames Peus Separats" at bounding box center [452, 193] width 883 height 17
type input "prems"
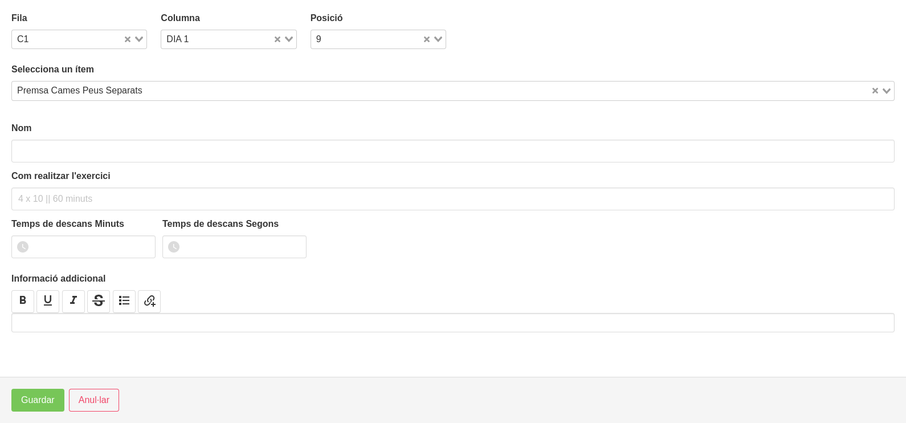
type input "Premsa Cames Peus Separats"
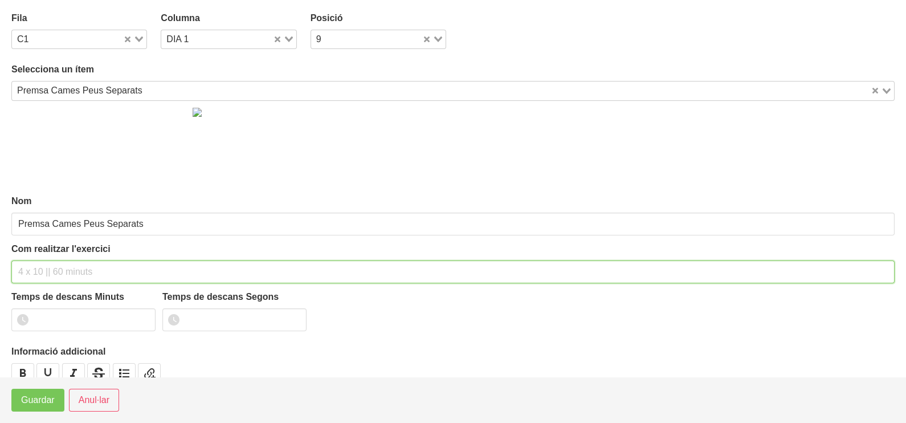
drag, startPoint x: 44, startPoint y: 269, endPoint x: 55, endPoint y: 256, distance: 16.9
click at [46, 269] on input "text" at bounding box center [452, 271] width 883 height 23
type input "3 x 6-8 a 3010 60""
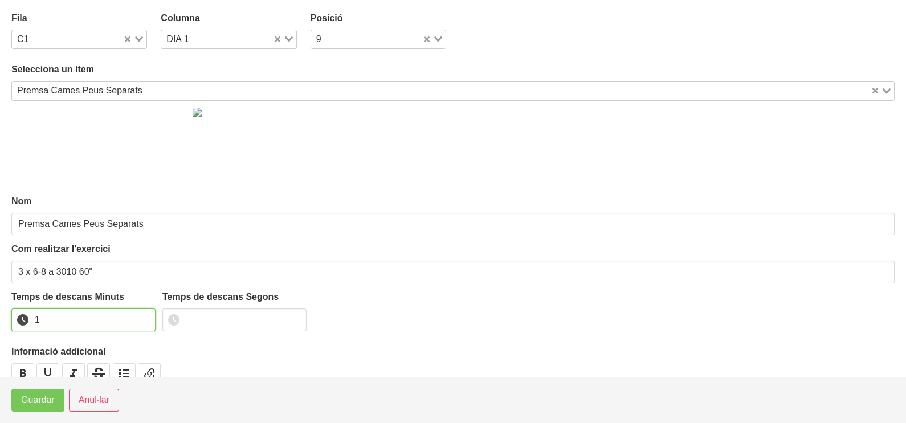
drag, startPoint x: 144, startPoint y: 315, endPoint x: 93, endPoint y: 357, distance: 66.0
type input "1"
click at [140, 317] on input "1" at bounding box center [83, 319] width 144 height 23
click at [56, 399] on button "Guardar" at bounding box center [37, 400] width 53 height 23
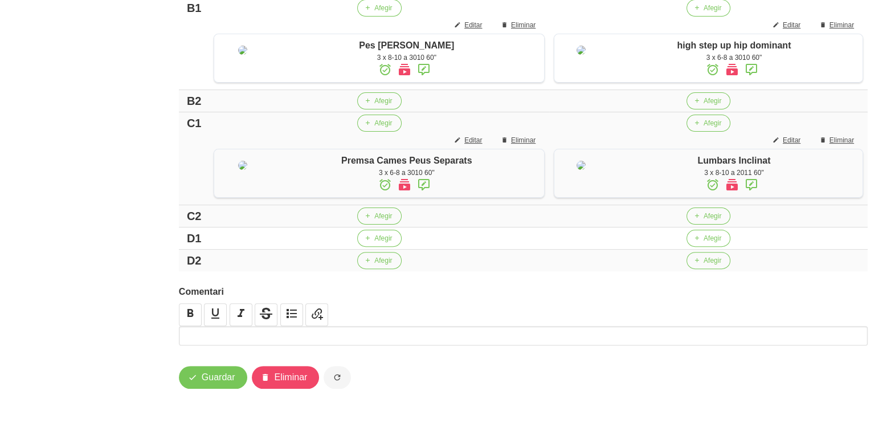
scroll to position [550, 0]
click at [374, 236] on span "Afegir" at bounding box center [383, 238] width 18 height 10
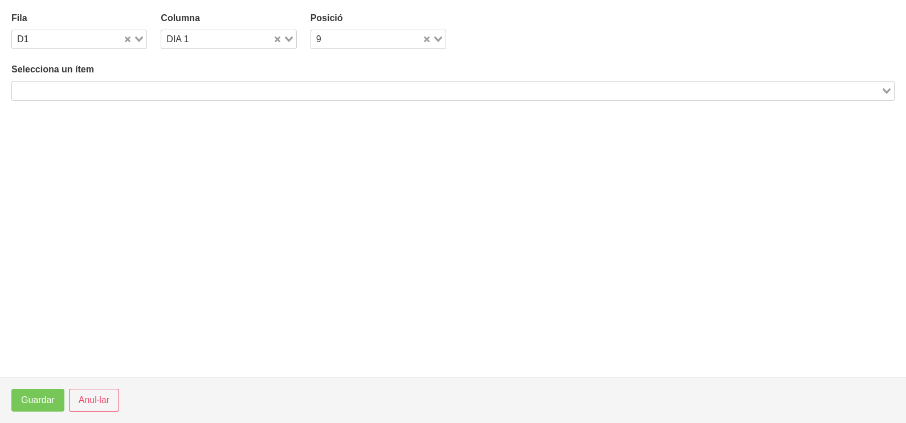
click at [221, 93] on input "Search for option" at bounding box center [446, 91] width 867 height 14
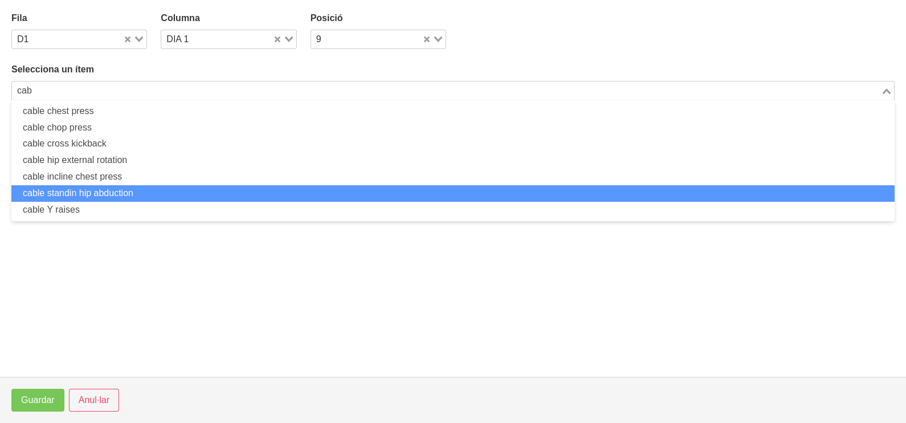
click at [140, 194] on li "cable standin hip abduction" at bounding box center [452, 193] width 883 height 17
type input "cab"
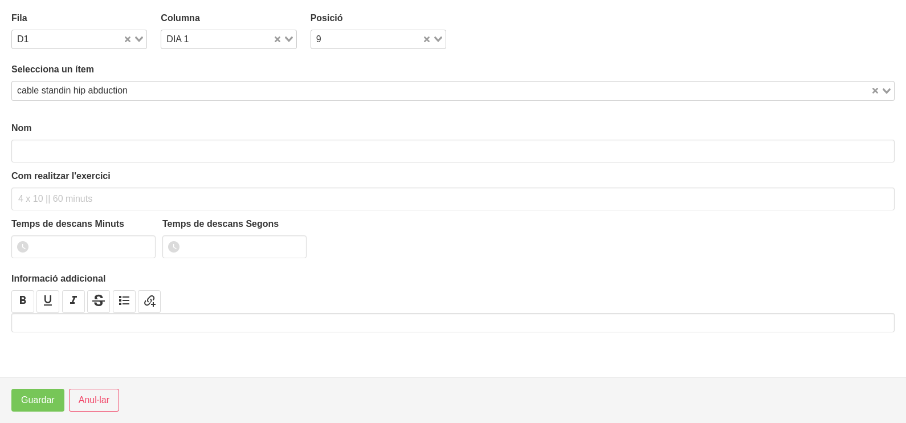
type input "cable standin hip abduction"
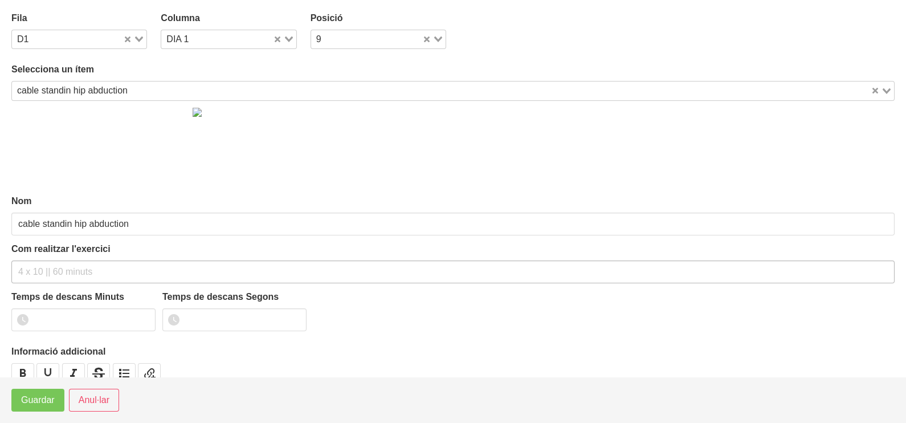
click at [64, 263] on div "Com realitzar l'exercici" at bounding box center [452, 262] width 883 height 41
click at [64, 265] on input "text" at bounding box center [452, 271] width 883 height 23
type input "3 xc 10-12 a 2010 60""
click at [144, 314] on input "number" at bounding box center [83, 319] width 144 height 23
type input "1"
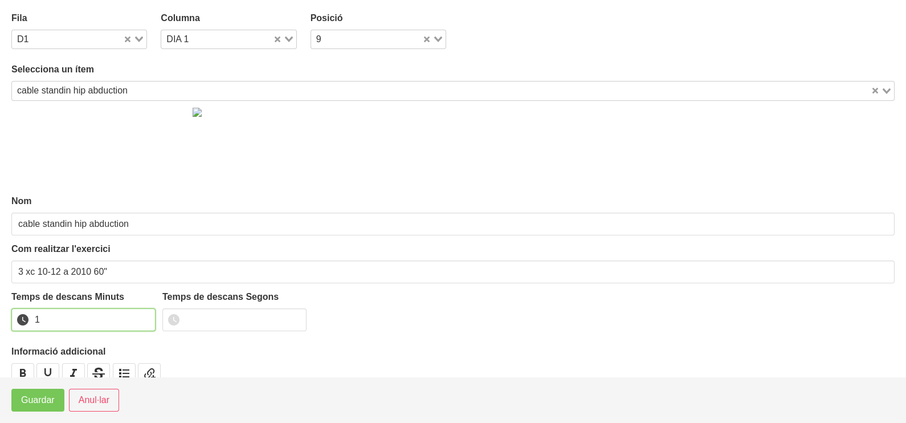
click at [144, 316] on input "1" at bounding box center [83, 319] width 144 height 23
click at [28, 407] on button "Guardar" at bounding box center [37, 400] width 53 height 23
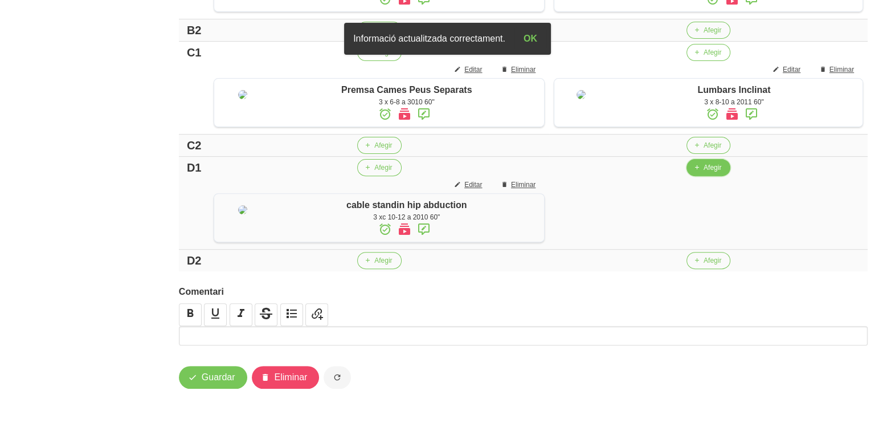
click at [704, 173] on span "Afegir" at bounding box center [713, 167] width 18 height 10
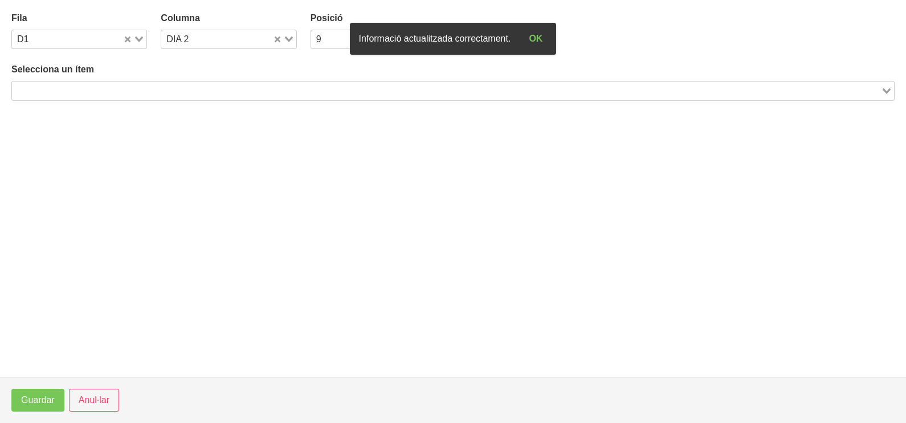
click at [232, 85] on input "Search for option" at bounding box center [446, 91] width 867 height 14
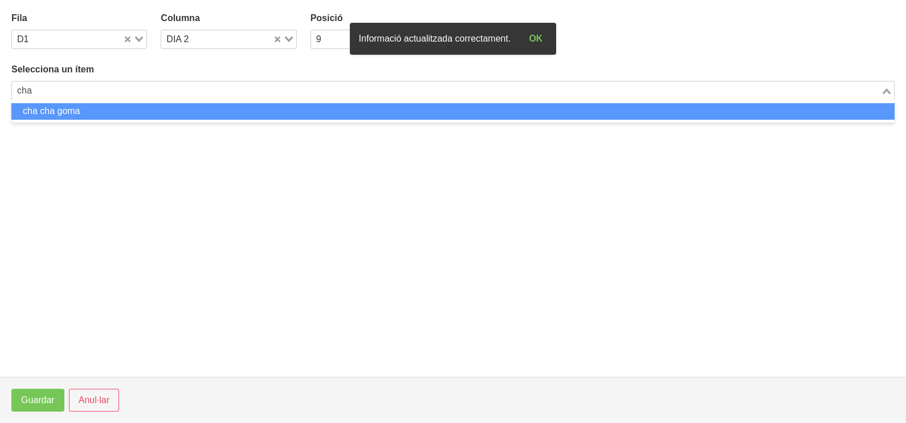
click at [213, 112] on li "cha cha goma" at bounding box center [452, 111] width 883 height 17
type input "cha"
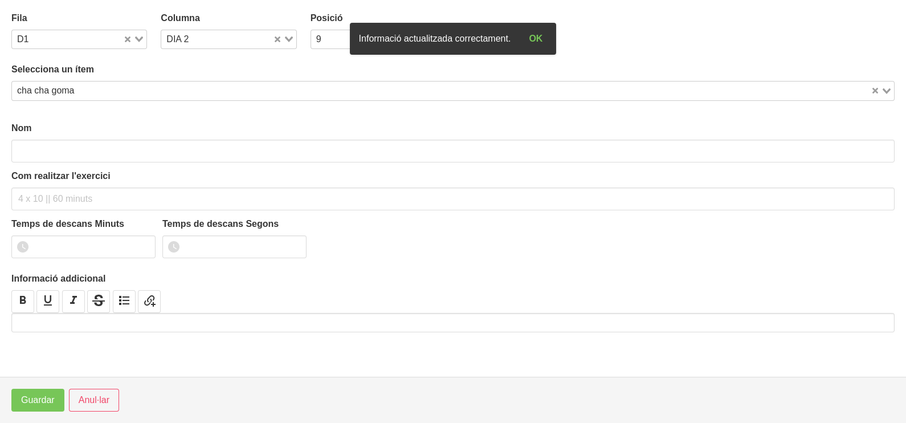
type input "cha cha goma"
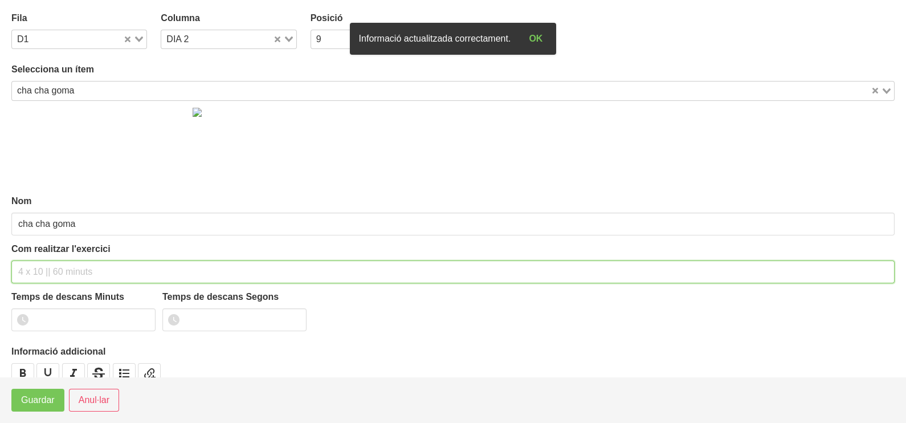
click at [72, 272] on input "text" at bounding box center [452, 271] width 883 height 23
type input "2"
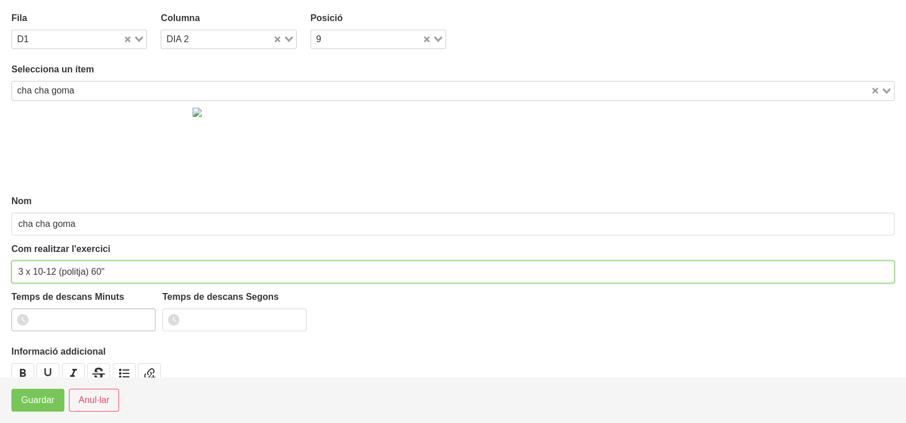
type input "3 x 10-12 (politja) 60""
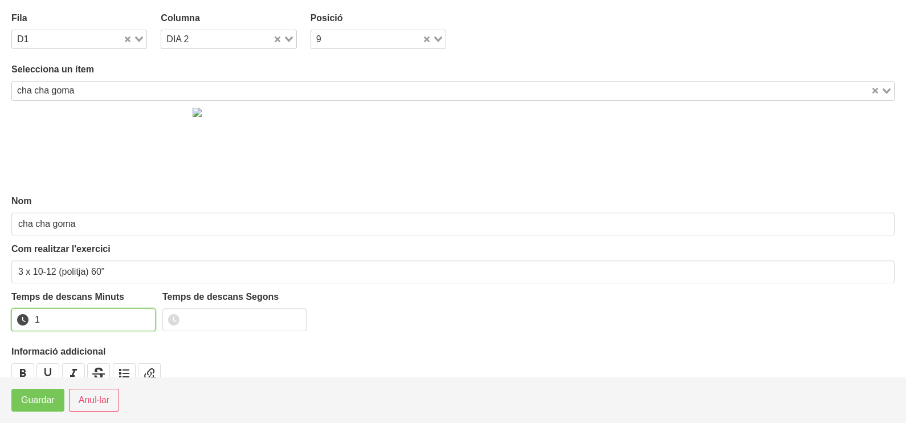
drag, startPoint x: 142, startPoint y: 316, endPoint x: 79, endPoint y: 358, distance: 75.9
type input "1"
click at [140, 316] on input "1" at bounding box center [83, 319] width 144 height 23
click at [40, 394] on span "Guardar" at bounding box center [38, 400] width 34 height 14
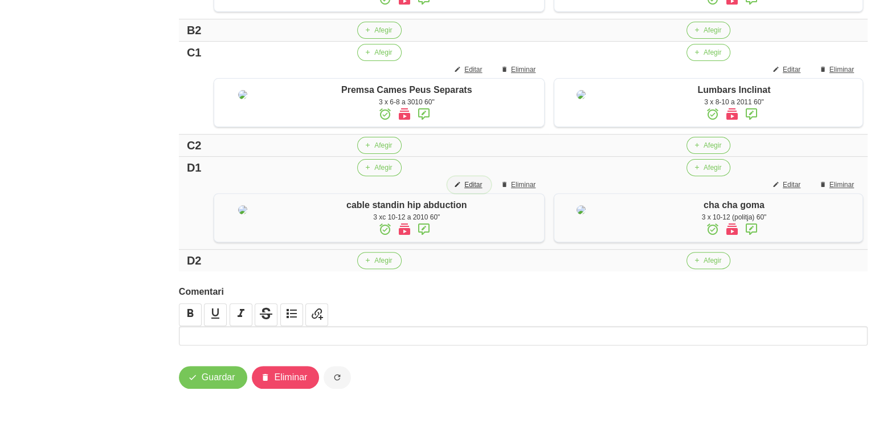
click at [476, 193] on button "Editar" at bounding box center [469, 184] width 44 height 17
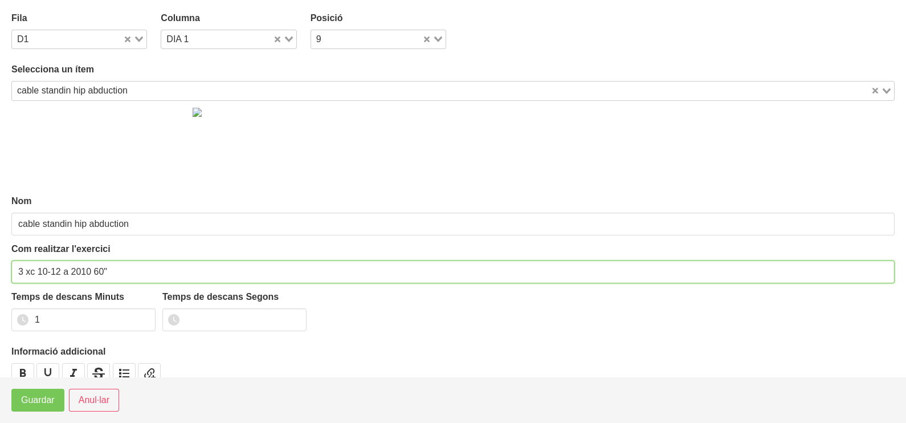
click at [33, 270] on input "3 xc 10-12 a 2010 60"" at bounding box center [452, 271] width 883 height 23
type input "3 x 10-12 a 2010 60""
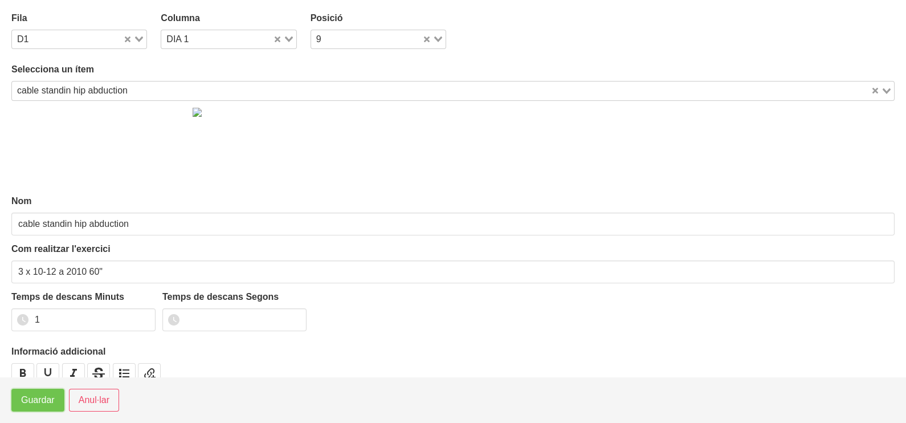
click at [38, 399] on span "Guardar" at bounding box center [38, 400] width 34 height 14
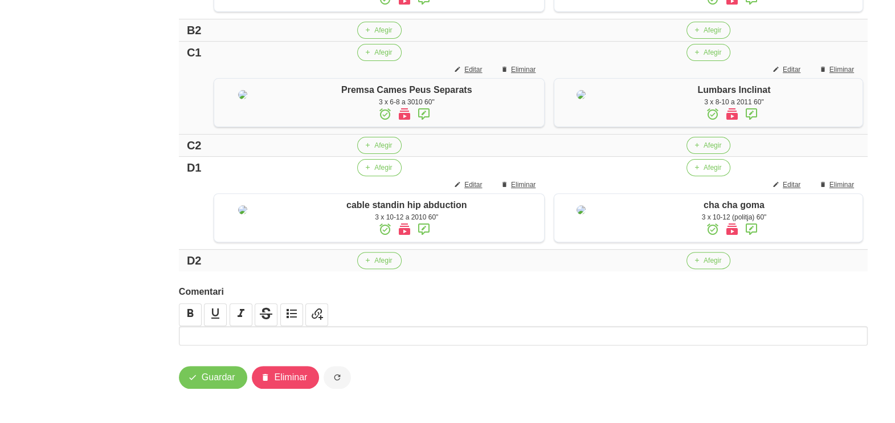
scroll to position [621, 0]
click at [715, 142] on span "Afegir" at bounding box center [713, 145] width 18 height 10
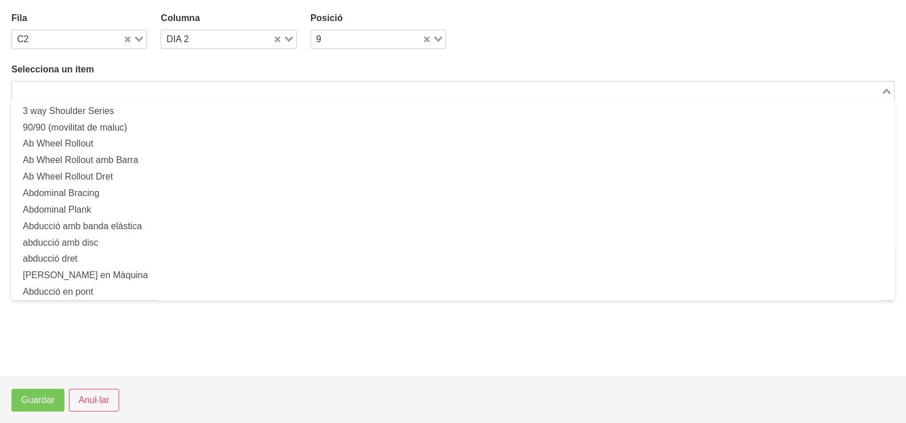
drag, startPoint x: 211, startPoint y: 90, endPoint x: 200, endPoint y: 93, distance: 11.4
click at [207, 90] on input "Search for option" at bounding box center [446, 91] width 867 height 14
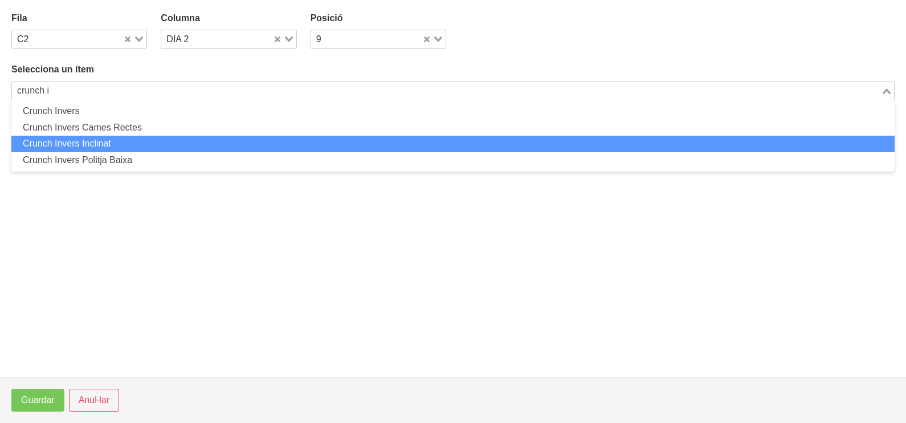
click at [142, 145] on li "Crunch Invers Inclinat" at bounding box center [452, 144] width 883 height 17
type input "crunch i"
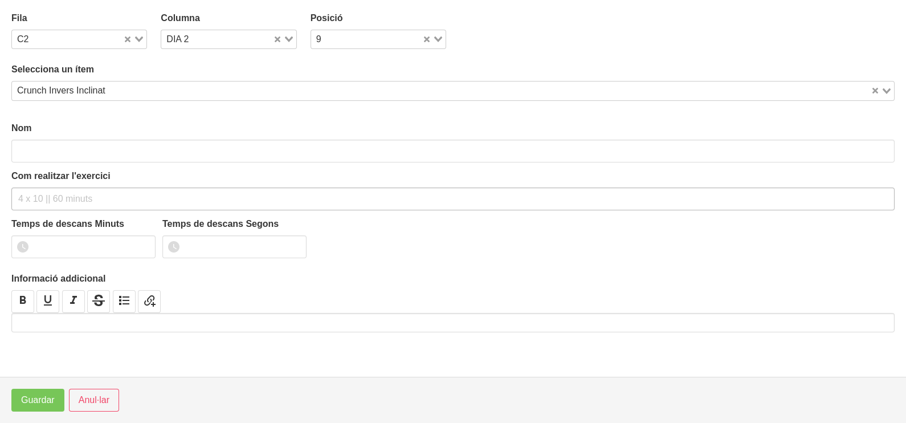
type input "Crunch Invers Inclinat"
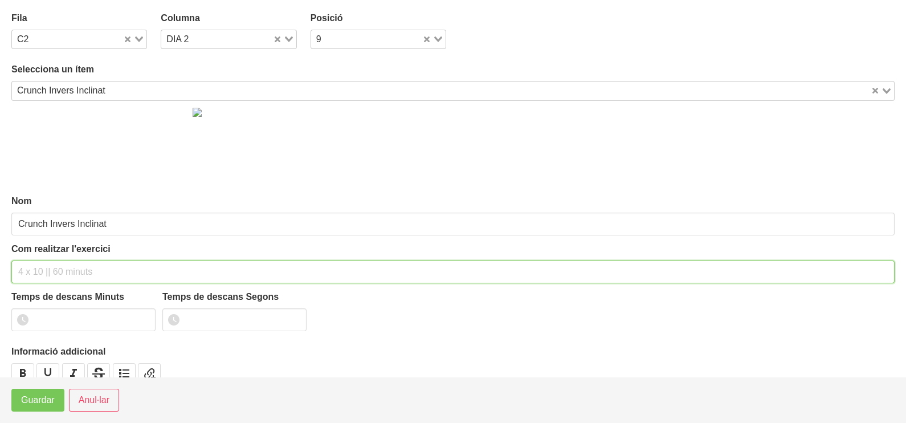
click at [60, 263] on input "text" at bounding box center [452, 271] width 883 height 23
type input "3 x 10-12 a 2010 60""
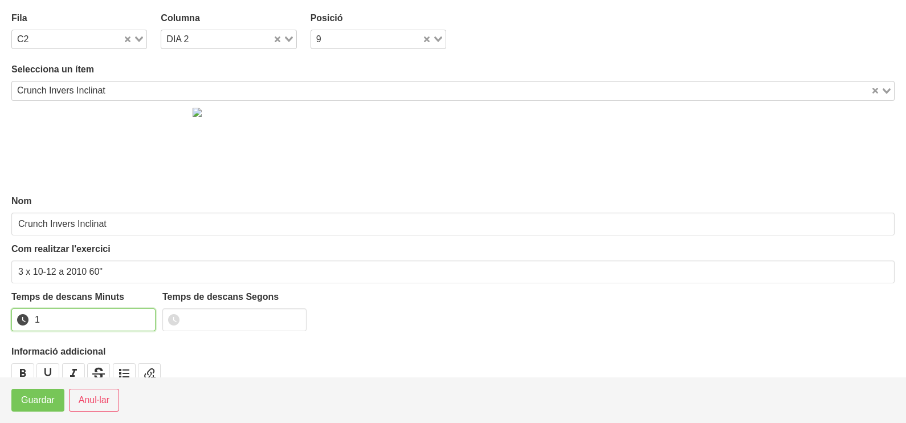
drag, startPoint x: 145, startPoint y: 315, endPoint x: 40, endPoint y: 365, distance: 116.2
type input "1"
click at [142, 315] on input "1" at bounding box center [83, 319] width 144 height 23
click at [19, 400] on button "Guardar" at bounding box center [37, 400] width 53 height 23
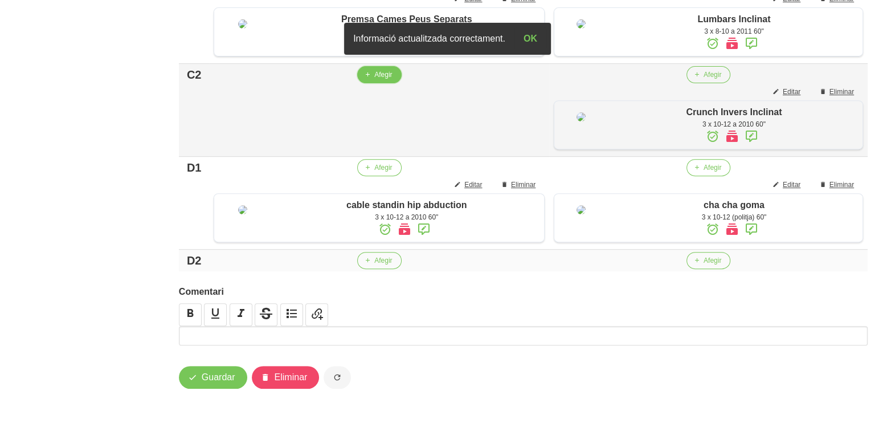
click at [375, 80] on span "Afegir" at bounding box center [383, 75] width 18 height 10
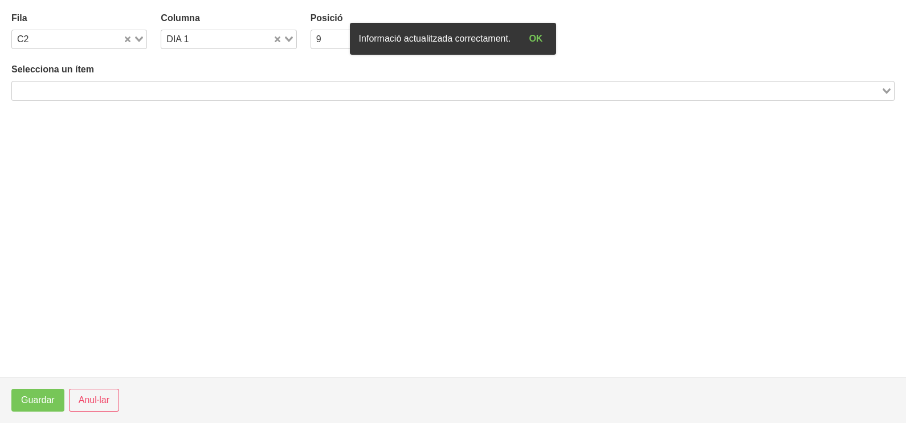
click at [137, 92] on input "Search for option" at bounding box center [446, 91] width 867 height 14
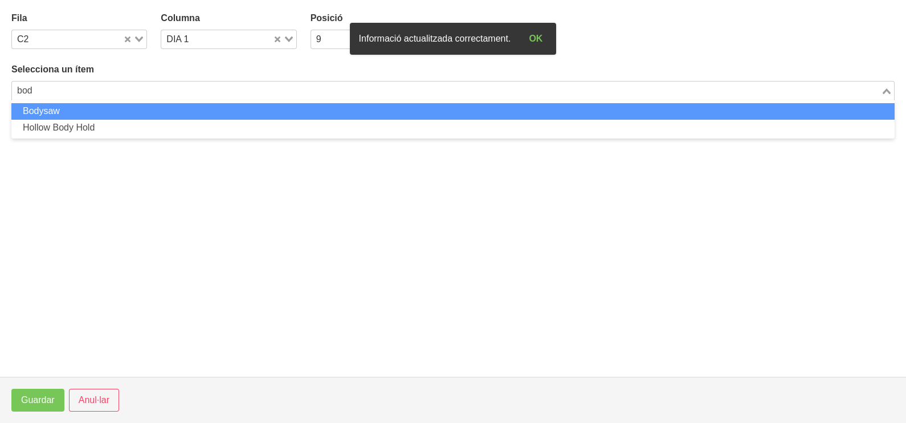
click at [137, 111] on li "Bodysaw" at bounding box center [452, 111] width 883 height 17
type input "bod"
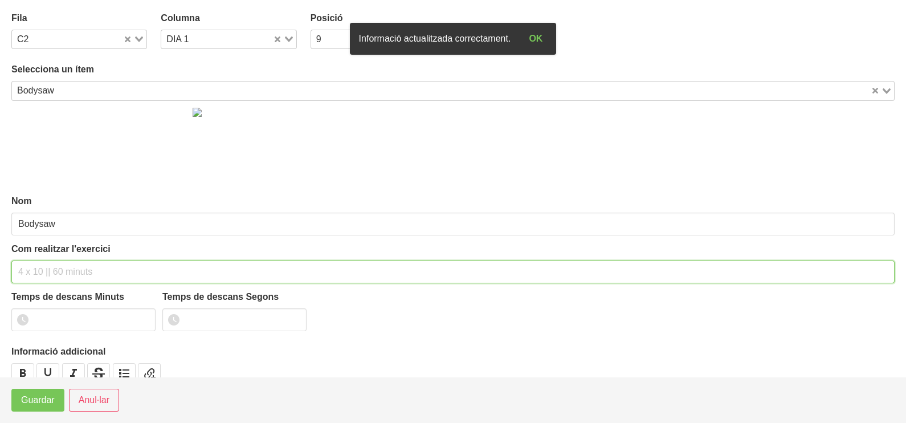
click at [52, 275] on input "text" at bounding box center [452, 271] width 883 height 23
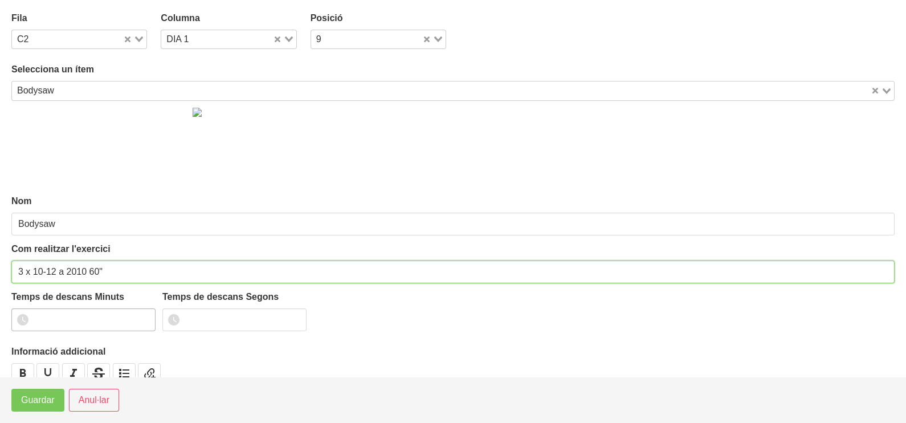
type input "3 x 10-12 a 2010 60""
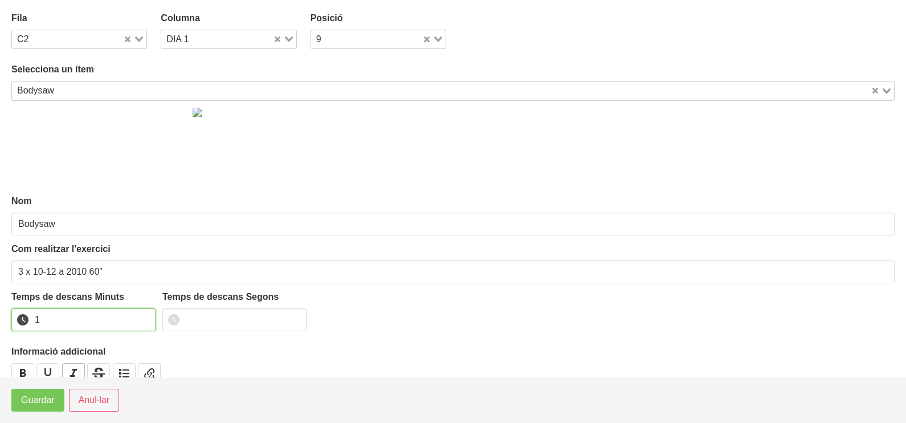
drag, startPoint x: 142, startPoint y: 315, endPoint x: 66, endPoint y: 365, distance: 91.0
type input "1"
click at [141, 316] on input "1" at bounding box center [83, 319] width 144 height 23
click at [36, 394] on span "Guardar" at bounding box center [38, 400] width 34 height 14
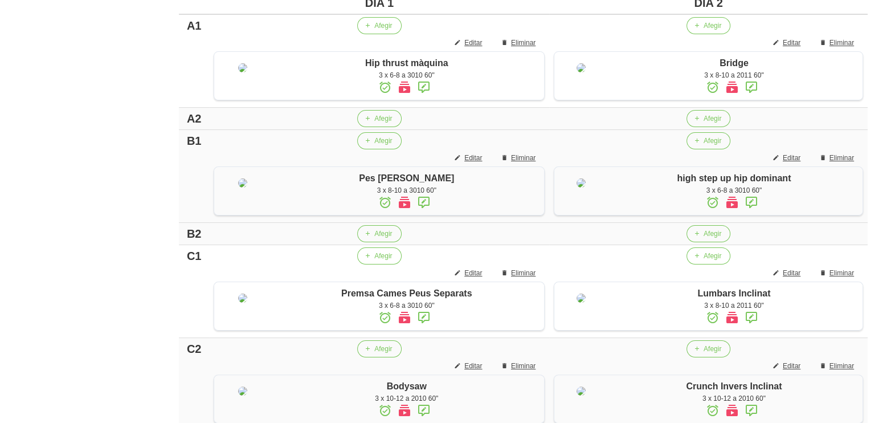
scroll to position [336, 0]
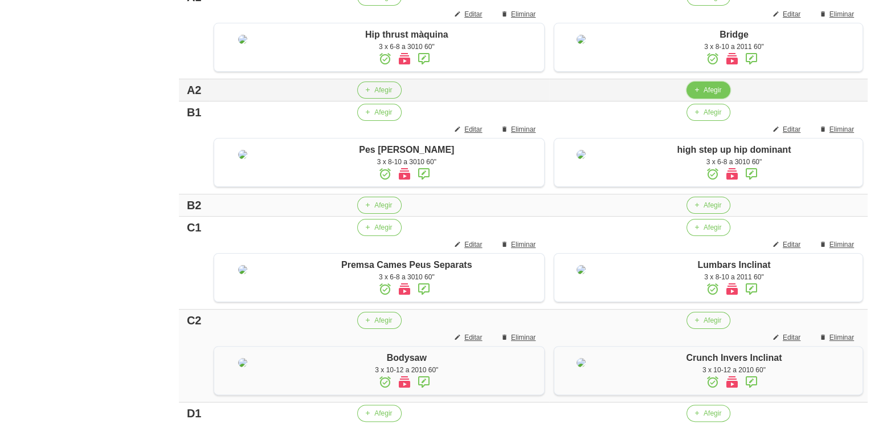
click at [699, 95] on span "button" at bounding box center [697, 90] width 10 height 10
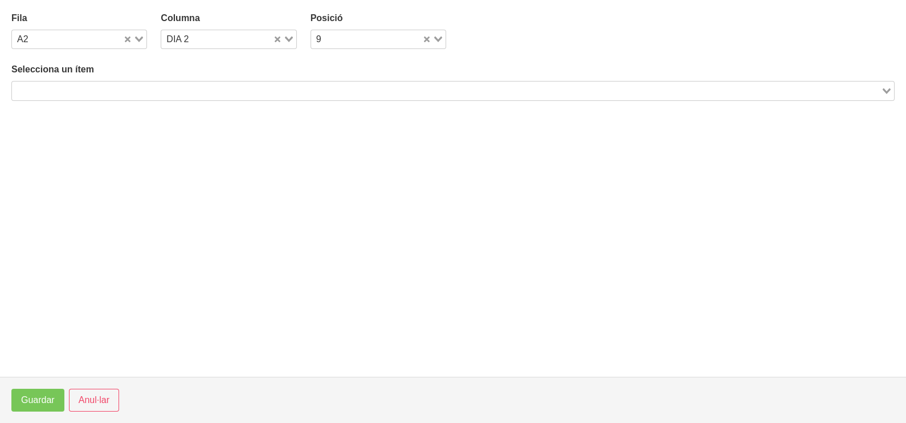
click at [202, 88] on input "Search for option" at bounding box center [446, 91] width 867 height 14
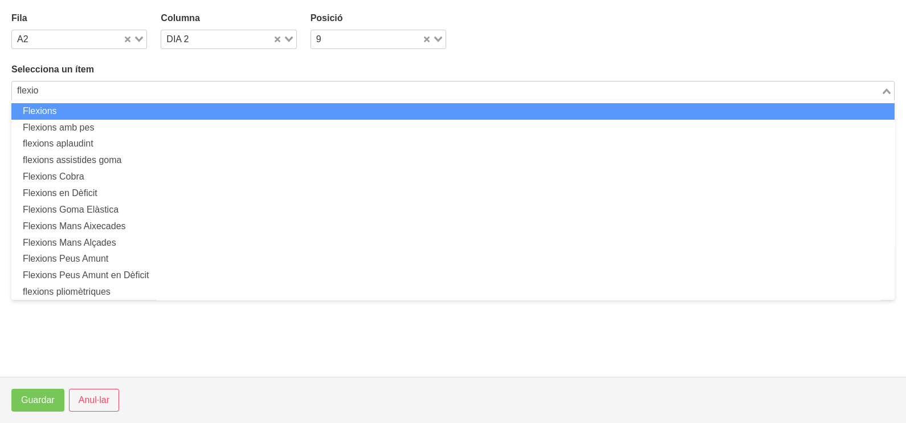
click at [199, 111] on li "Flexions" at bounding box center [452, 111] width 883 height 17
type input "flexio"
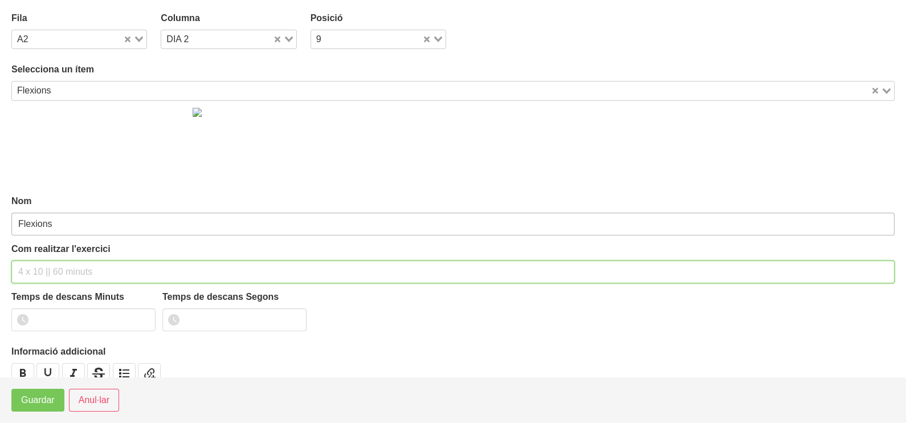
drag, startPoint x: 57, startPoint y: 267, endPoint x: 68, endPoint y: 228, distance: 40.4
click at [60, 263] on input "text" at bounding box center [452, 271] width 883 height 23
type input "3 x 4 (negatives) 60""
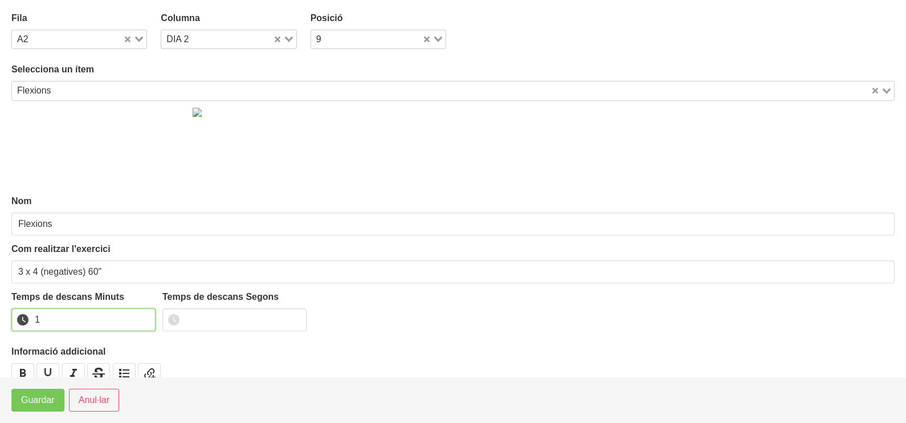
drag, startPoint x: 143, startPoint y: 316, endPoint x: 108, endPoint y: 341, distance: 42.5
type input "1"
click at [141, 318] on input "1" at bounding box center [83, 319] width 144 height 23
click at [48, 401] on span "Guardar" at bounding box center [38, 400] width 34 height 14
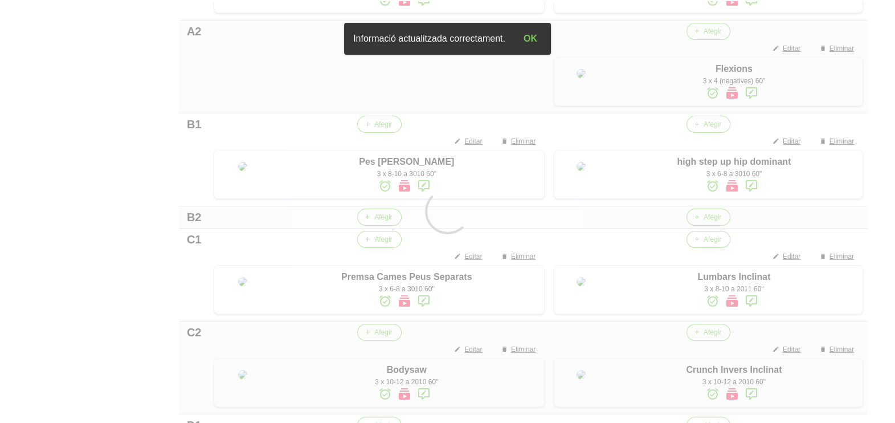
scroll to position [407, 0]
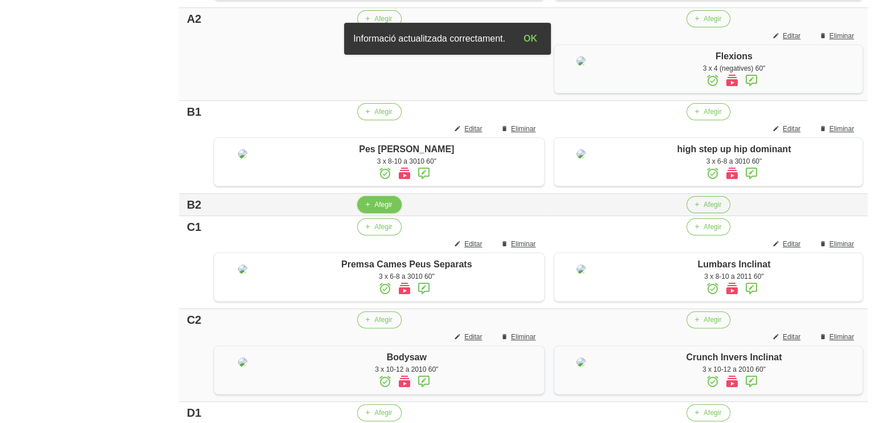
click at [379, 210] on span "Afegir" at bounding box center [383, 204] width 18 height 10
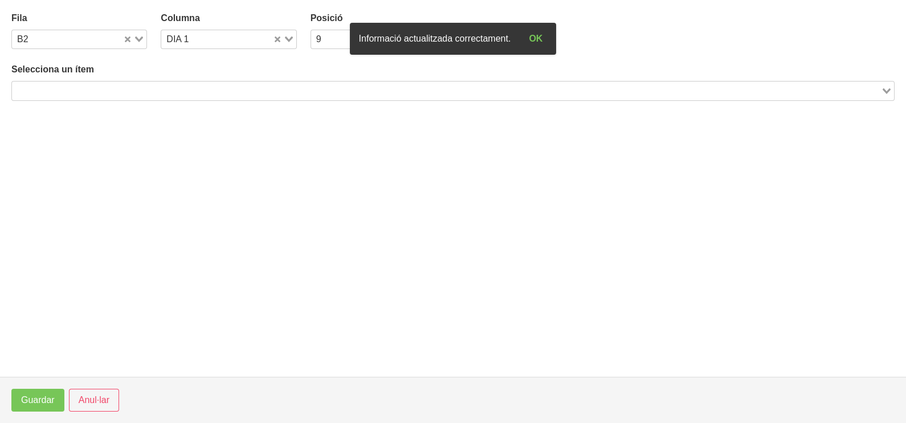
click at [183, 95] on input "Search for option" at bounding box center [446, 91] width 867 height 14
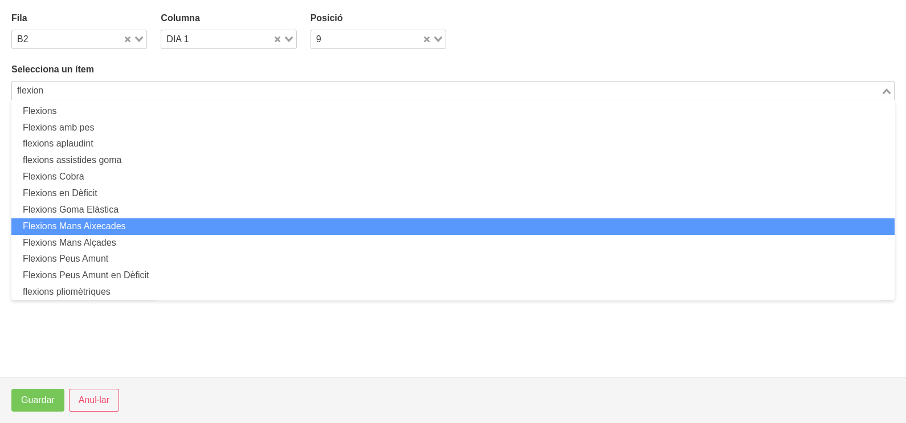
click at [139, 219] on li "Flexions Mans Aixecades" at bounding box center [452, 226] width 883 height 17
type input "flexion"
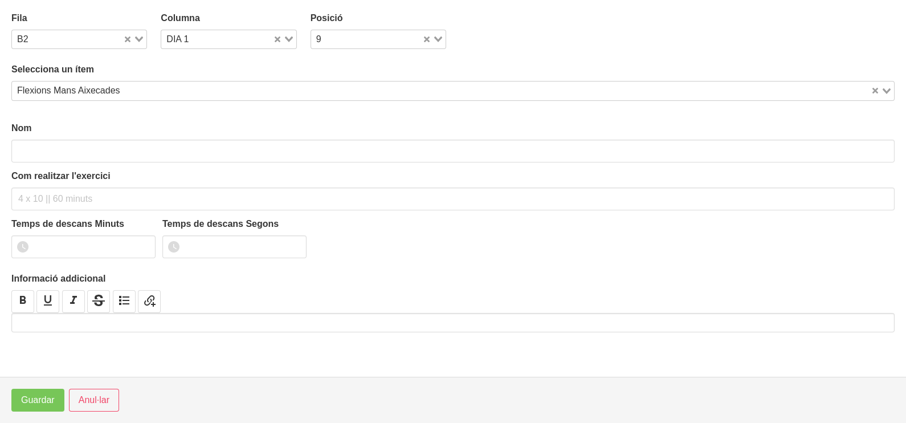
type input "Flexions Mans Aixecades"
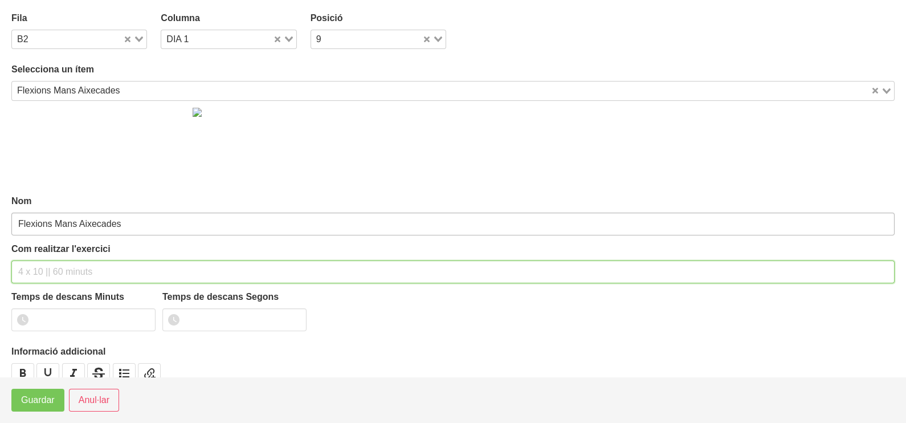
drag, startPoint x: 64, startPoint y: 268, endPoint x: 76, endPoint y: 230, distance: 39.6
click at [71, 262] on input "text" at bounding box center [452, 271] width 883 height 23
type input "3 x 8-10 a 3010 60""
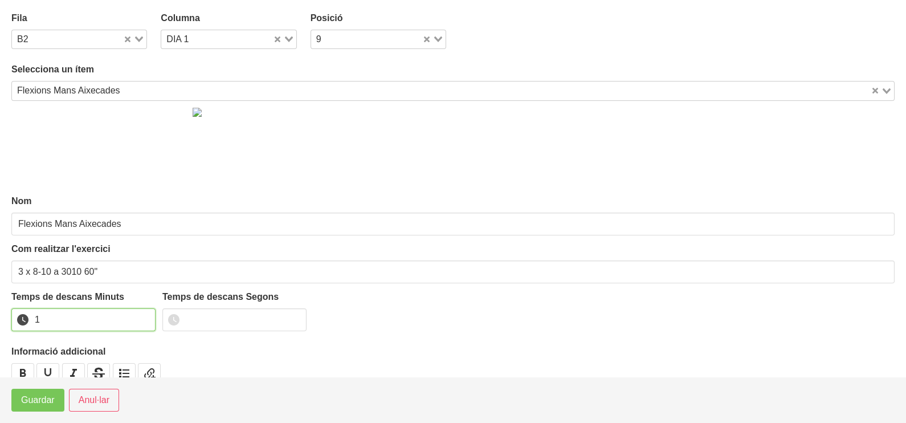
drag, startPoint x: 145, startPoint y: 314, endPoint x: 55, endPoint y: 379, distance: 111.5
type input "1"
click at [142, 316] on input "1" at bounding box center [83, 319] width 144 height 23
click at [39, 398] on span "Guardar" at bounding box center [38, 400] width 34 height 14
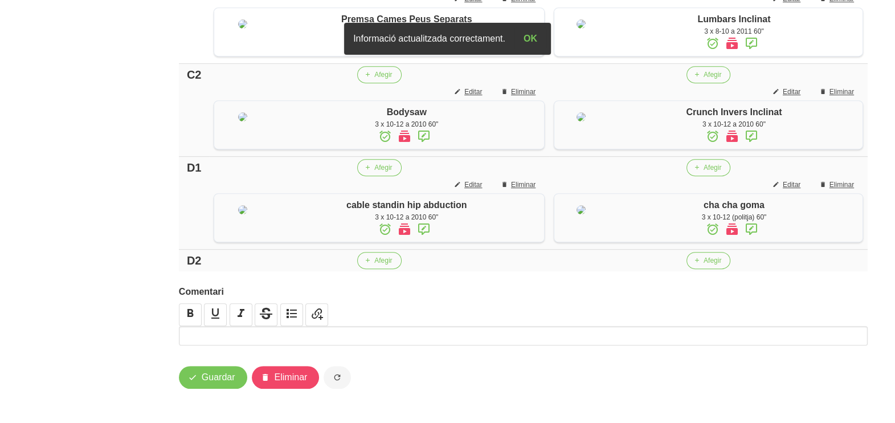
scroll to position [835, 0]
click at [376, 266] on span "Afegir" at bounding box center [383, 260] width 18 height 10
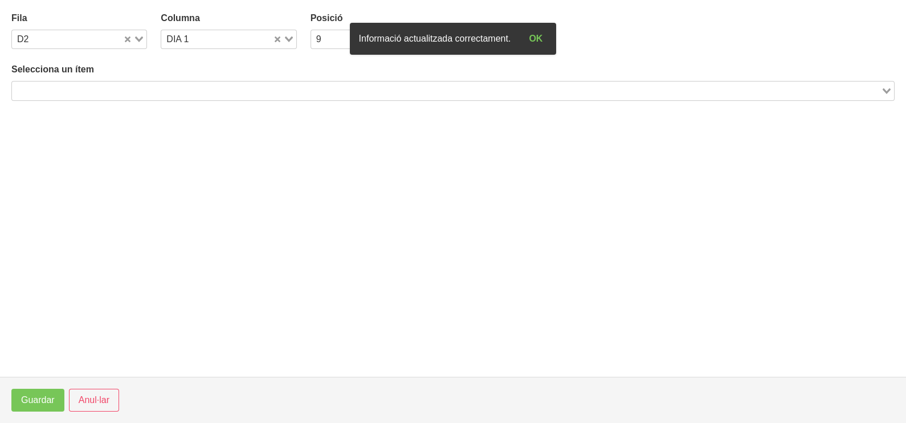
click at [160, 81] on div "Search for option" at bounding box center [446, 89] width 869 height 16
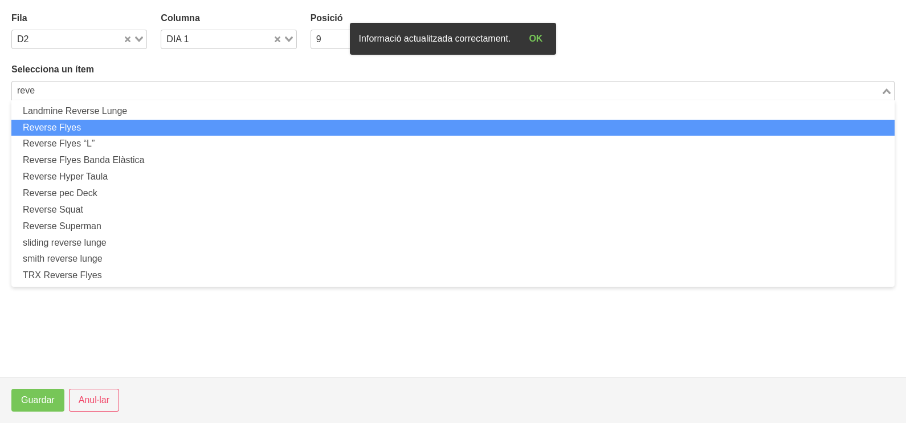
click at [136, 128] on li "Reverse Flyes" at bounding box center [452, 128] width 883 height 17
type input "reve"
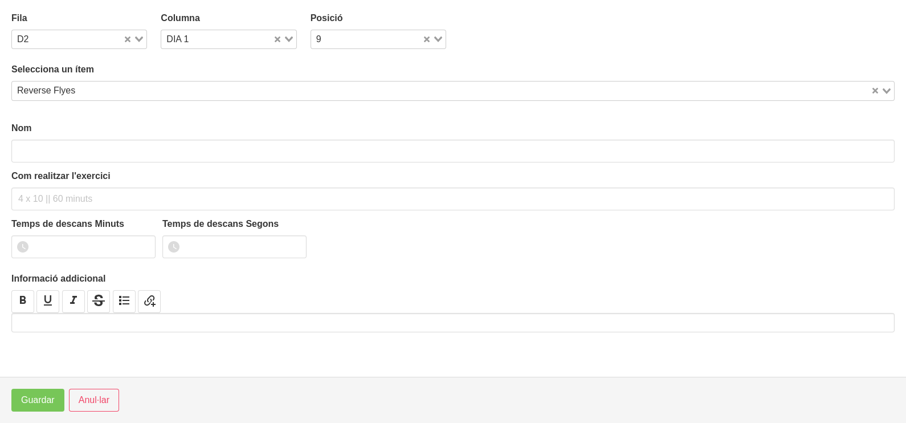
type input "Reverse Flyes"
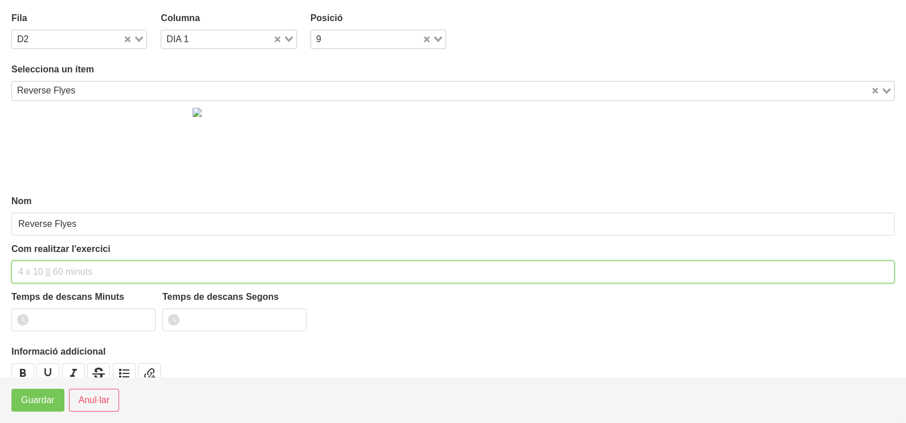
click at [71, 263] on input "text" at bounding box center [452, 271] width 883 height 23
type input "3 x 10-12 a 2010 60""
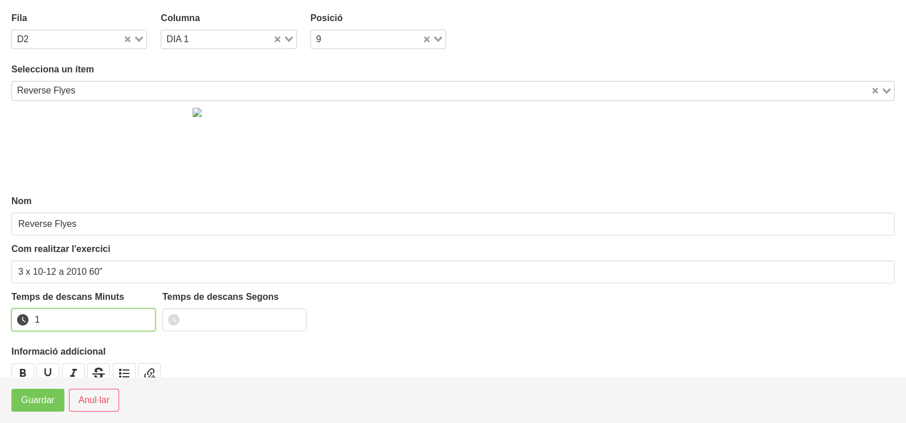
drag, startPoint x: 144, startPoint y: 315, endPoint x: 133, endPoint y: 317, distance: 11.1
type input "1"
click at [144, 315] on input "1" at bounding box center [83, 319] width 144 height 23
click at [53, 403] on span "Guardar" at bounding box center [38, 400] width 34 height 14
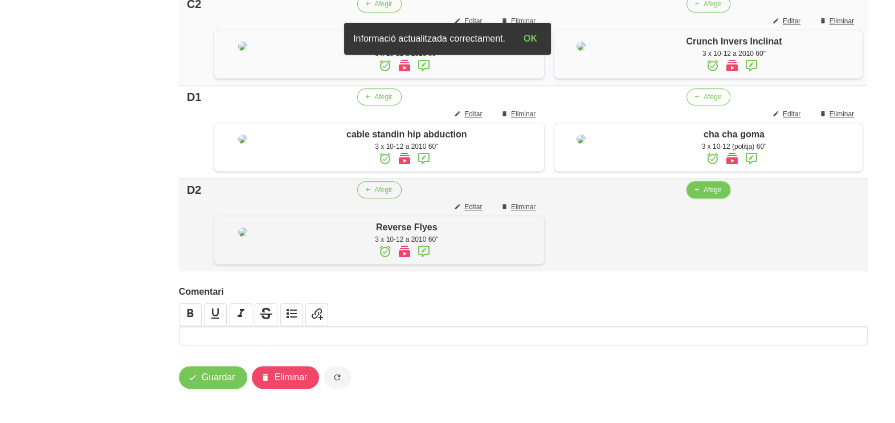
click at [704, 195] on span "Afegir" at bounding box center [713, 190] width 18 height 10
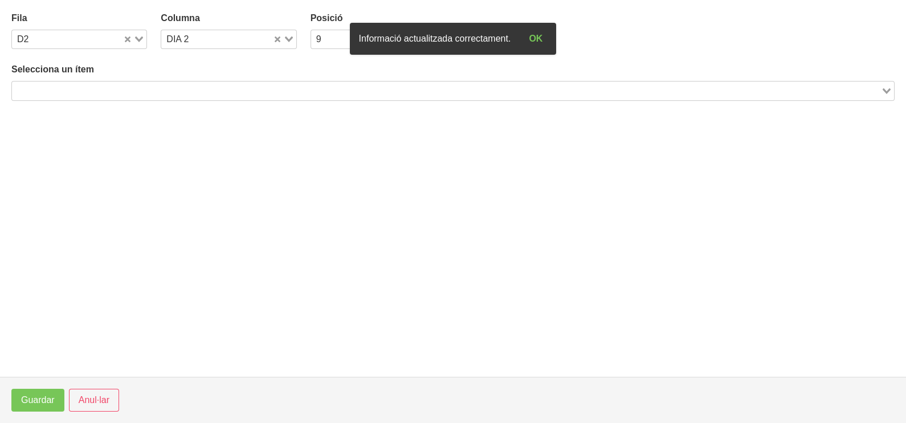
click at [217, 80] on div "Selecciona un ítem Loading..." at bounding box center [452, 82] width 883 height 38
click at [206, 88] on input "Search for option" at bounding box center [446, 91] width 867 height 14
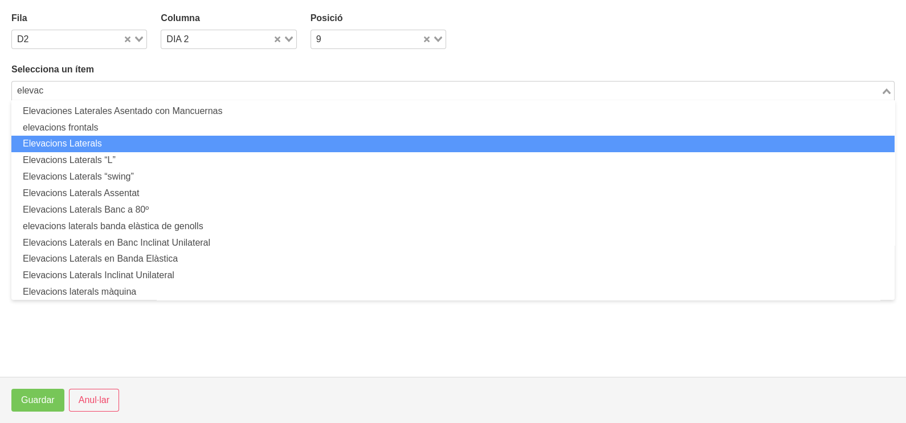
click at [136, 142] on li "Elevacions Laterals" at bounding box center [452, 144] width 883 height 17
type input "elevac"
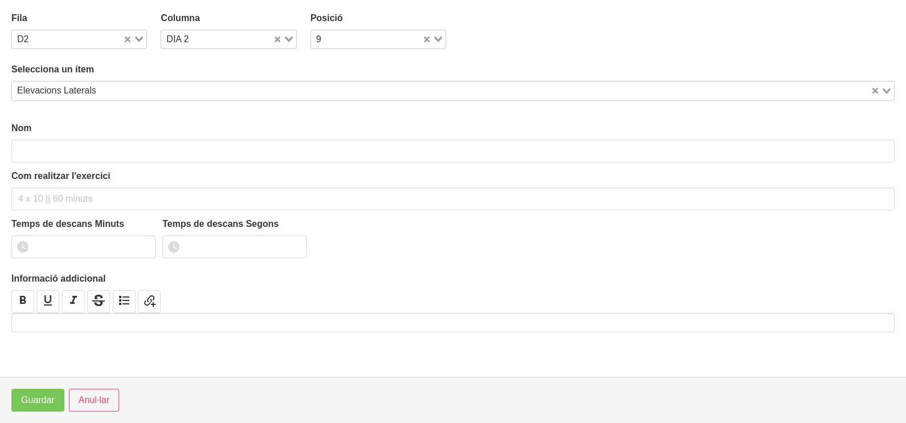
type input "Elevacions Laterals"
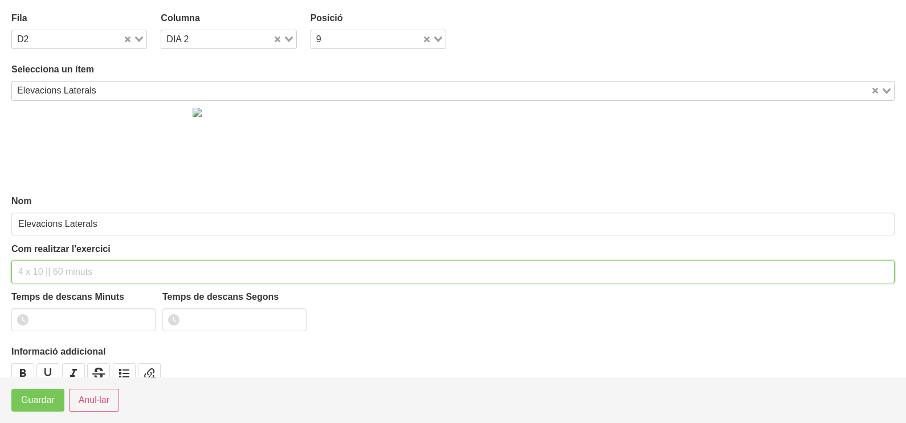
click at [59, 267] on input "text" at bounding box center [452, 271] width 883 height 23
type input "3 x 8-10 a 2010 60""
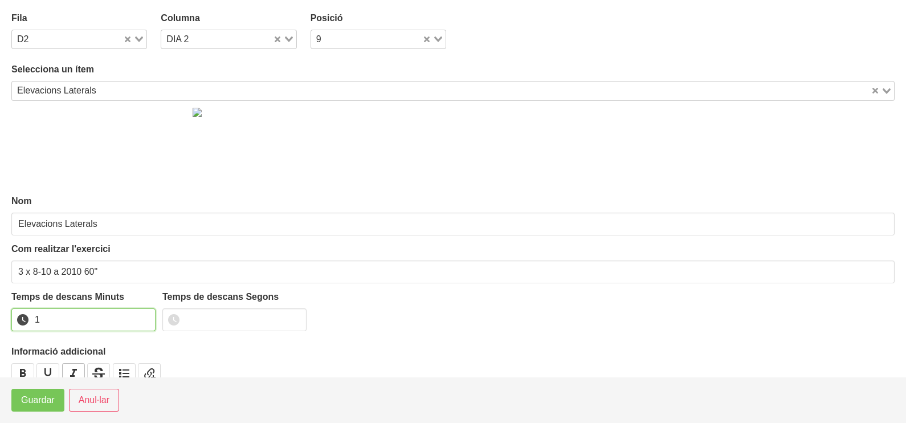
drag, startPoint x: 144, startPoint y: 315, endPoint x: 67, endPoint y: 368, distance: 92.9
type input "1"
click at [143, 316] on input "1" at bounding box center [83, 319] width 144 height 23
click at [40, 398] on span "Guardar" at bounding box center [38, 400] width 34 height 14
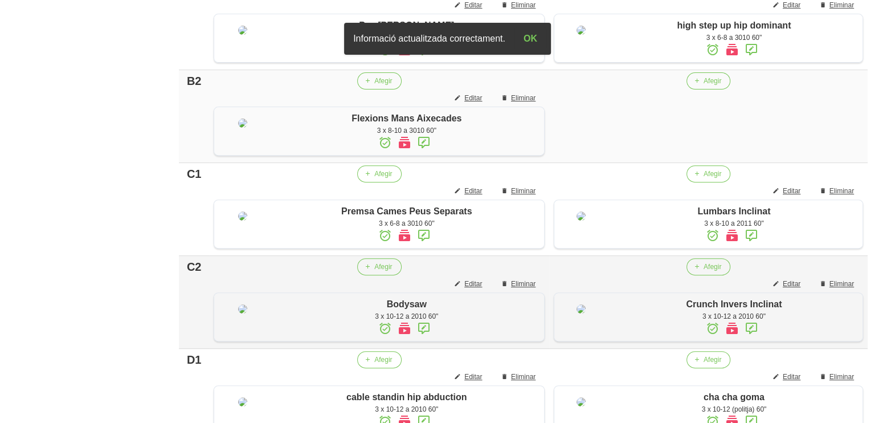
scroll to position [621, 0]
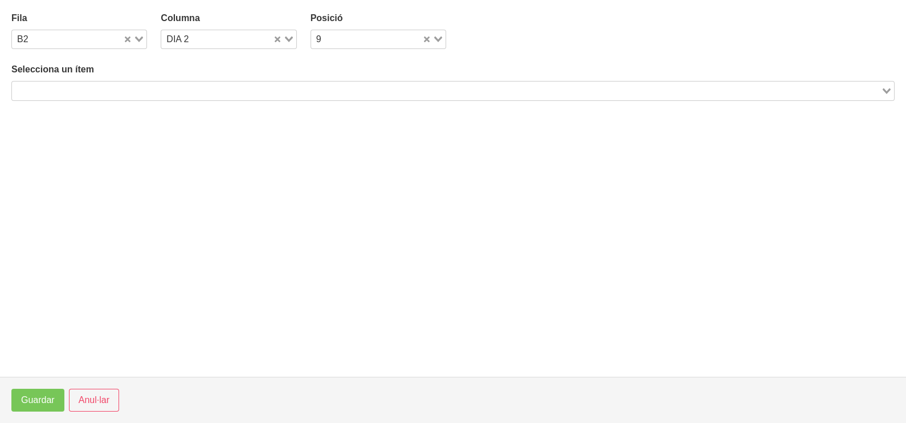
click at [246, 89] on input "Search for option" at bounding box center [446, 91] width 867 height 14
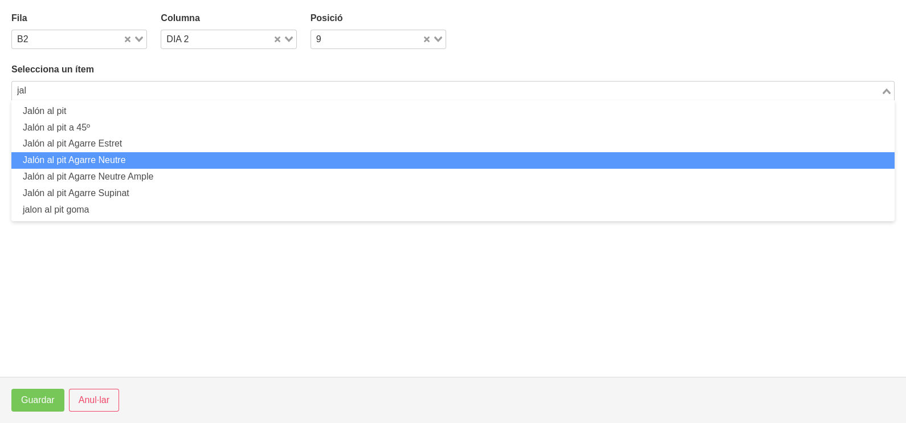
click at [182, 162] on li "Jalón al pit Agarre Neutre" at bounding box center [452, 160] width 883 height 17
type input "jal"
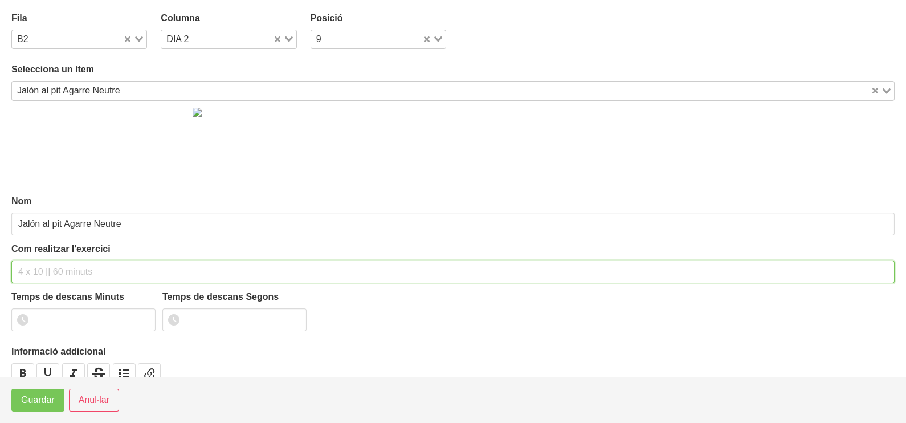
click at [47, 279] on input "text" at bounding box center [452, 271] width 883 height 23
type input "3 x 6-8 a 3010 60""
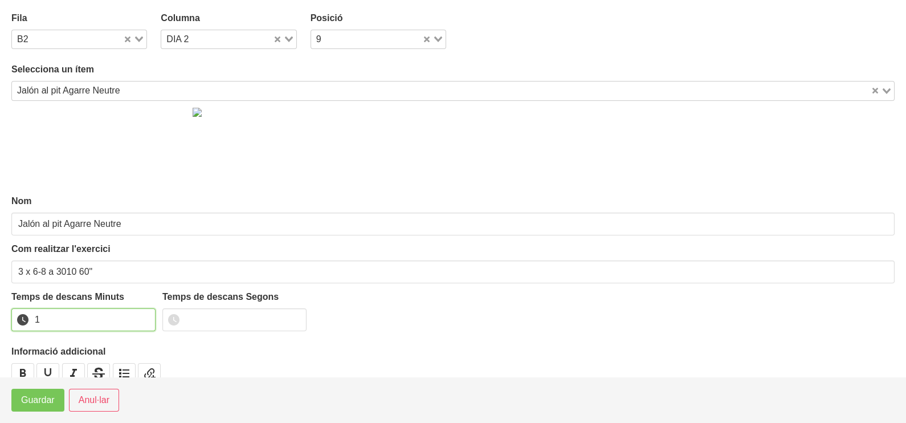
drag, startPoint x: 145, startPoint y: 314, endPoint x: 137, endPoint y: 319, distance: 10.0
type input "1"
click at [143, 316] on input "1" at bounding box center [83, 319] width 144 height 23
click at [50, 397] on span "Guardar" at bounding box center [38, 400] width 34 height 14
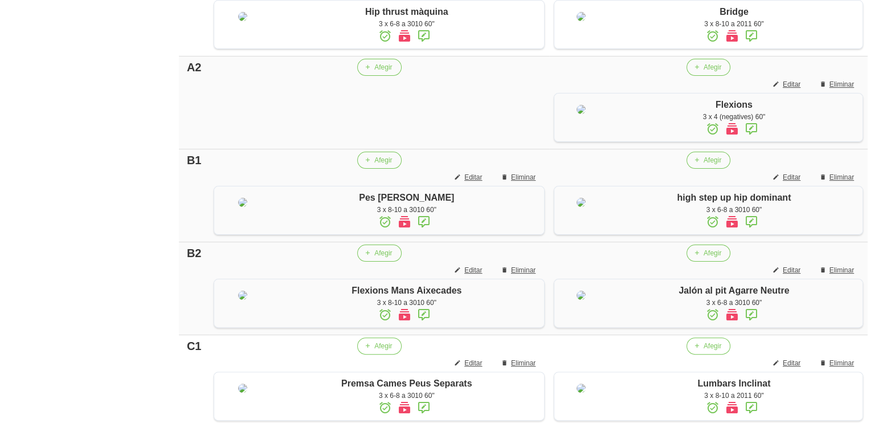
scroll to position [336, 0]
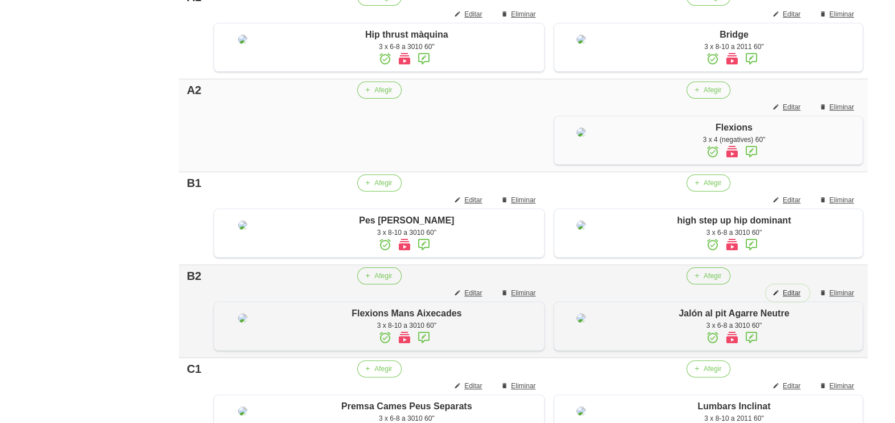
click at [794, 298] on span "Editar" at bounding box center [792, 293] width 18 height 10
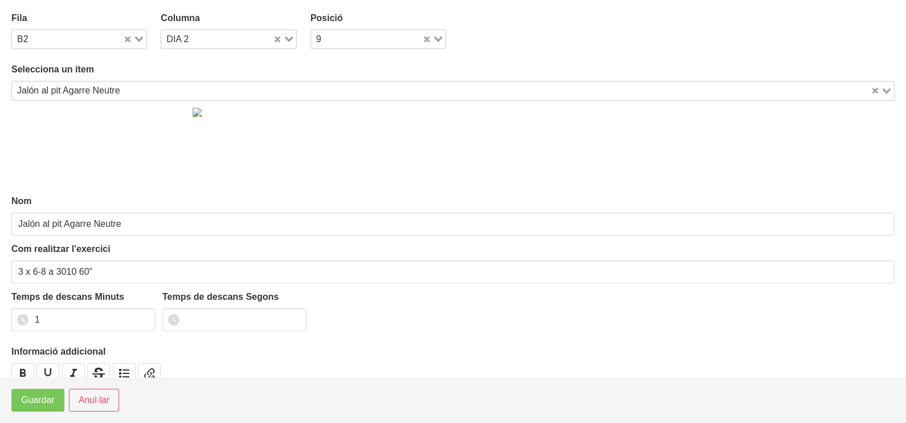
drag, startPoint x: 285, startPoint y: 35, endPoint x: 277, endPoint y: 46, distance: 13.4
click at [285, 39] on icon "Search for option" at bounding box center [289, 39] width 8 height 6
drag, startPoint x: 199, startPoint y: 58, endPoint x: 134, endPoint y: 46, distance: 66.1
click at [191, 57] on li "DIA 1" at bounding box center [229, 59] width 136 height 17
drag, startPoint x: 138, startPoint y: 35, endPoint x: 113, endPoint y: 52, distance: 30.8
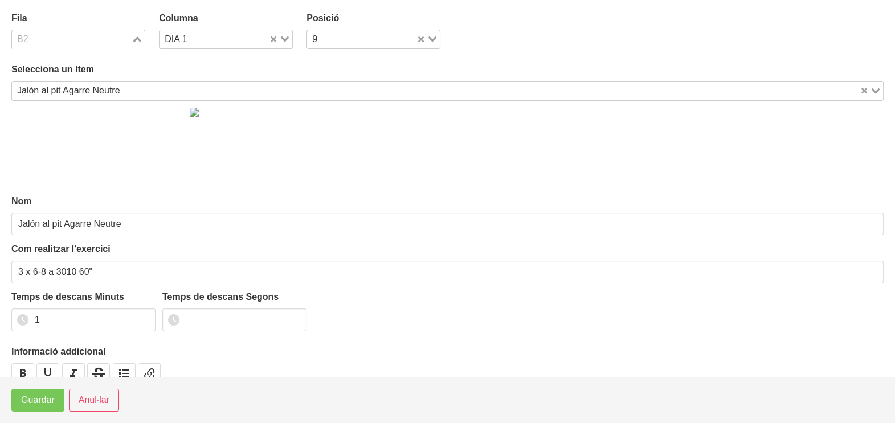
click at [136, 37] on div "Loading..." at bounding box center [138, 38] width 13 height 16
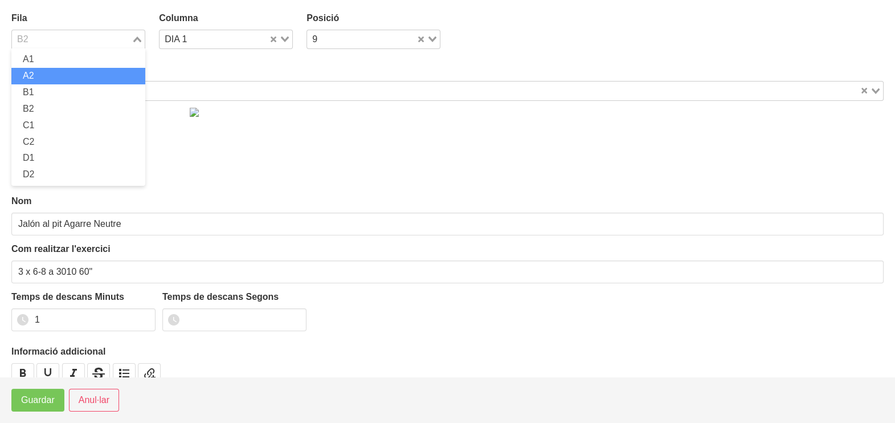
click at [87, 79] on li "A2" at bounding box center [78, 76] width 134 height 17
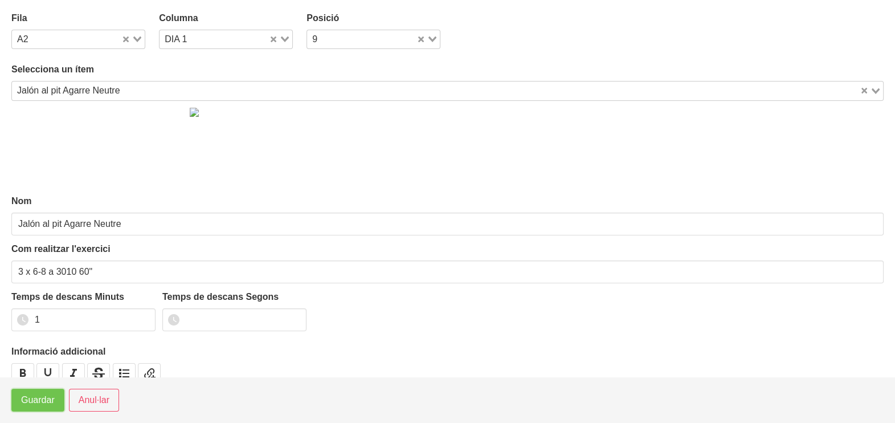
click at [31, 401] on span "Guardar" at bounding box center [38, 400] width 34 height 14
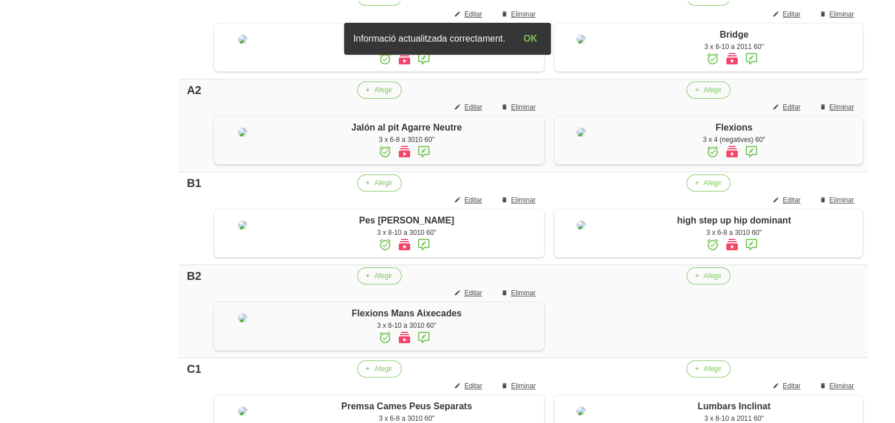
scroll to position [479, 0]
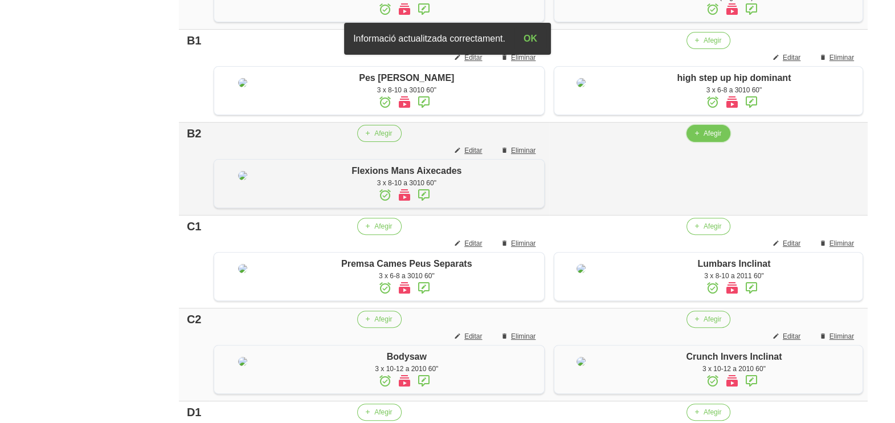
click at [704, 138] on span "Afegir" at bounding box center [713, 133] width 18 height 10
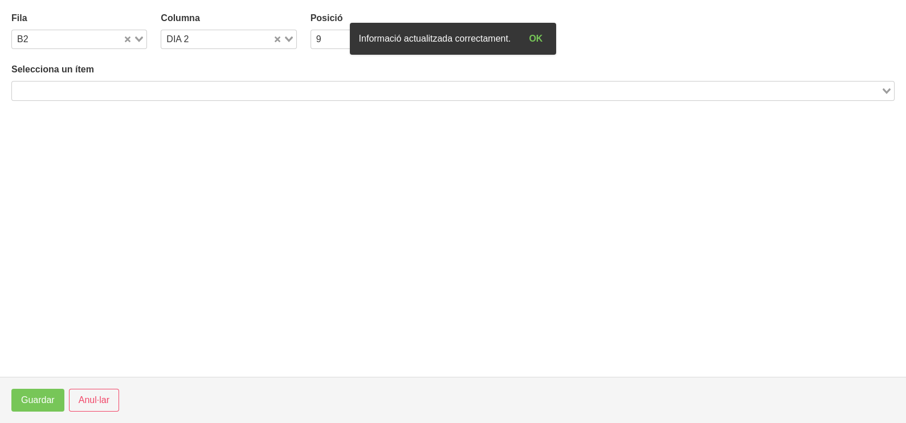
click at [180, 90] on input "Search for option" at bounding box center [446, 91] width 867 height 14
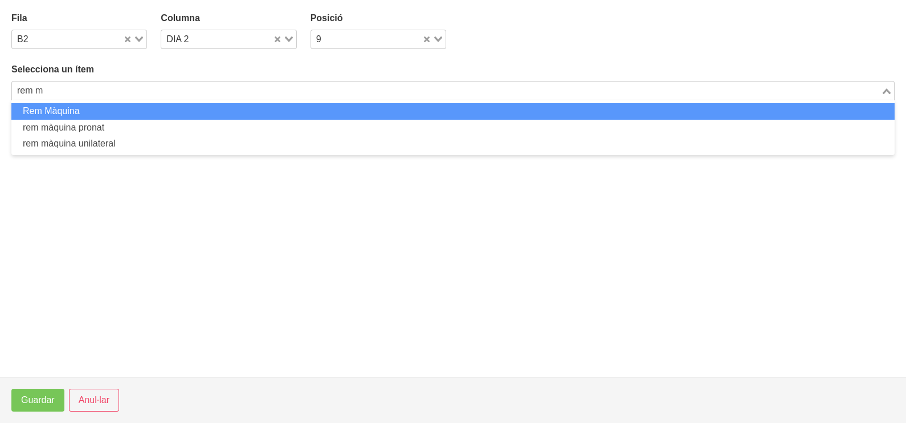
click at [126, 111] on li "Rem Màquina" at bounding box center [452, 111] width 883 height 17
type input "rem m"
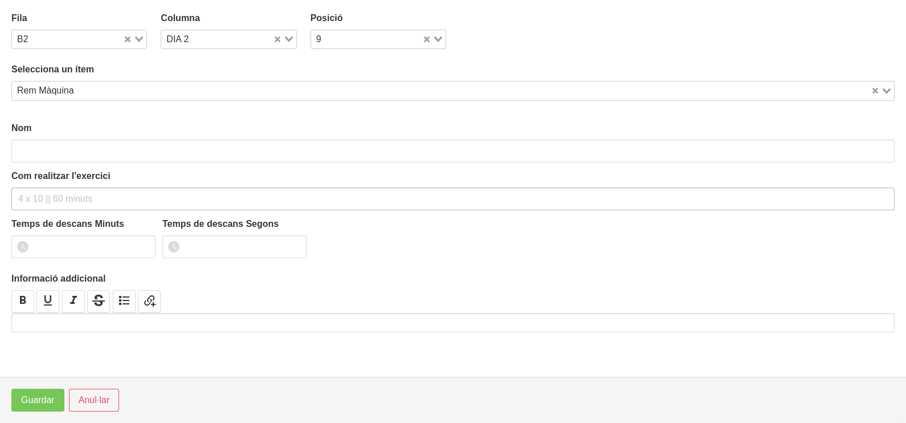
type input "Rem Màquina"
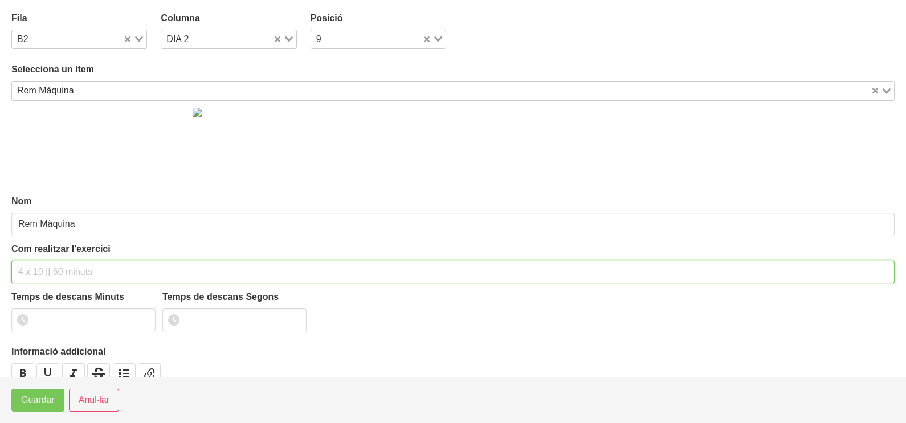
click at [59, 270] on input "text" at bounding box center [452, 271] width 883 height 23
type input "3 x 6-8 a 3010 60""
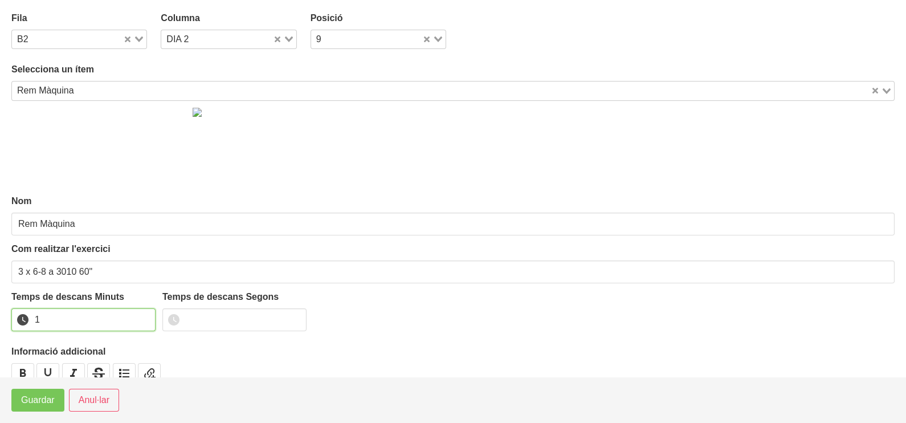
drag, startPoint x: 142, startPoint y: 316, endPoint x: 80, endPoint y: 350, distance: 71.1
type input "1"
click at [139, 316] on input "1" at bounding box center [83, 319] width 144 height 23
click at [51, 401] on span "Guardar" at bounding box center [38, 400] width 34 height 14
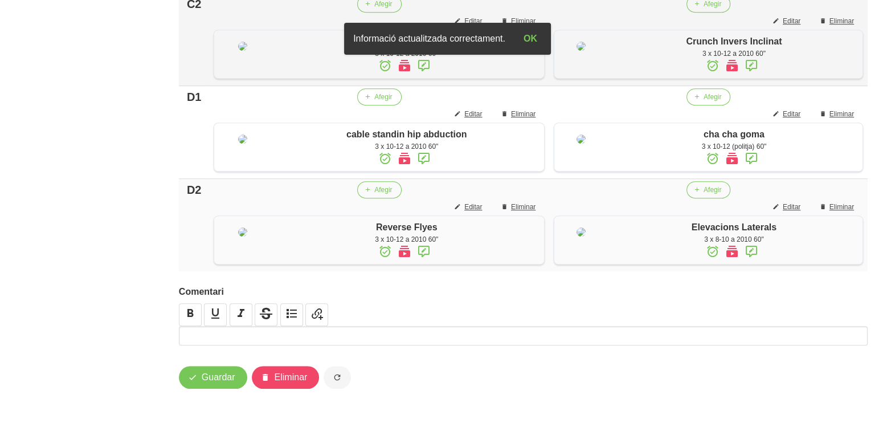
scroll to position [993, 0]
click at [214, 378] on span "Guardar" at bounding box center [219, 377] width 34 height 14
